Goal: Information Seeking & Learning: Learn about a topic

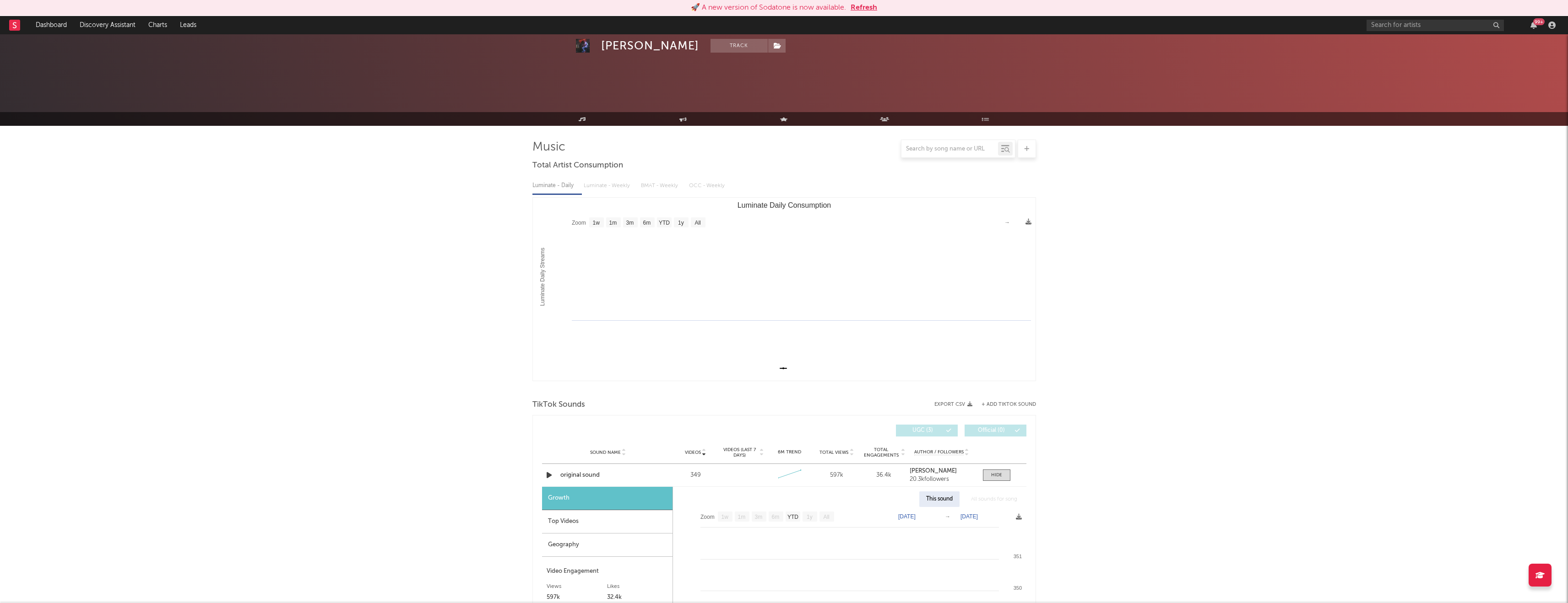
select select "1w"
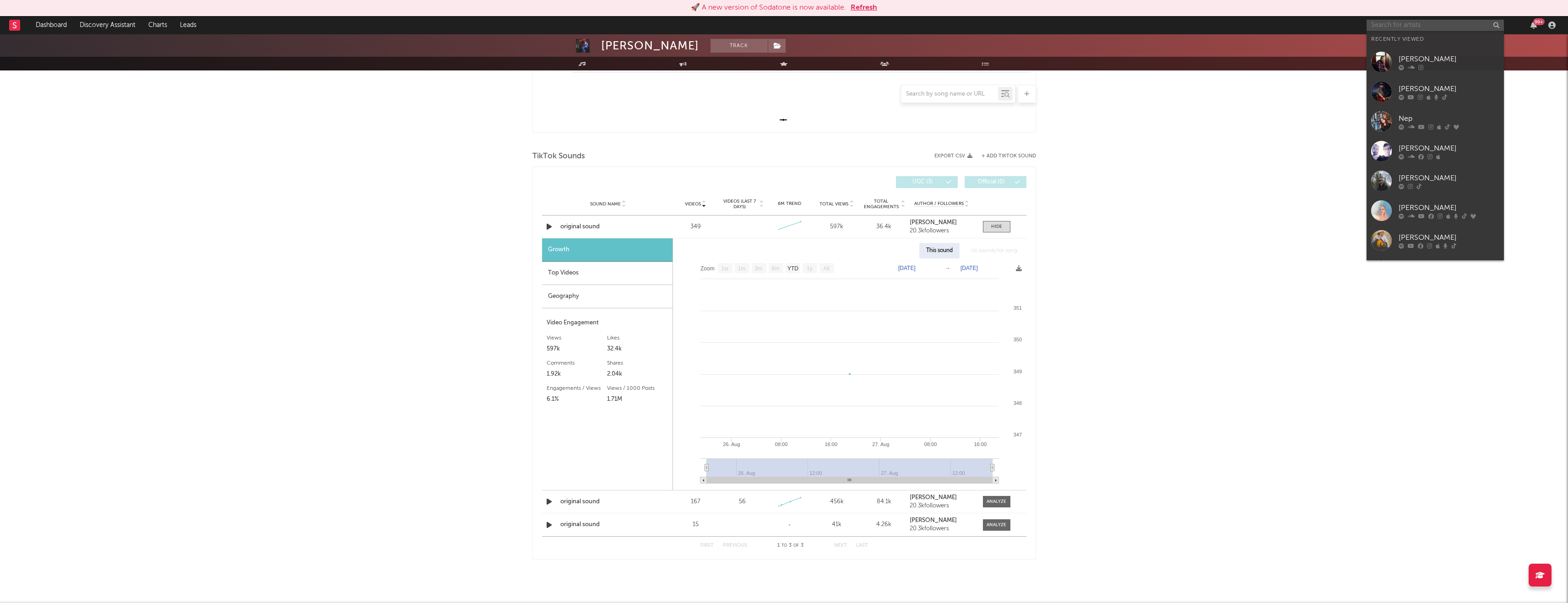
click at [1398, 27] on input "text" at bounding box center [1435, 25] width 137 height 11
click at [1418, 191] on link "[PERSON_NAME]" at bounding box center [1435, 181] width 137 height 30
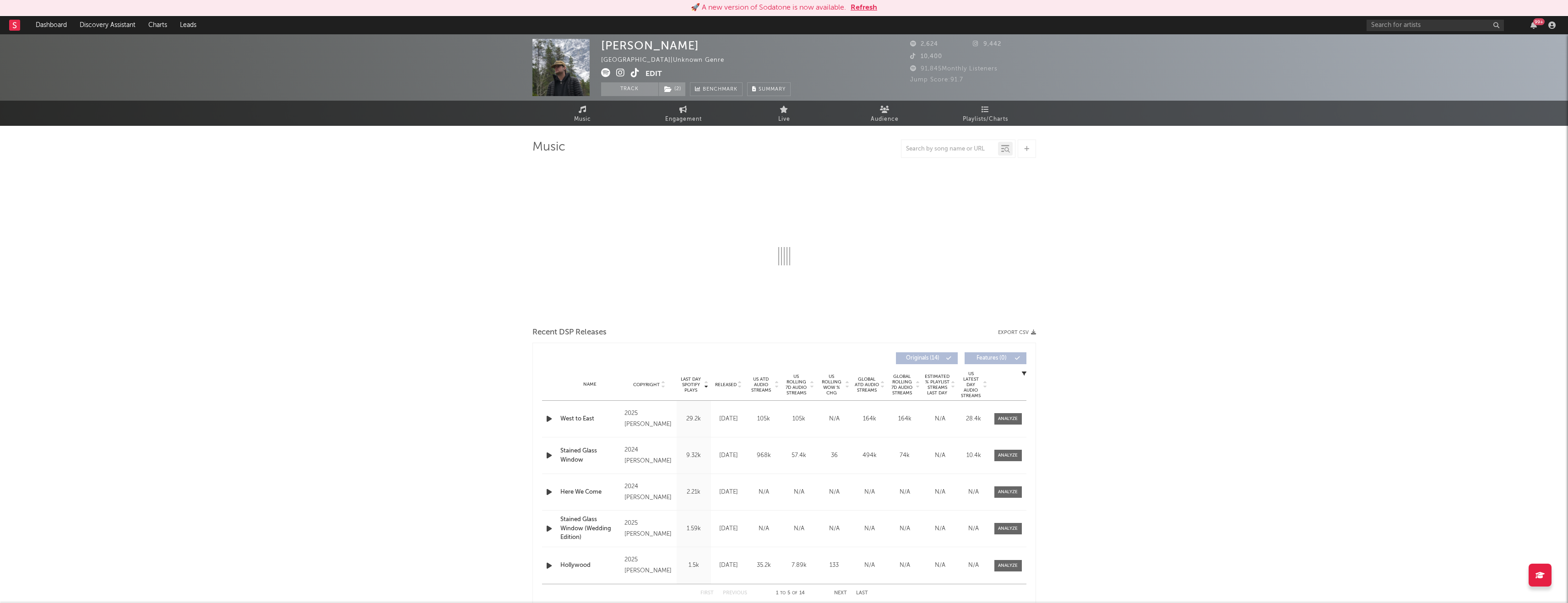
select select "6m"
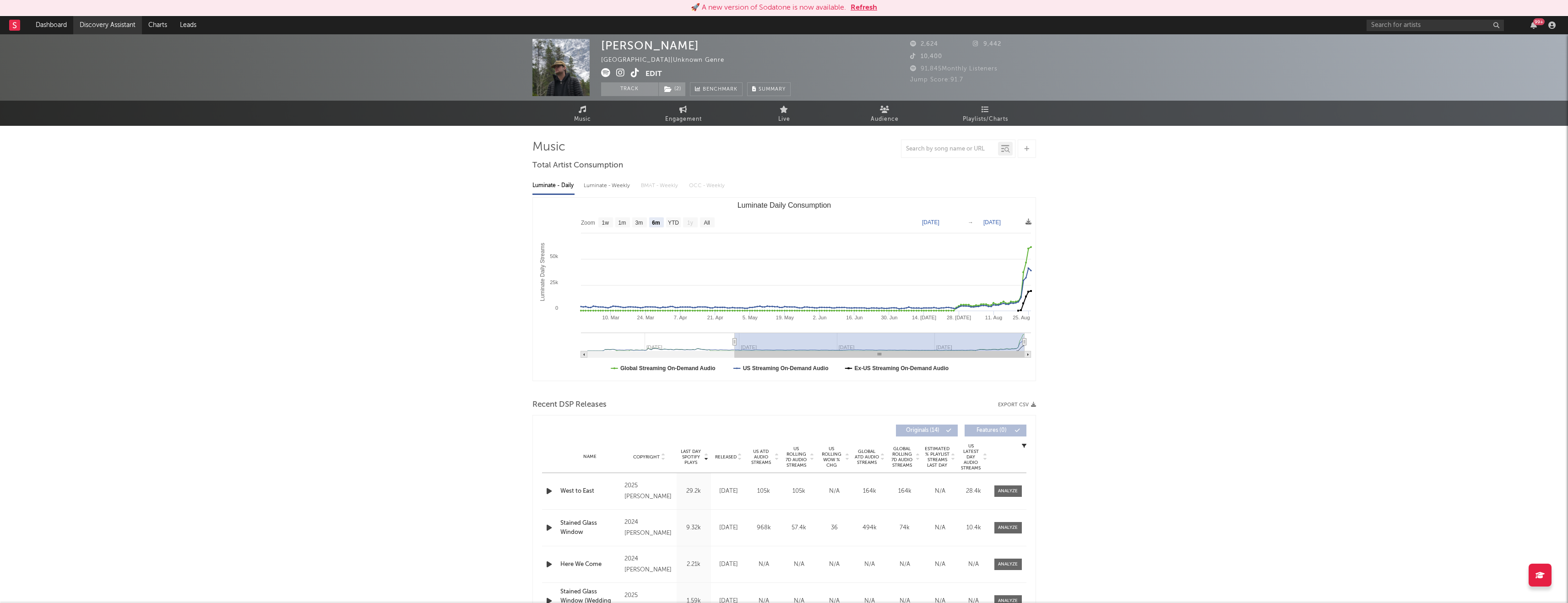
click at [115, 29] on link "Discovery Assistant" at bounding box center [108, 25] width 69 height 18
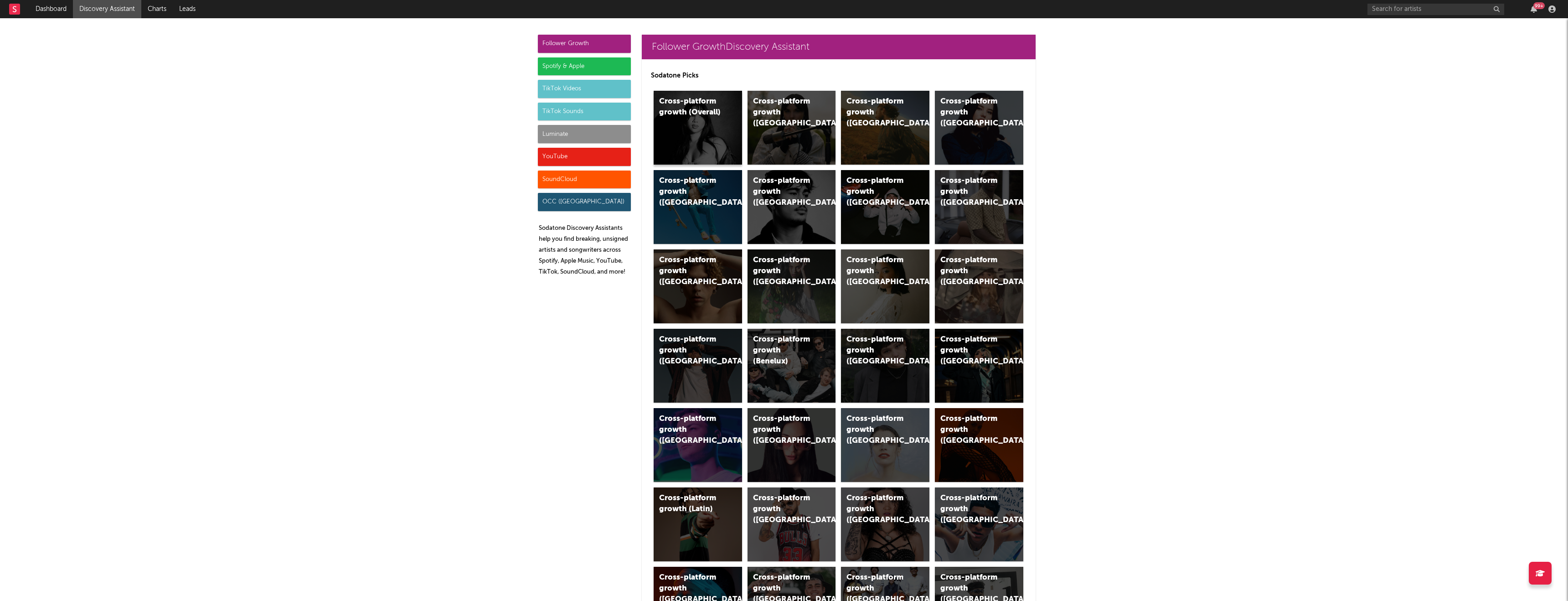
click at [714, 140] on div "Cross-platform growth (Overall)" at bounding box center [697, 128] width 88 height 74
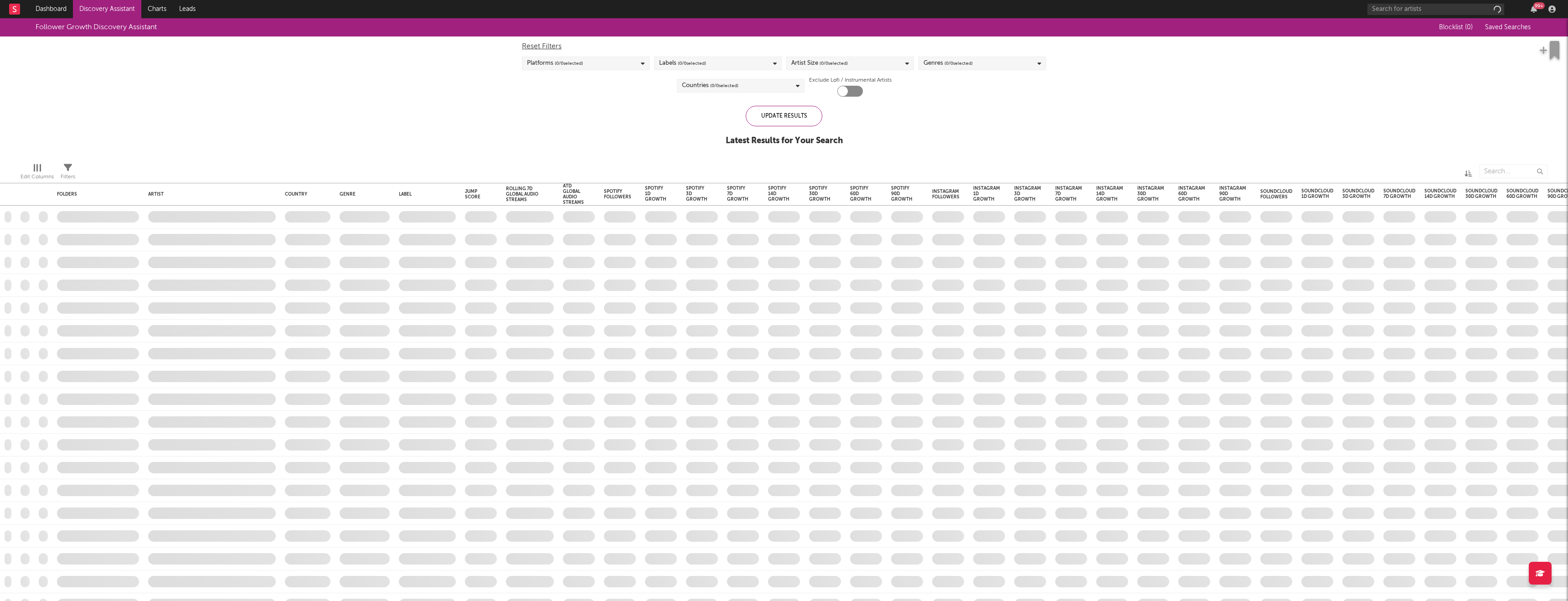
checkbox input "true"
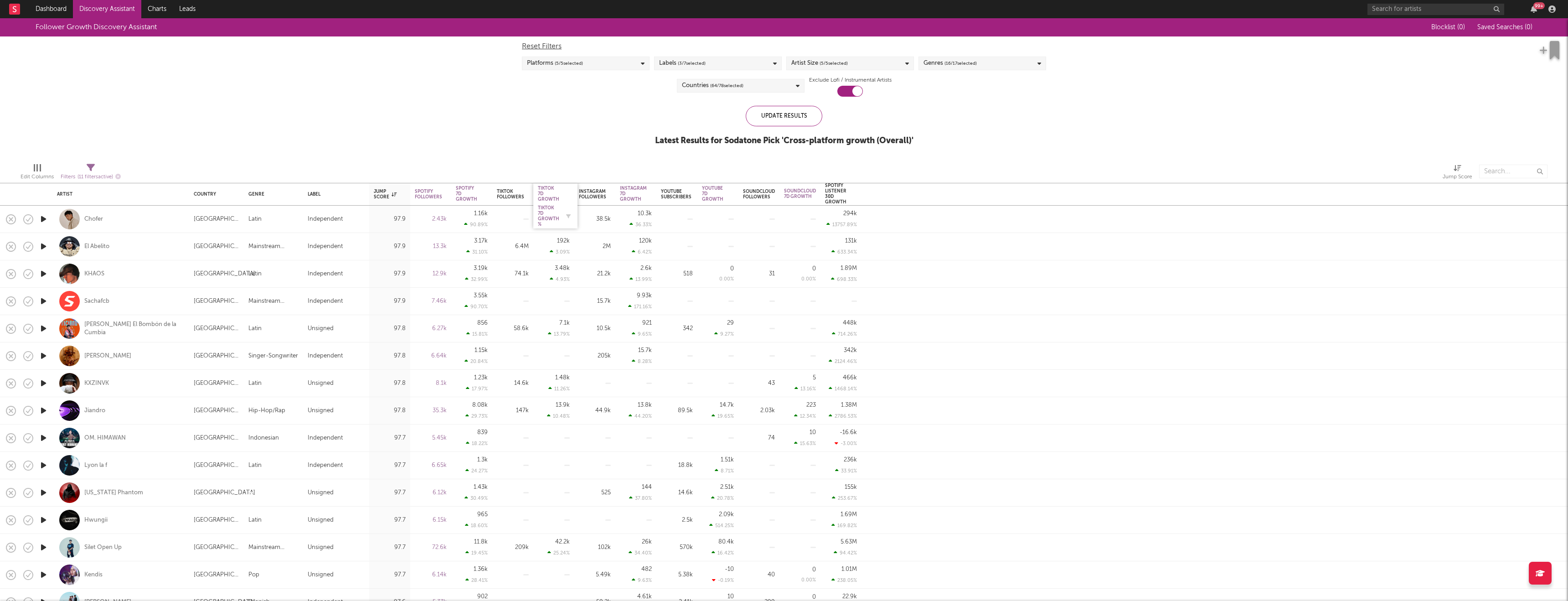
click at [543, 210] on div "Tiktok 7D Growth %" at bounding box center [548, 216] width 22 height 22
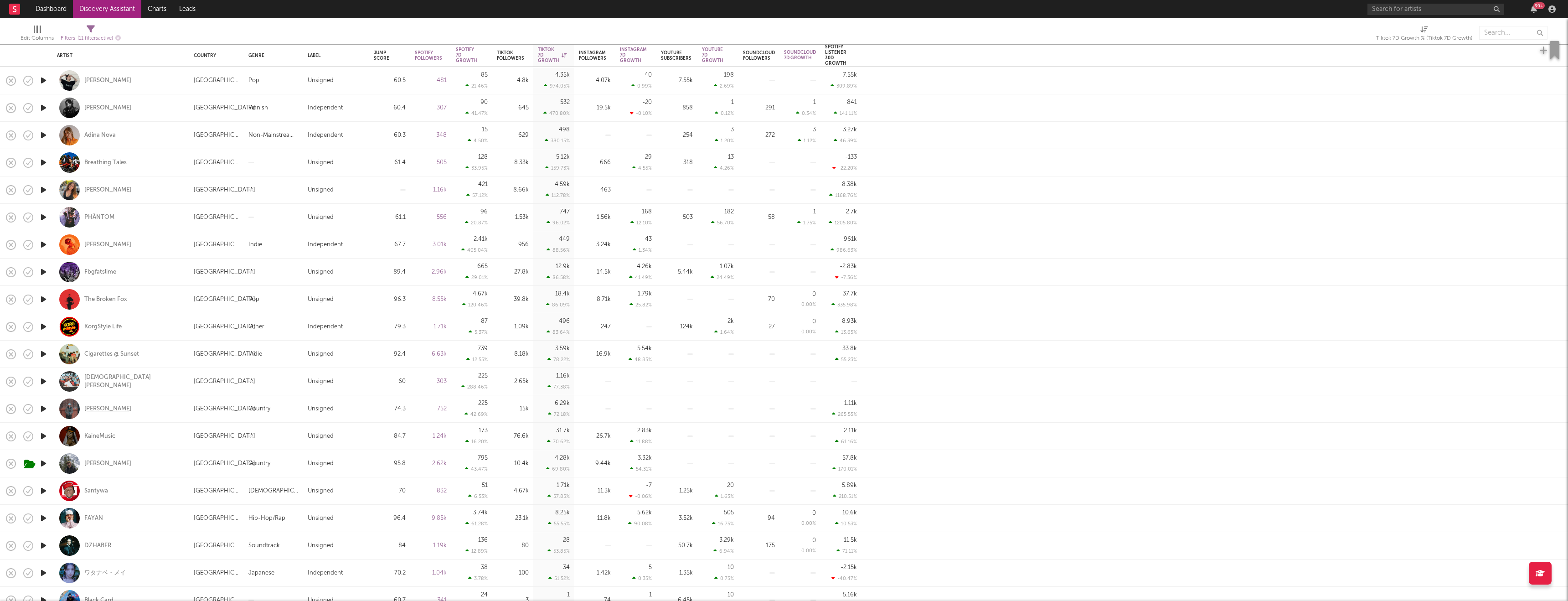
click at [122, 410] on div "[PERSON_NAME]" at bounding box center [108, 409] width 47 height 8
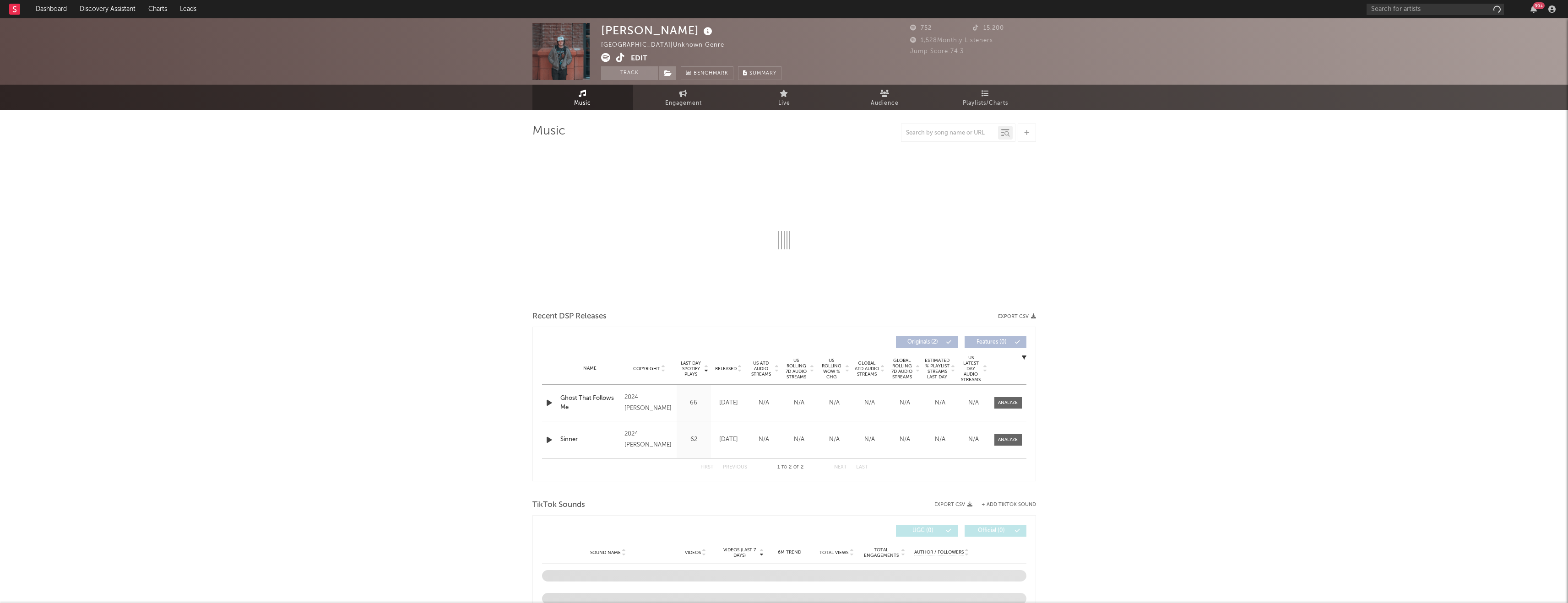
select select "1w"
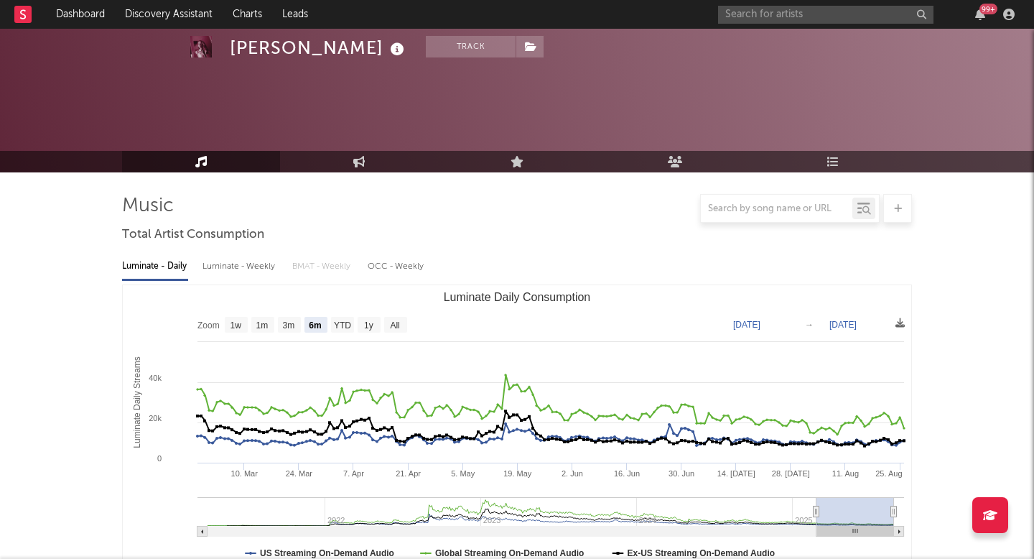
click at [174, 12] on link "Discovery Assistant" at bounding box center [169, 14] width 108 height 29
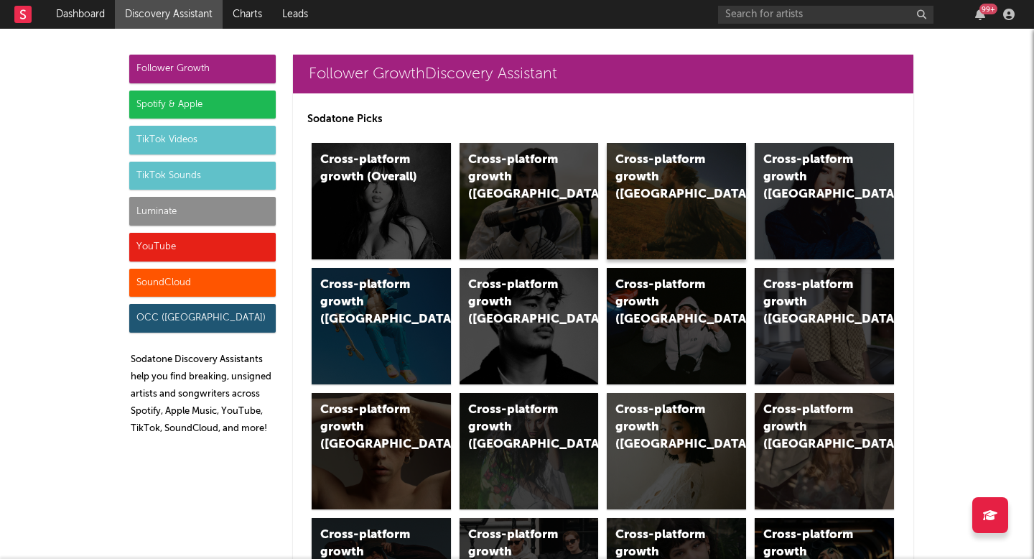
click at [681, 183] on div "Cross-platform growth (US)" at bounding box center [664, 177] width 98 height 52
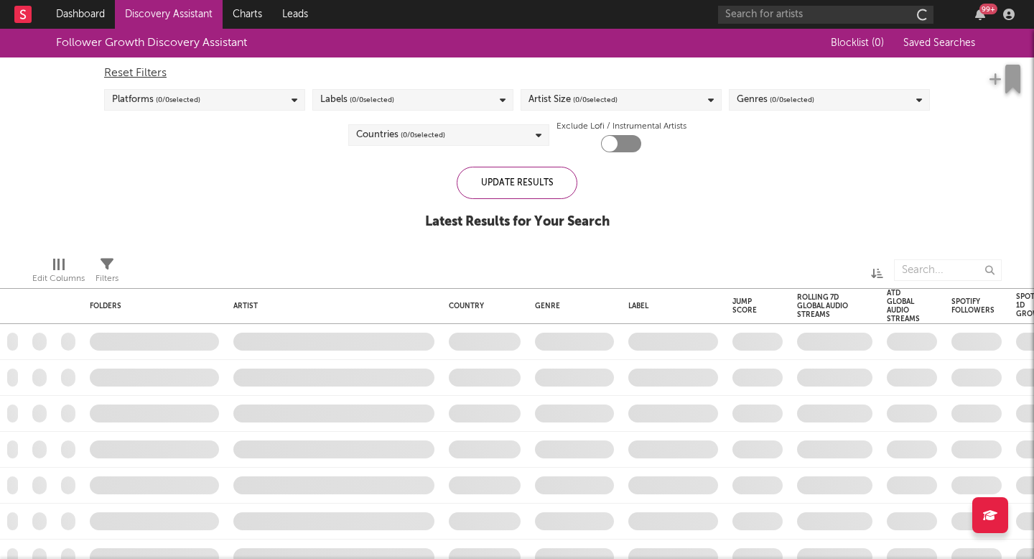
checkbox input "true"
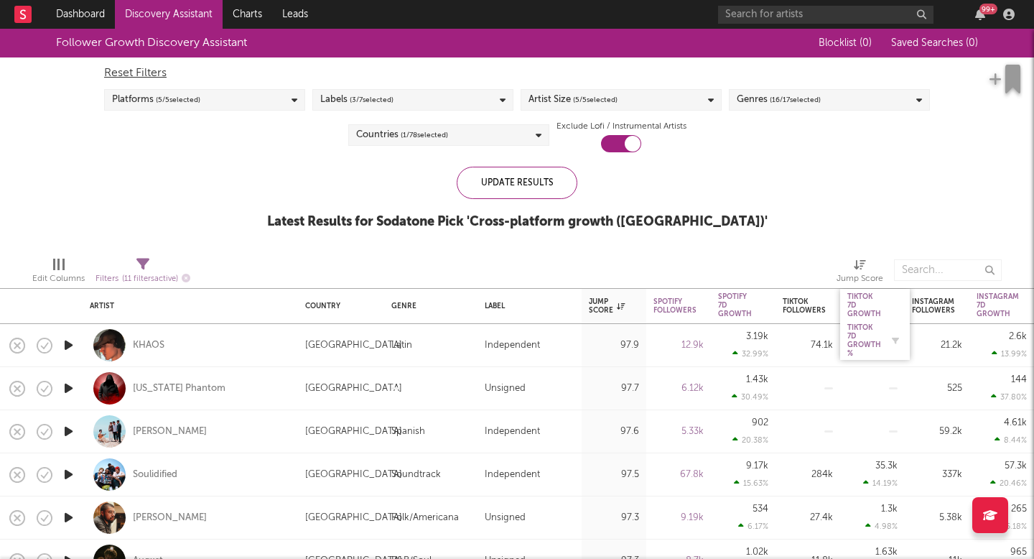
click at [867, 329] on div "Tiktok 7D Growth %" at bounding box center [864, 340] width 34 height 34
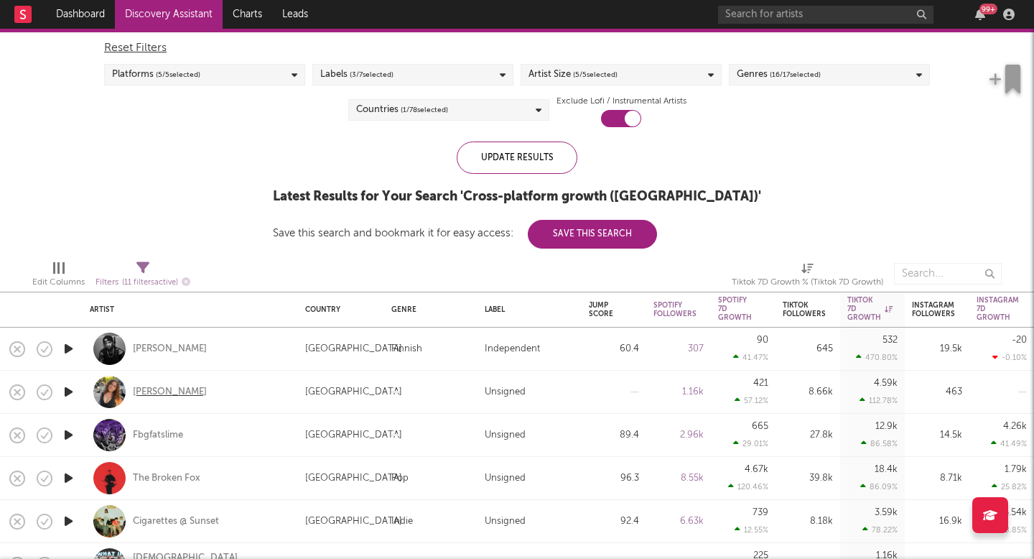
click at [151, 396] on div "[PERSON_NAME]" at bounding box center [170, 392] width 74 height 13
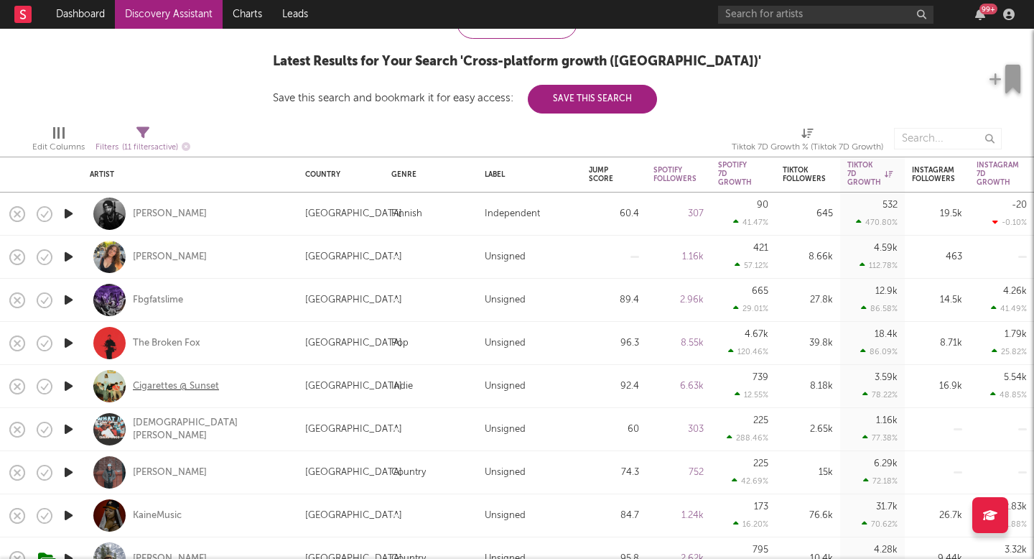
click at [193, 383] on div "Cigarettes @ Sunset" at bounding box center [176, 386] width 86 height 13
click at [77, 429] on div at bounding box center [68, 429] width 29 height 43
select select "1w"
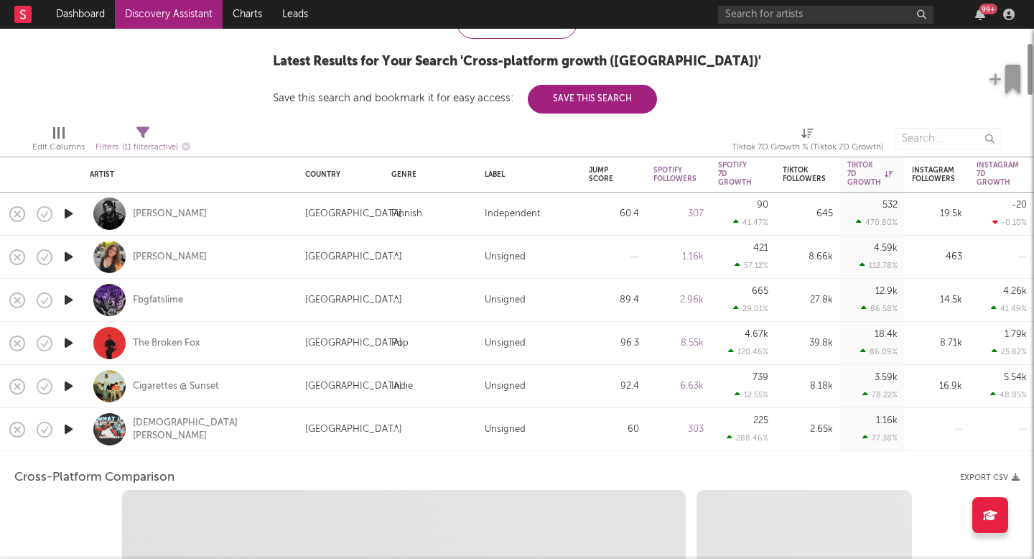
click at [71, 429] on icon "button" at bounding box center [68, 429] width 15 height 18
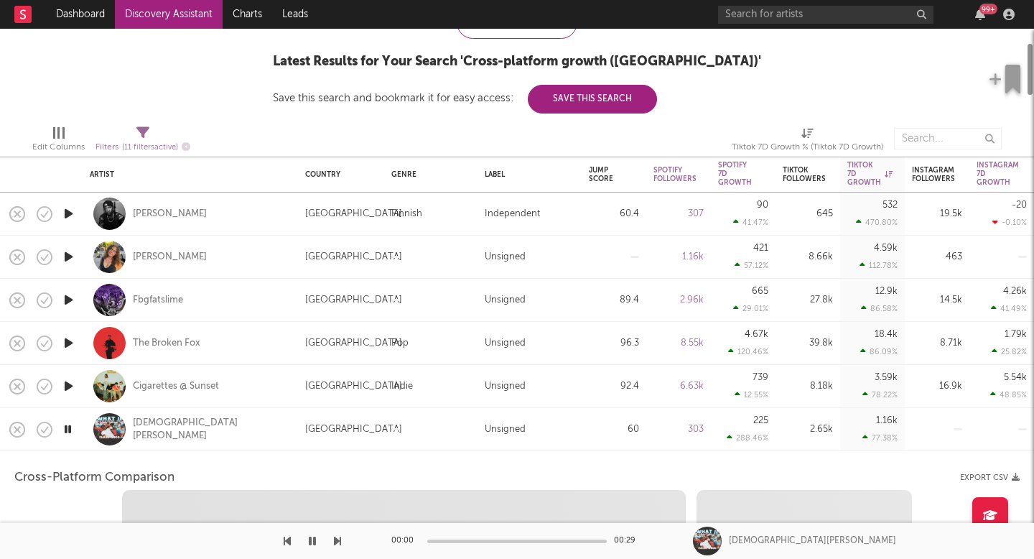
select select "1w"
click at [85, 429] on div "Isaiah Wood" at bounding box center [190, 429] width 215 height 43
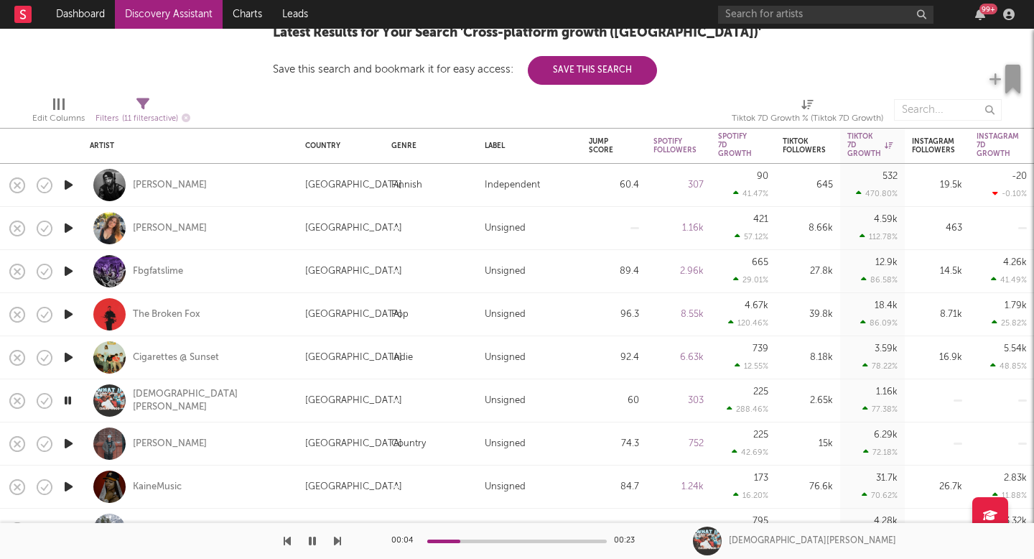
click at [68, 442] on icon "button" at bounding box center [68, 443] width 15 height 18
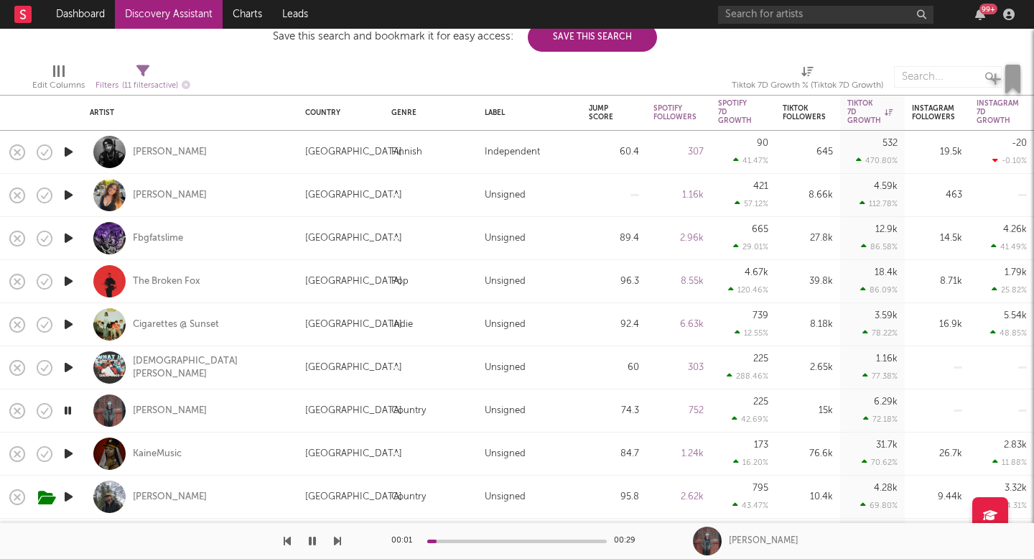
click at [72, 453] on icon "button" at bounding box center [68, 453] width 15 height 18
click at [155, 416] on div "[PERSON_NAME]" at bounding box center [170, 410] width 74 height 13
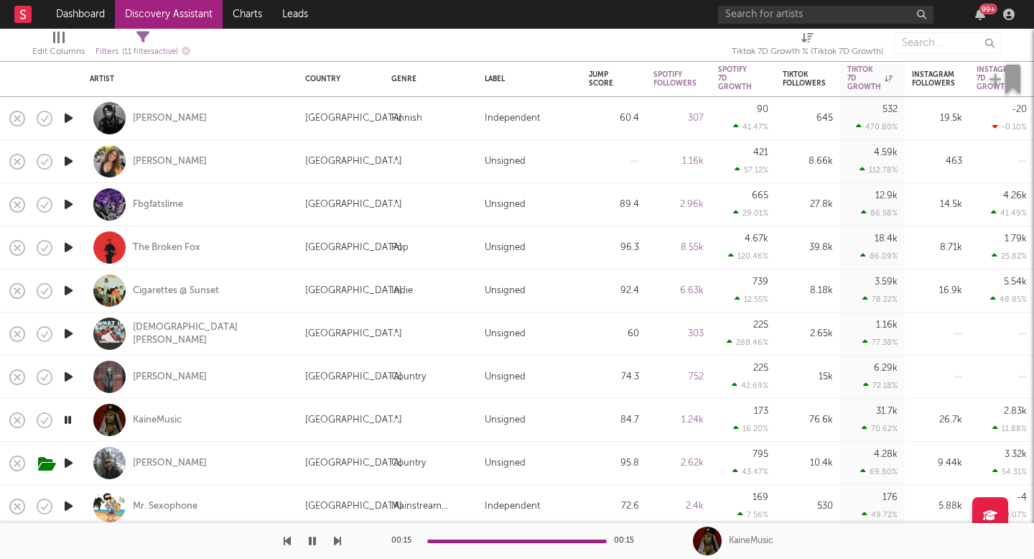
click at [70, 449] on div at bounding box center [68, 463] width 29 height 43
select select "1w"
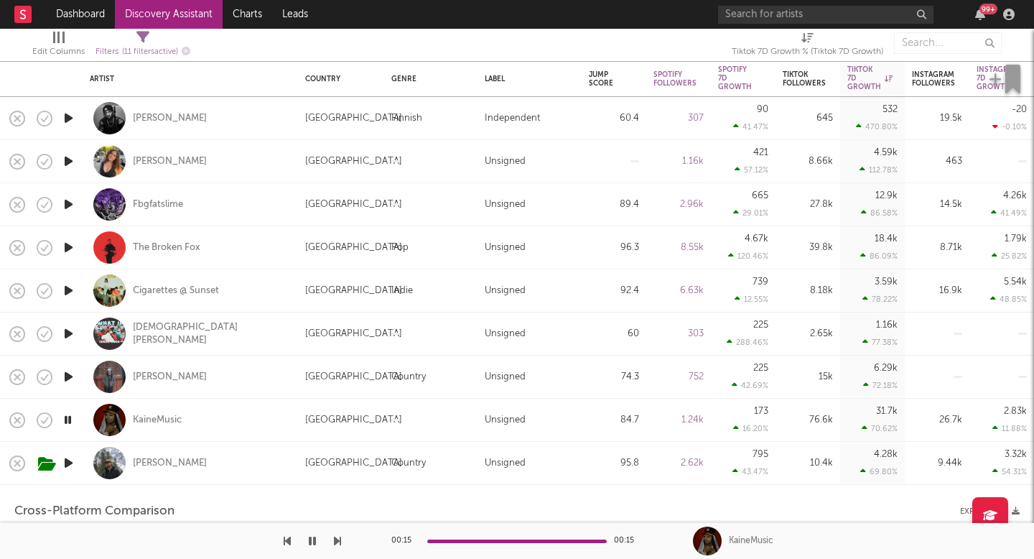
click at [83, 454] on div "[PERSON_NAME]" at bounding box center [190, 463] width 215 height 43
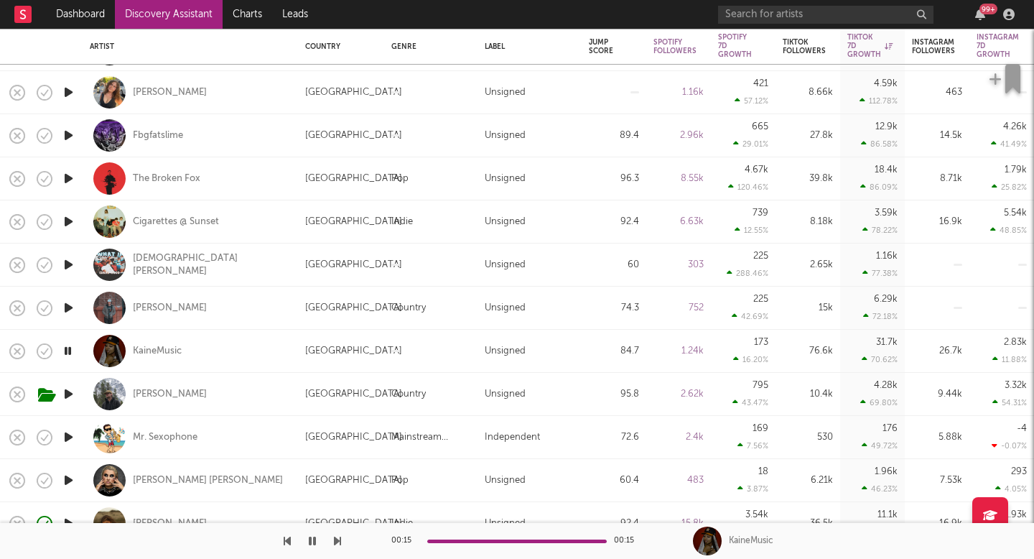
click at [69, 436] on icon "button" at bounding box center [68, 437] width 15 height 18
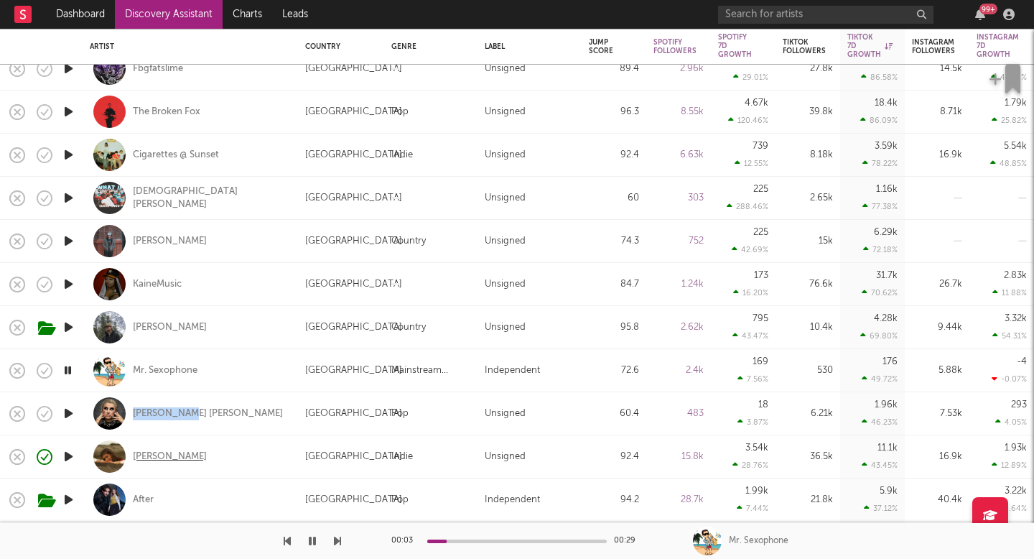
click at [146, 452] on div "[PERSON_NAME]" at bounding box center [170, 456] width 74 height 13
click at [65, 374] on icon "button" at bounding box center [68, 370] width 14 height 18
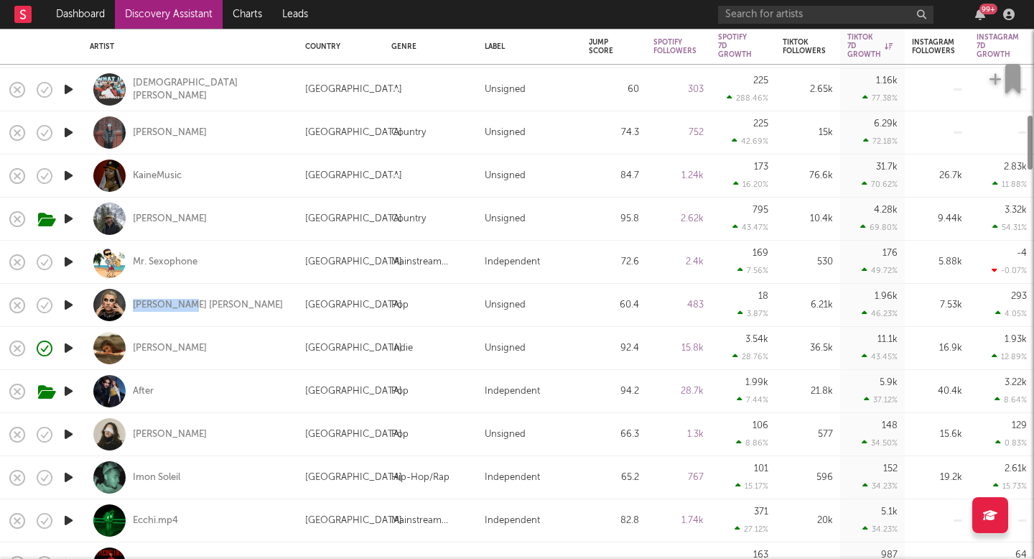
click at [65, 429] on icon "button" at bounding box center [68, 434] width 15 height 18
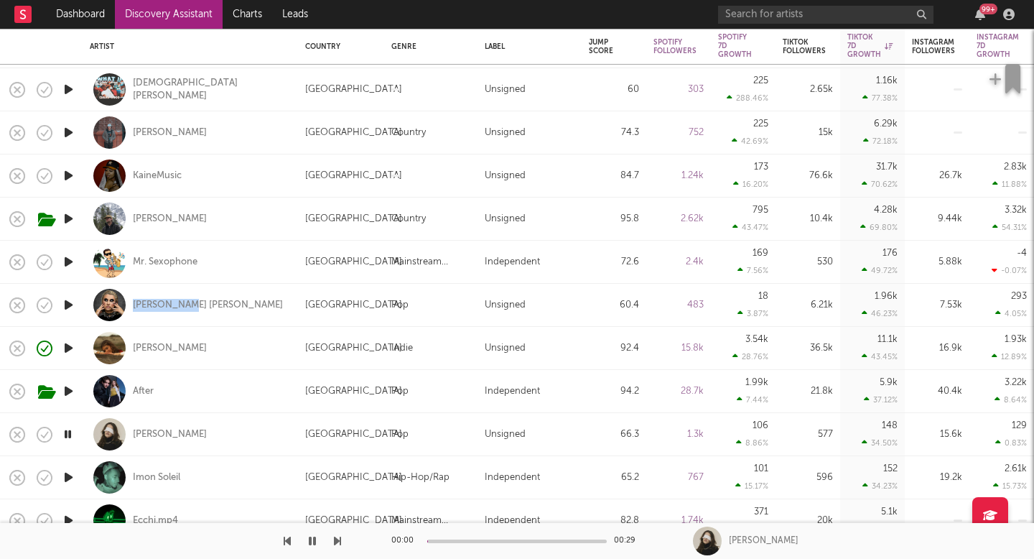
click at [65, 429] on icon "button" at bounding box center [68, 434] width 14 height 18
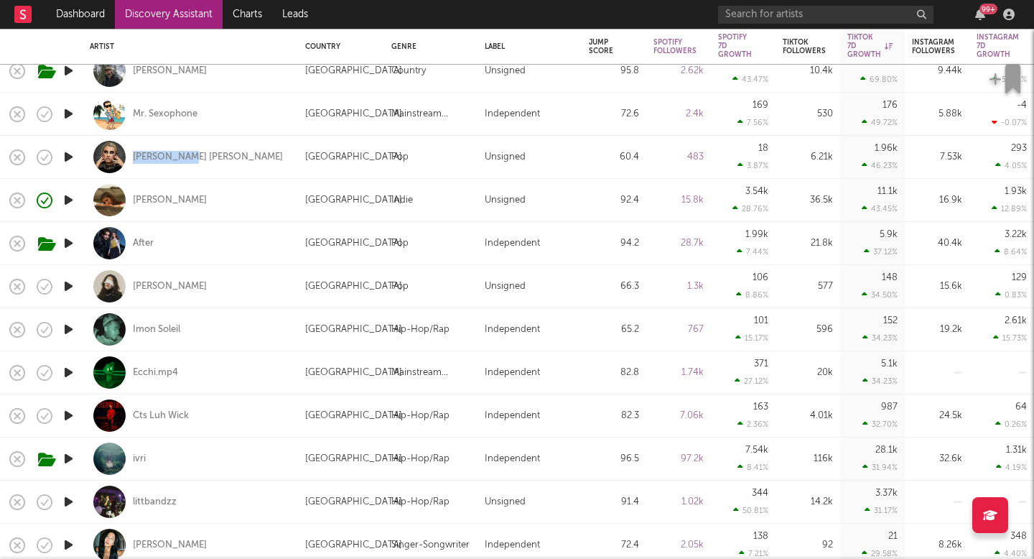
click at [70, 459] on icon "button" at bounding box center [68, 458] width 15 height 18
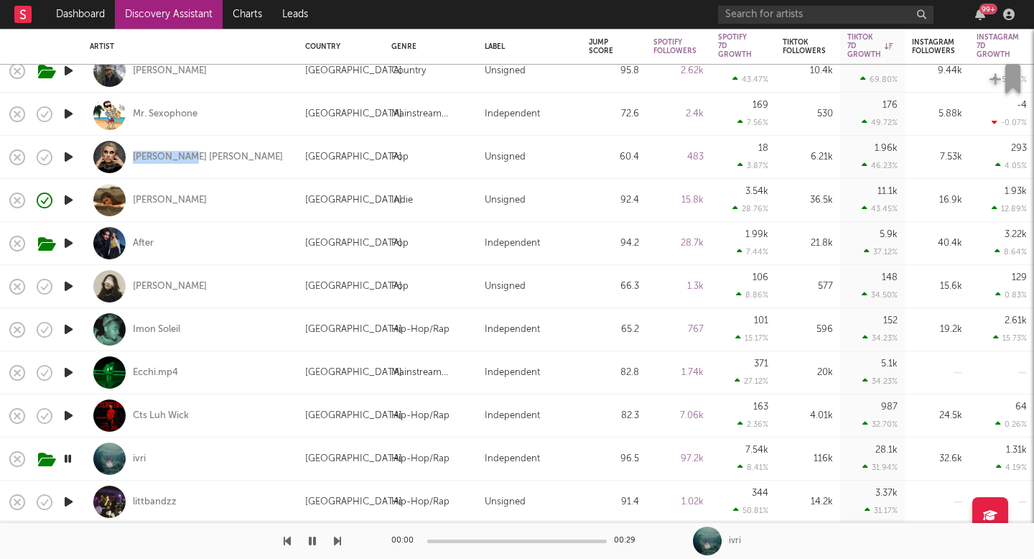
click at [70, 459] on icon "button" at bounding box center [68, 458] width 14 height 18
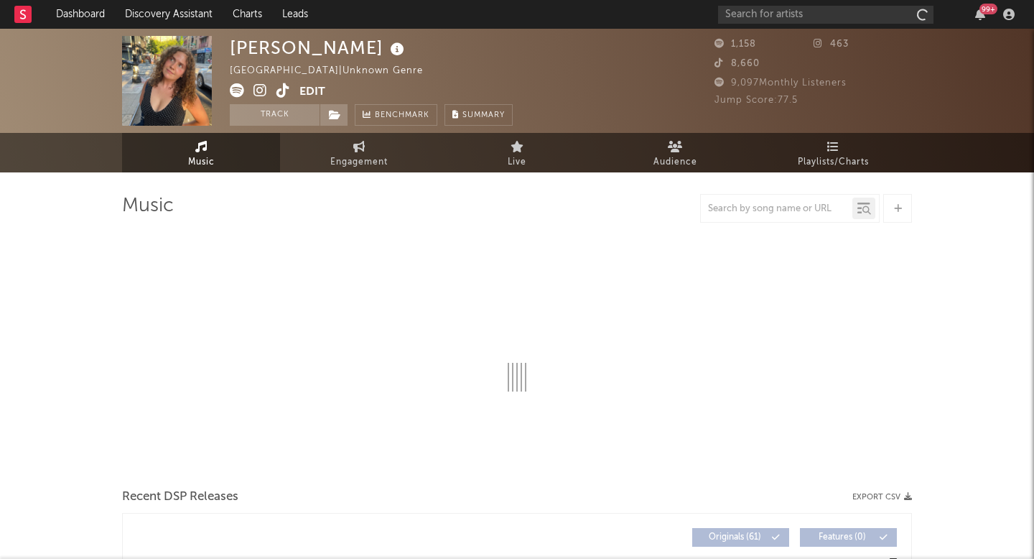
select select "1w"
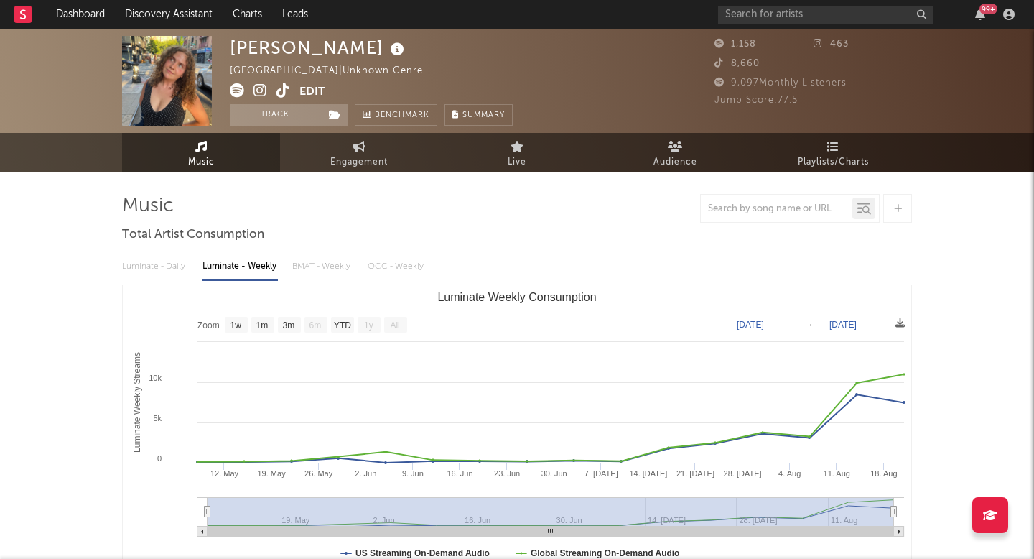
click at [280, 91] on icon at bounding box center [283, 90] width 14 height 14
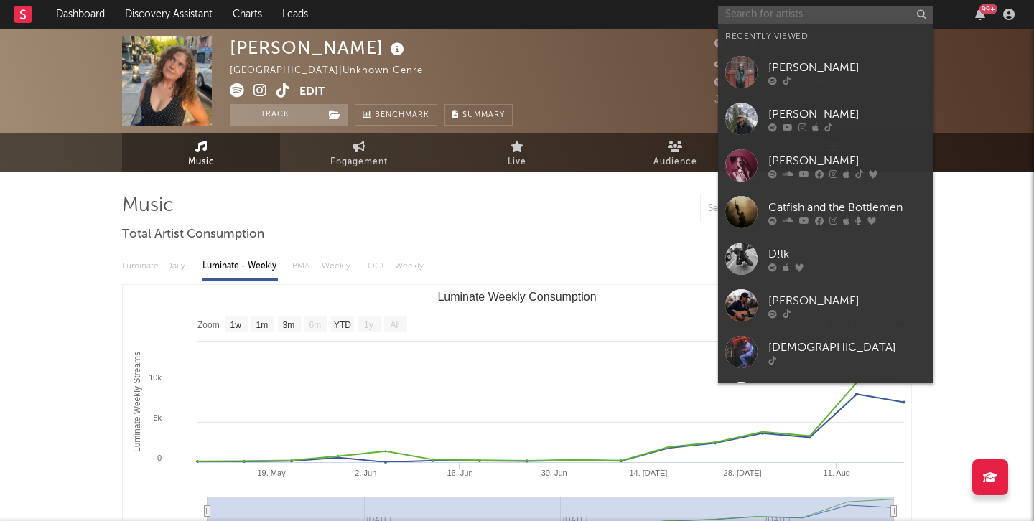
click at [829, 15] on input "text" at bounding box center [825, 15] width 215 height 18
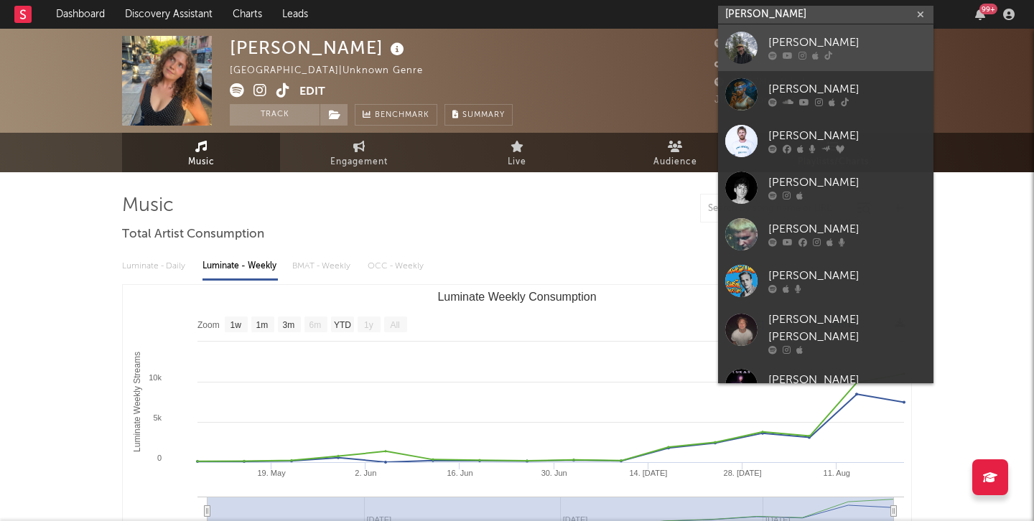
type input "luke ro"
click at [839, 52] on div at bounding box center [847, 56] width 158 height 9
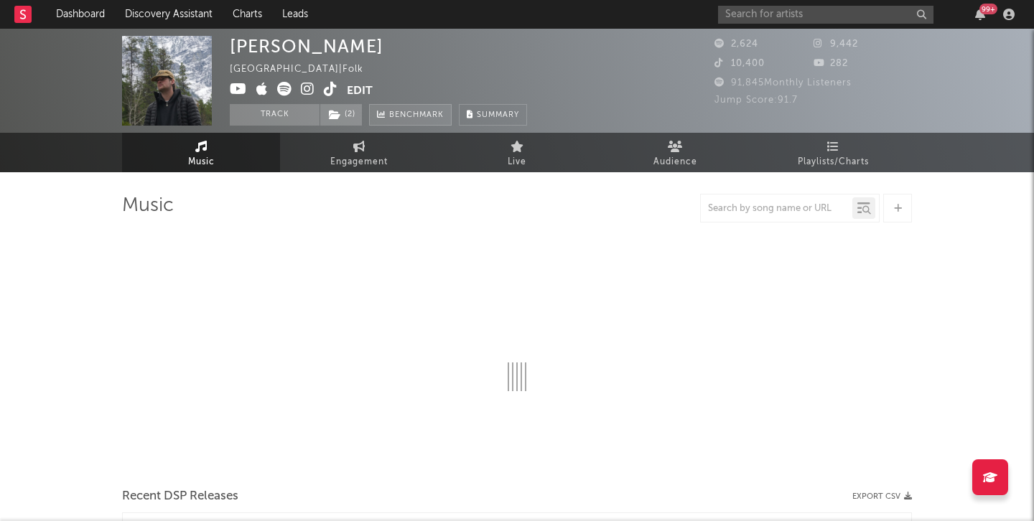
select select "6m"
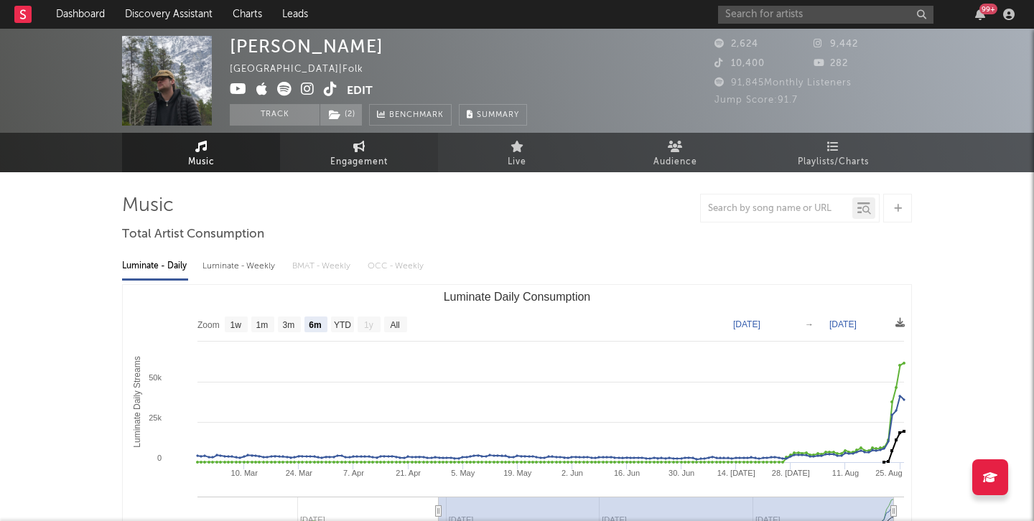
click at [354, 159] on span "Engagement" at bounding box center [358, 162] width 57 height 17
select select "1w"
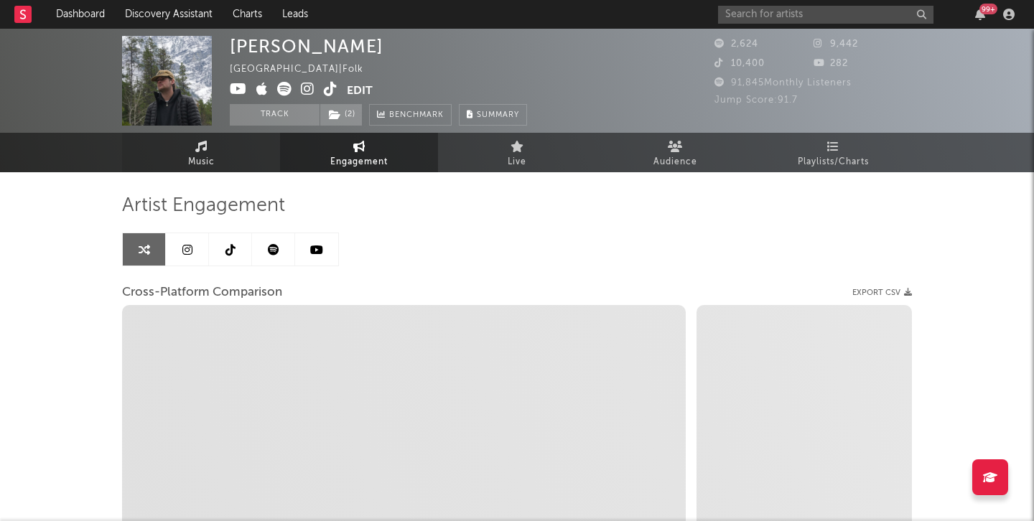
click at [227, 137] on link "Music" at bounding box center [201, 152] width 158 height 39
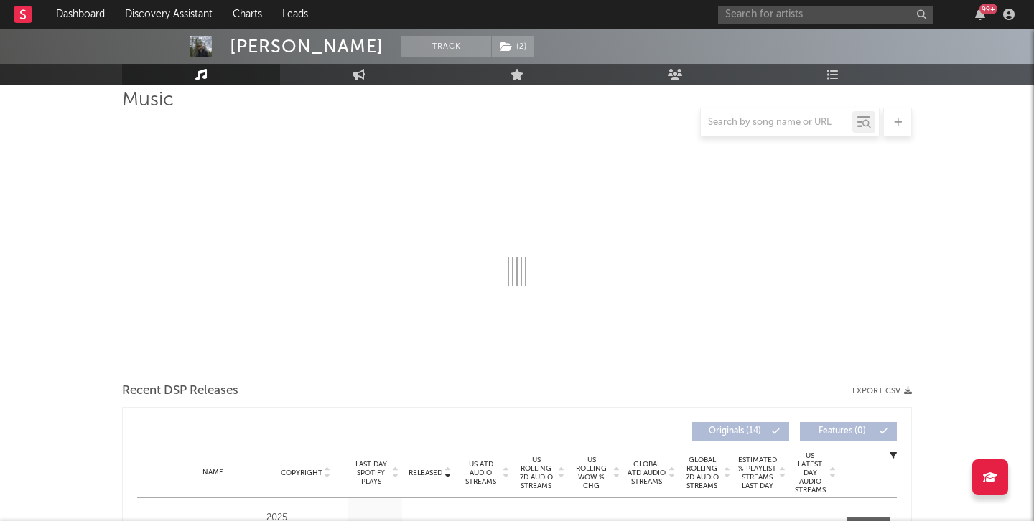
select select "6m"
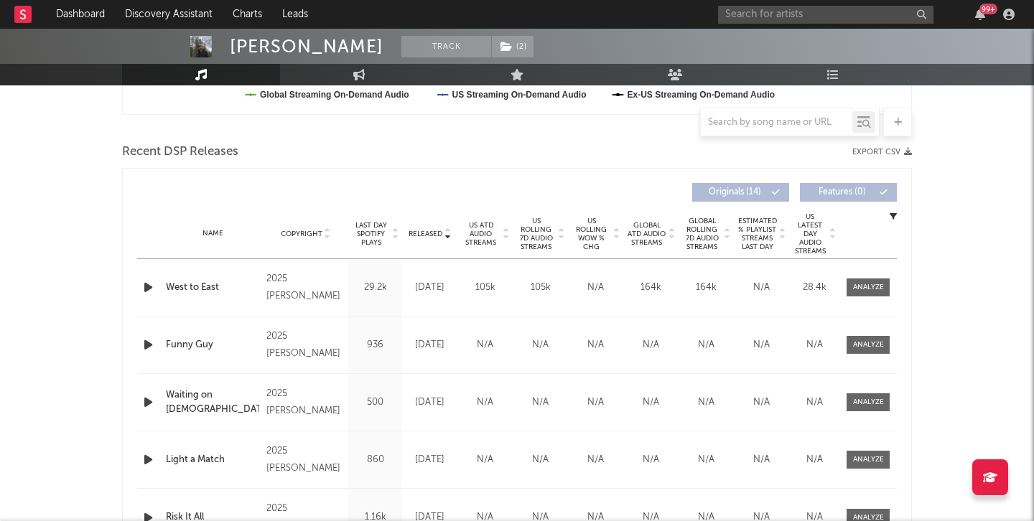
scroll to position [459, 0]
click at [862, 282] on div at bounding box center [868, 286] width 31 height 11
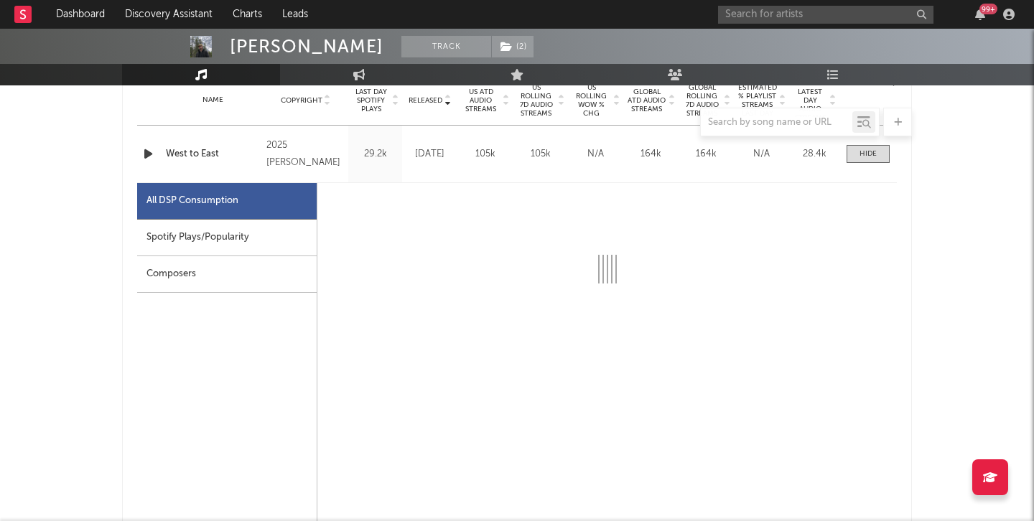
scroll to position [610, 0]
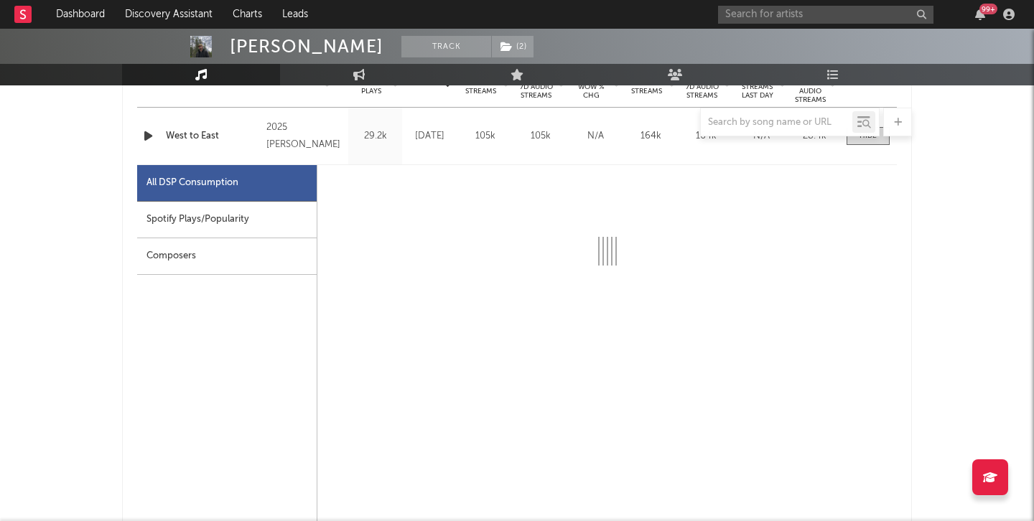
select select "1w"
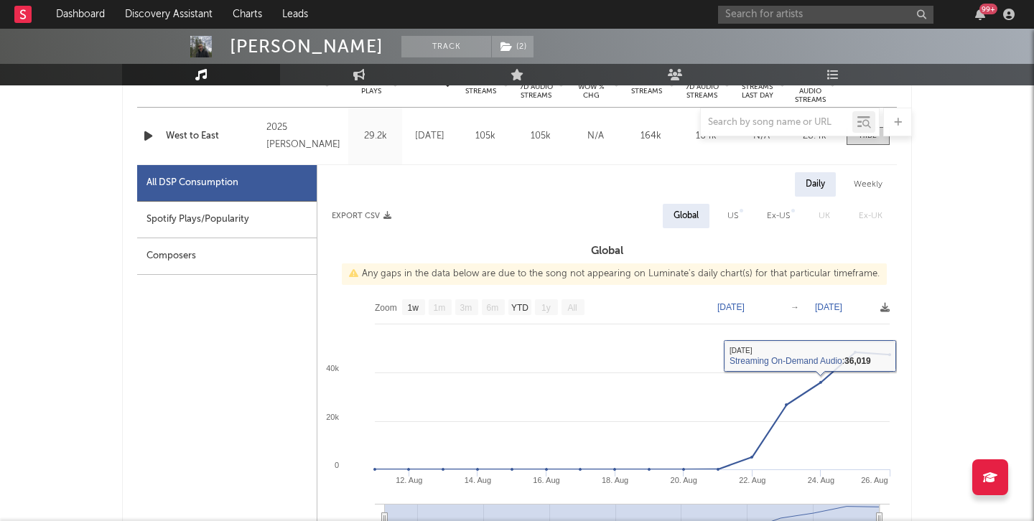
click at [732, 217] on div "US" at bounding box center [732, 215] width 11 height 17
select select "1w"
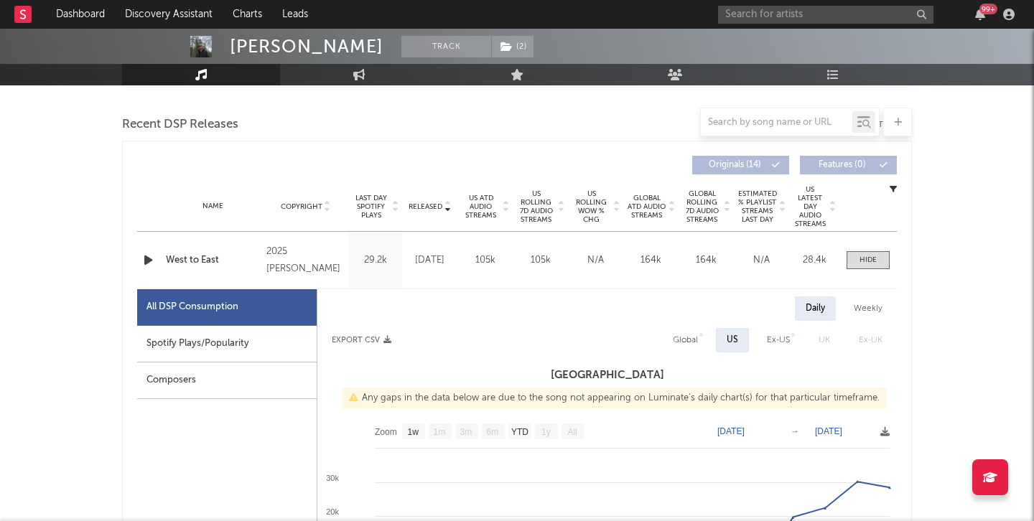
scroll to position [487, 0]
click at [548, 273] on div "Name West to East Copyright 2025 Luke Rob Label Luke Rob Album Names West to Ea…" at bounding box center [517, 258] width 760 height 57
click at [469, 257] on div "105k" at bounding box center [485, 258] width 48 height 14
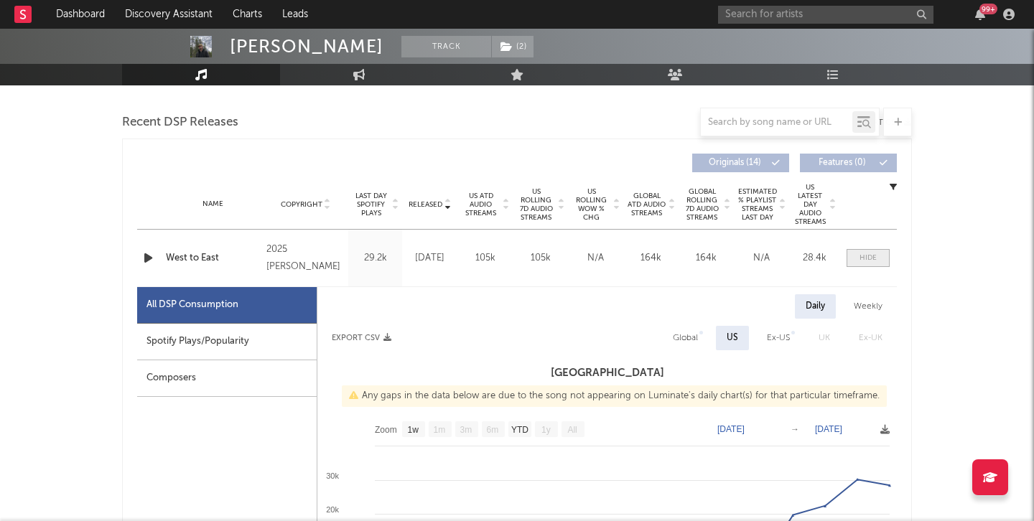
click at [854, 253] on span at bounding box center [867, 258] width 43 height 18
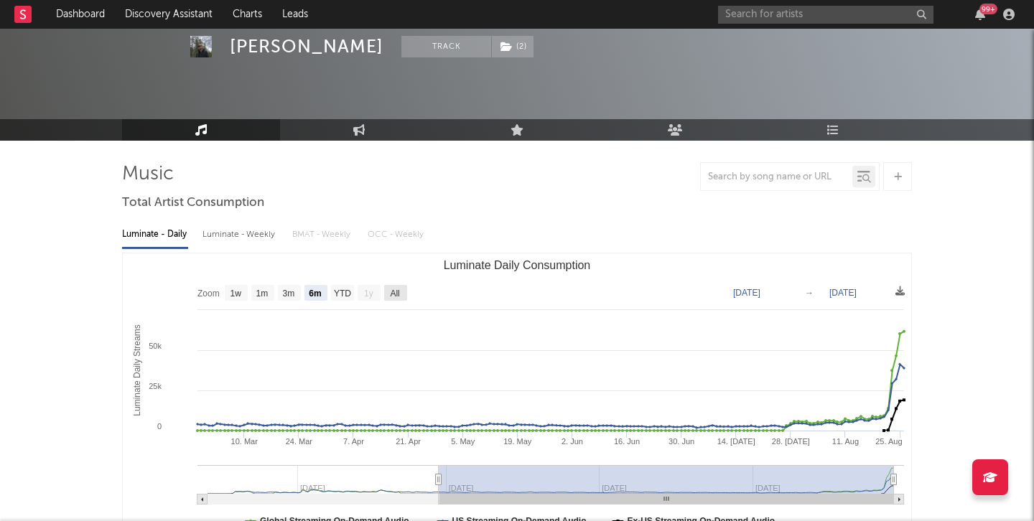
scroll to position [0, 0]
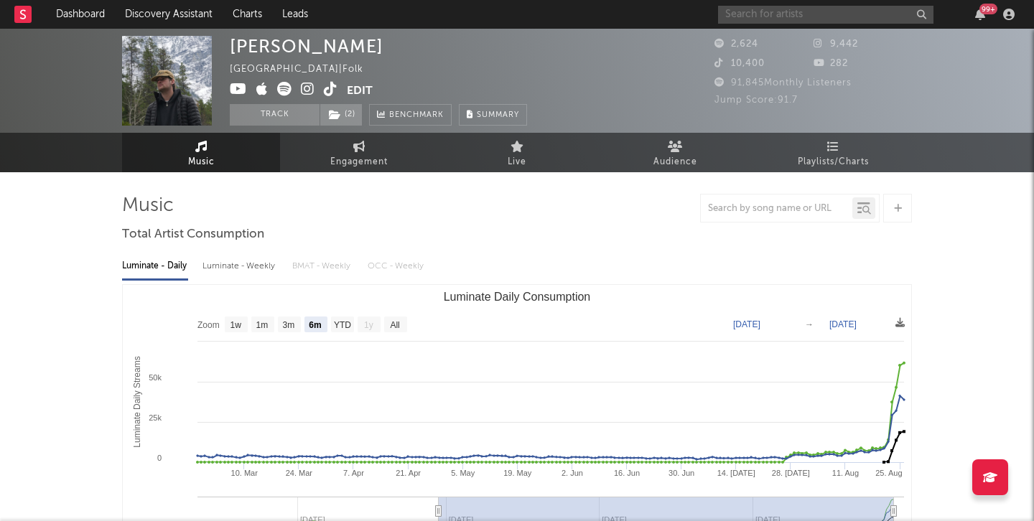
click at [732, 16] on input "text" at bounding box center [825, 15] width 215 height 18
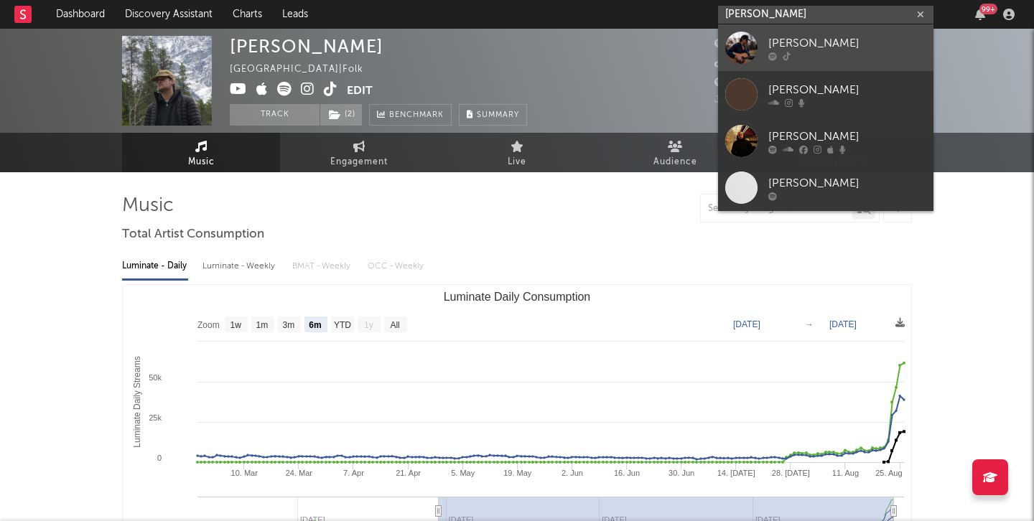
type input "andrew martinex"
click at [765, 48] on link "[PERSON_NAME]" at bounding box center [825, 47] width 215 height 47
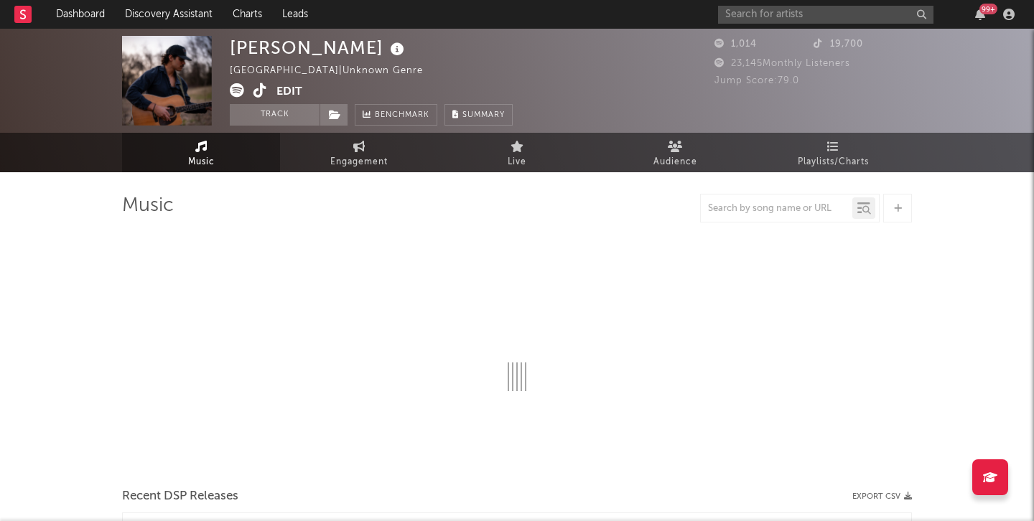
select select "1w"
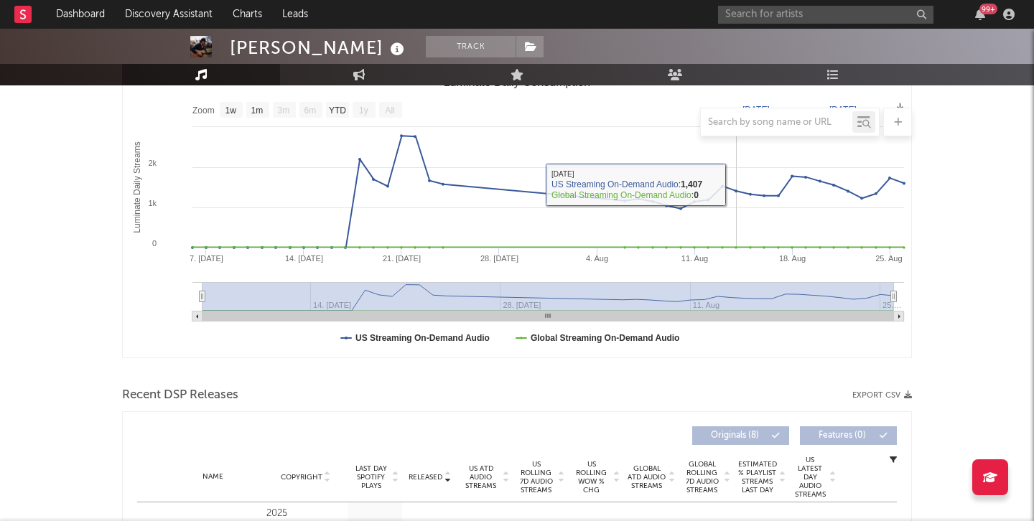
scroll to position [179, 0]
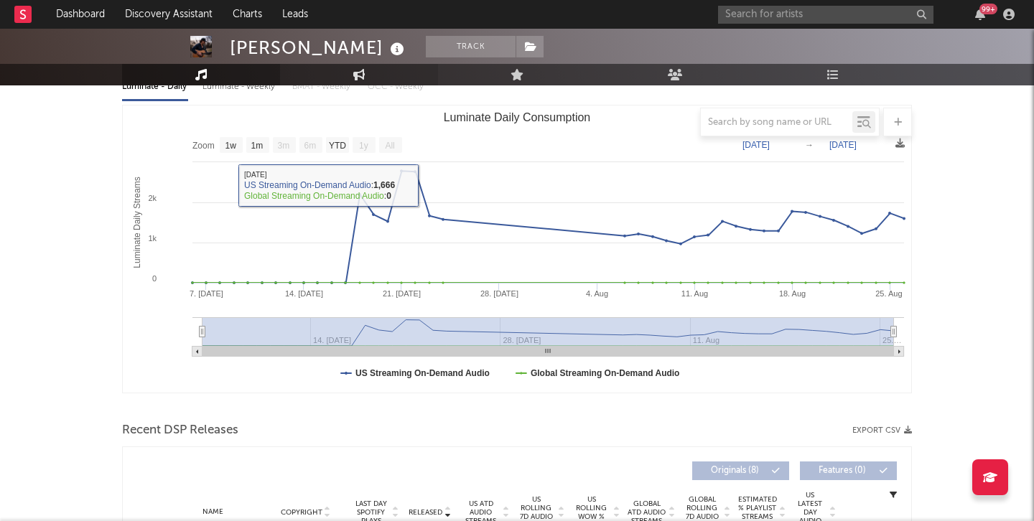
click at [345, 74] on link "Engagement" at bounding box center [359, 75] width 158 height 22
select select "1m"
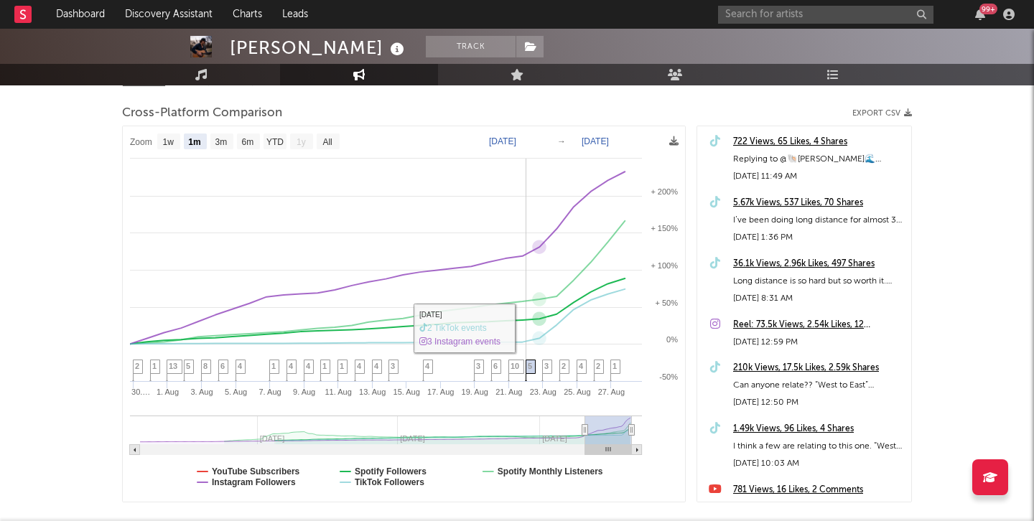
click at [533, 367] on icon at bounding box center [531, 371] width 10 height 22
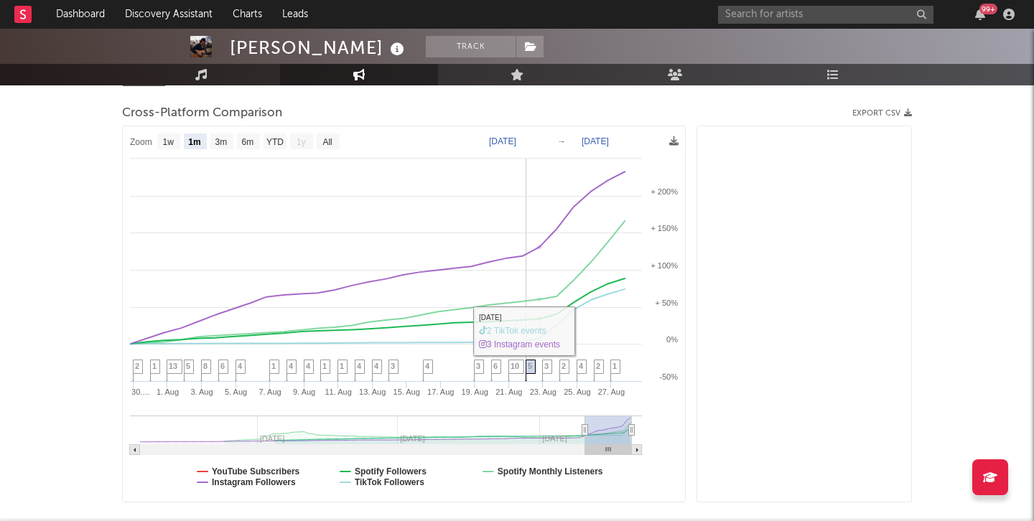
scroll to position [696, 0]
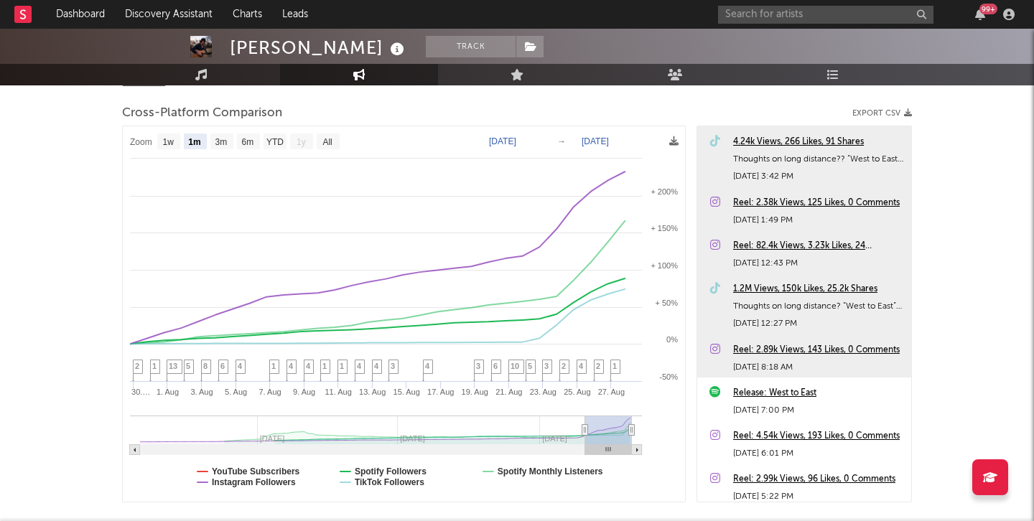
click at [771, 292] on div "1.2M Views, 150k Likes, 25.2k Shares" at bounding box center [818, 289] width 171 height 17
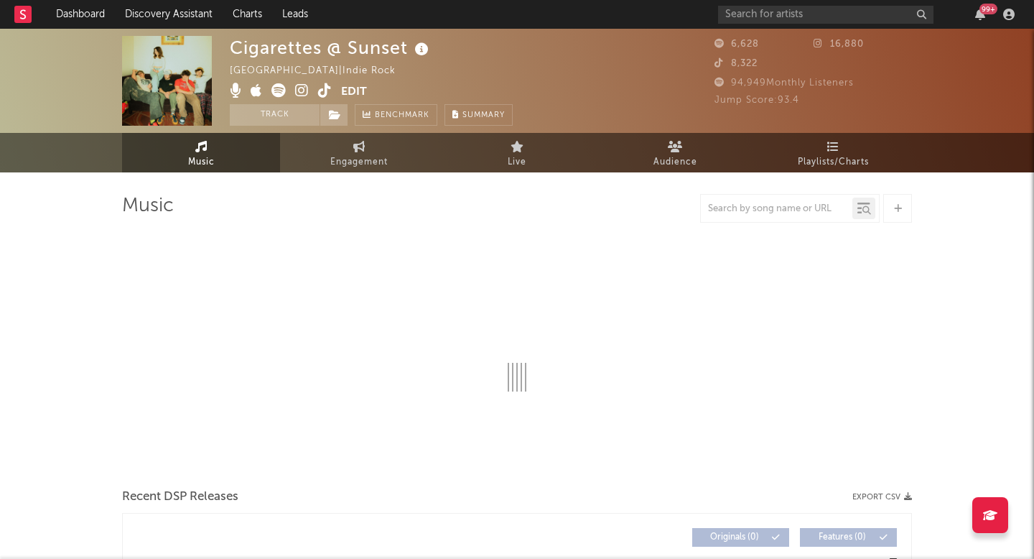
select select "1w"
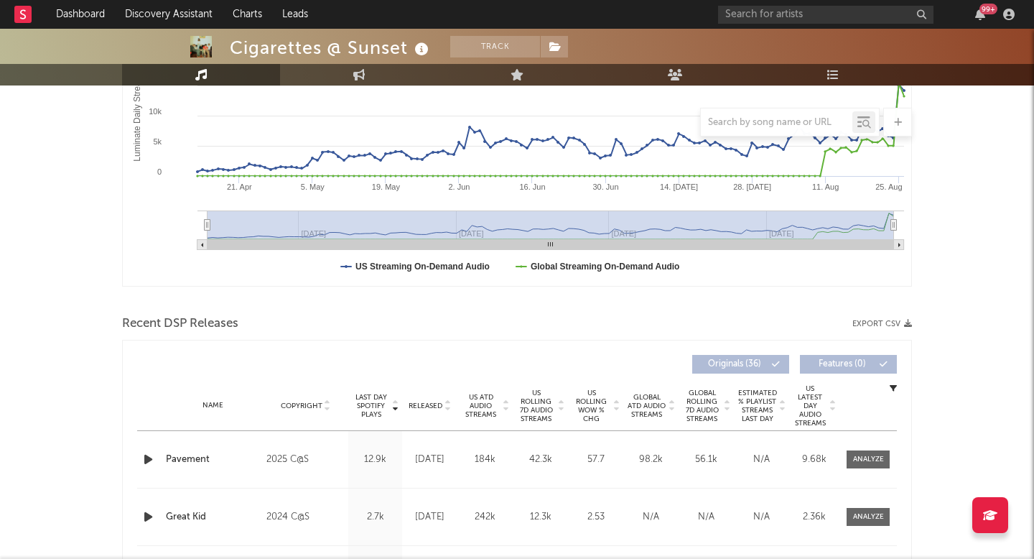
scroll to position [293, 0]
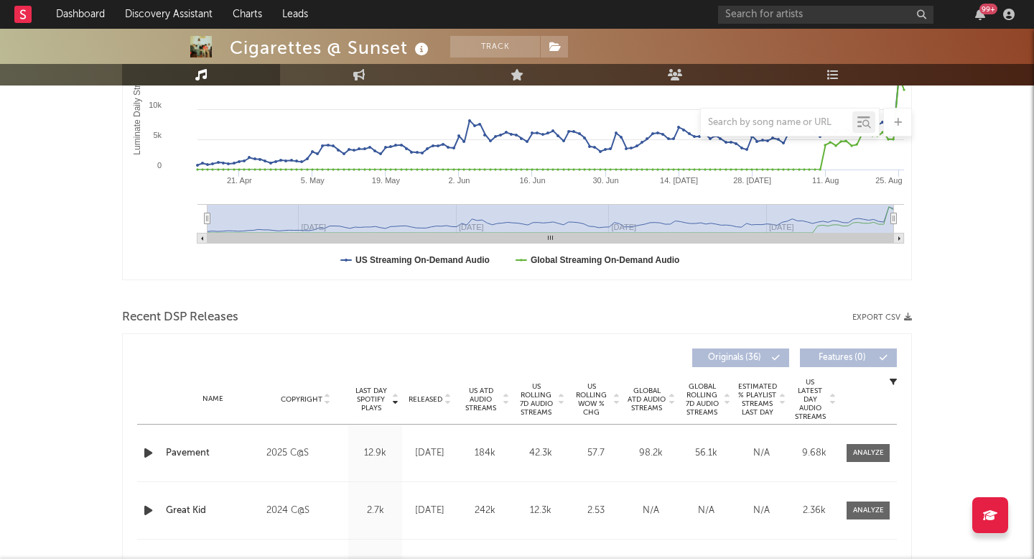
click at [434, 396] on span "Released" at bounding box center [425, 399] width 34 height 9
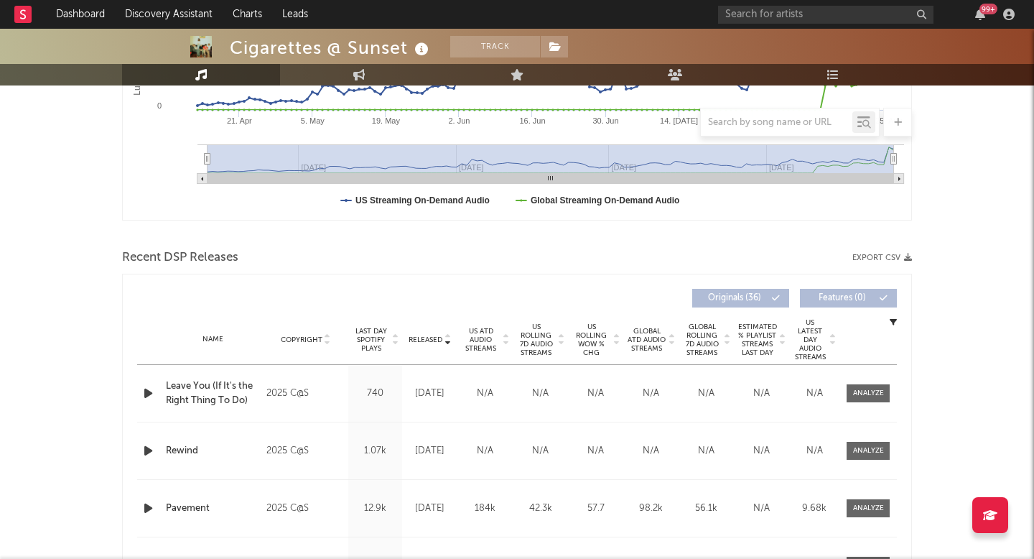
scroll to position [472, 0]
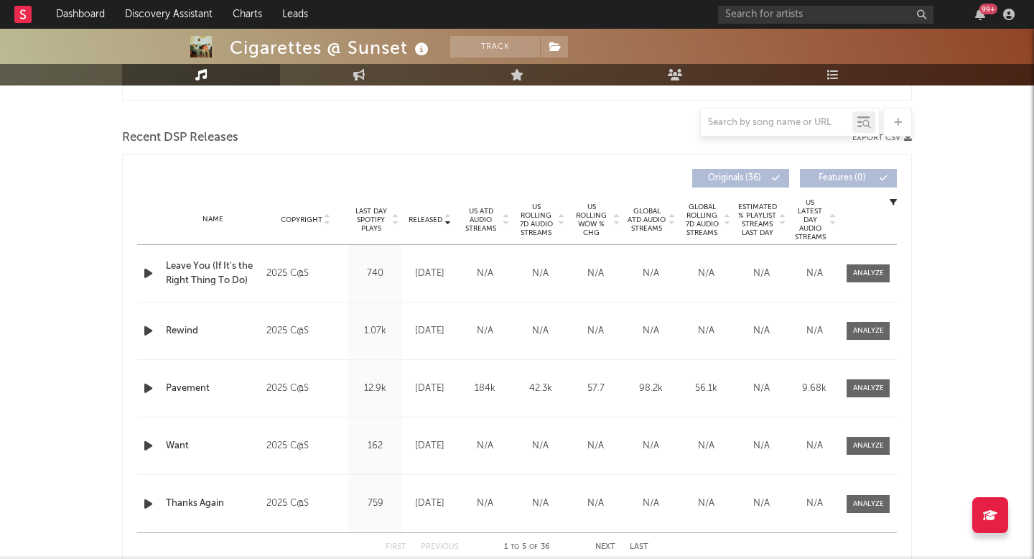
click at [159, 273] on div at bounding box center [149, 273] width 25 height 18
click at [145, 271] on icon "button" at bounding box center [148, 273] width 15 height 18
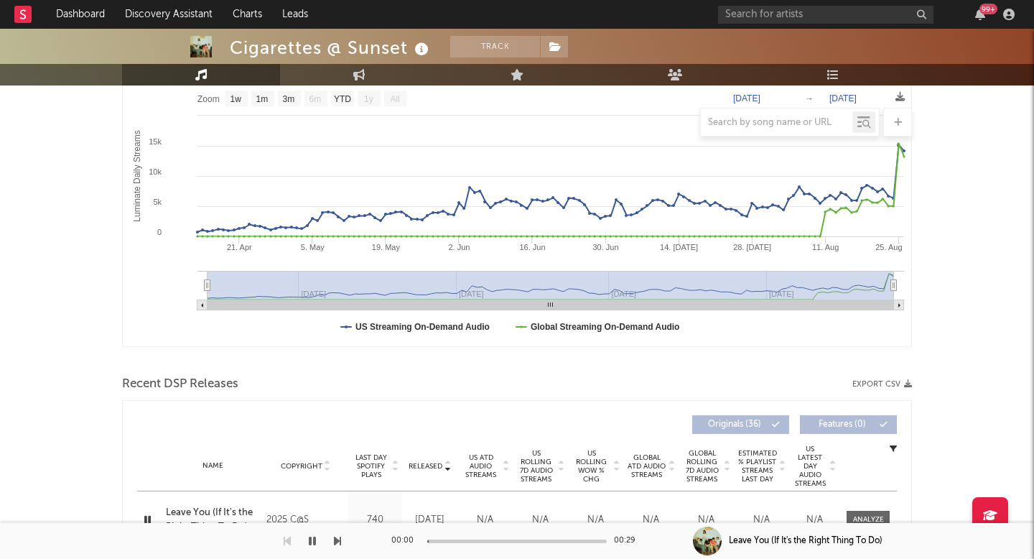
scroll to position [0, 0]
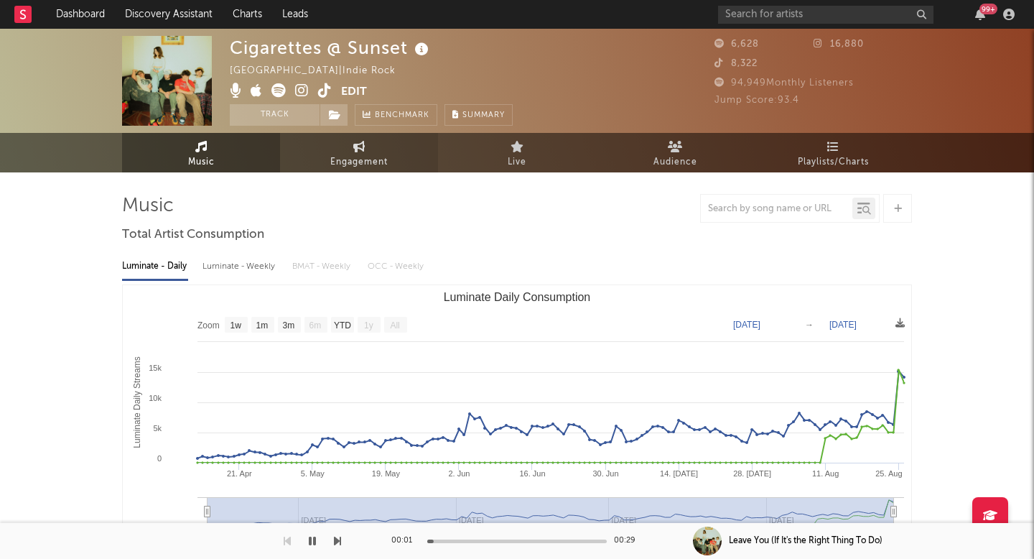
click at [365, 151] on link "Engagement" at bounding box center [359, 152] width 158 height 39
select select "1w"
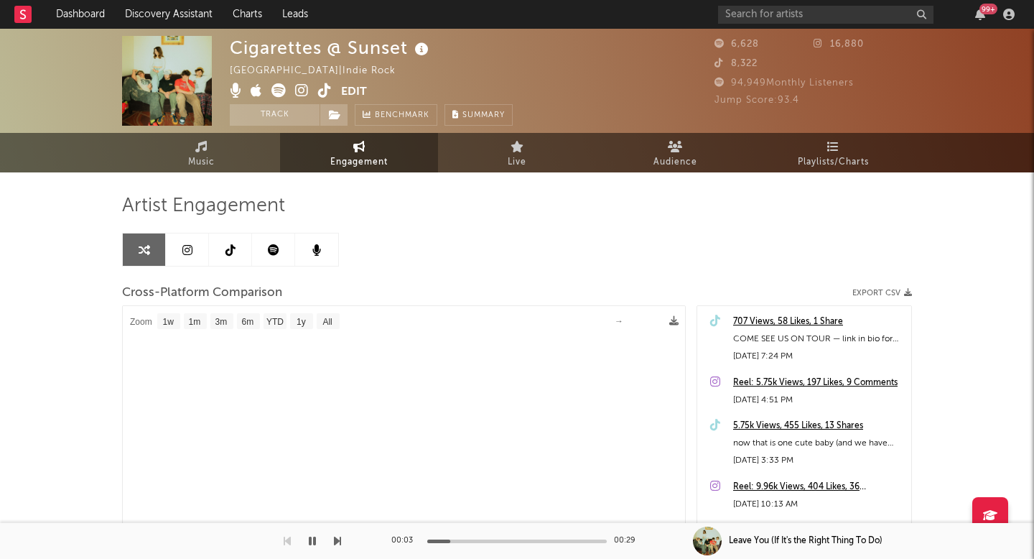
select select "1m"
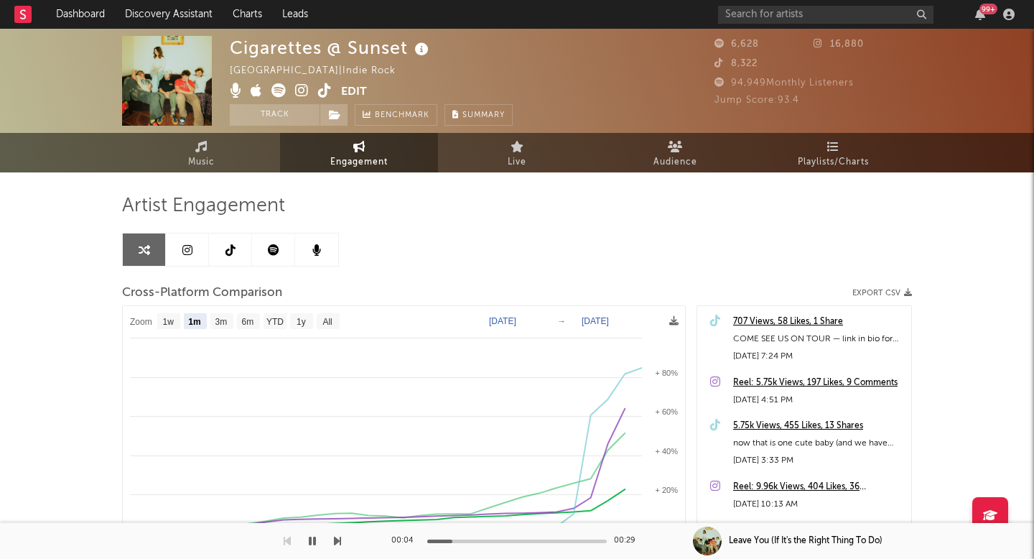
click at [311, 547] on button "button" at bounding box center [312, 541] width 14 height 36
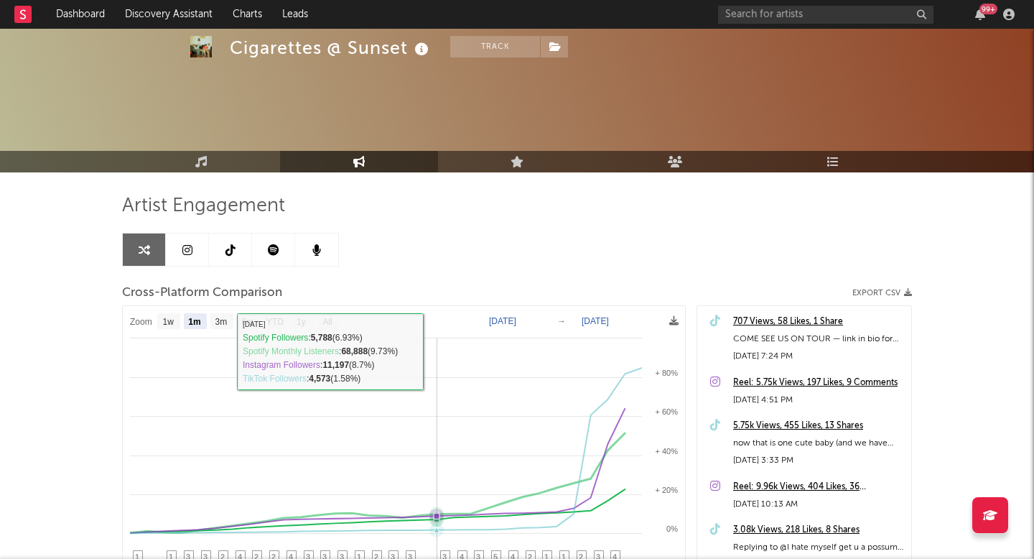
scroll to position [159, 0]
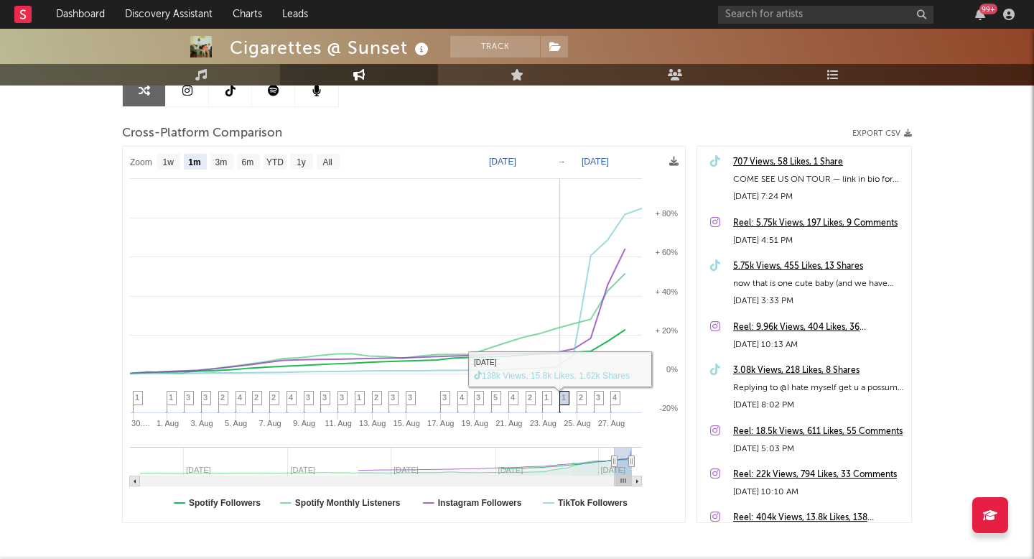
click at [564, 393] on span "1" at bounding box center [563, 397] width 4 height 9
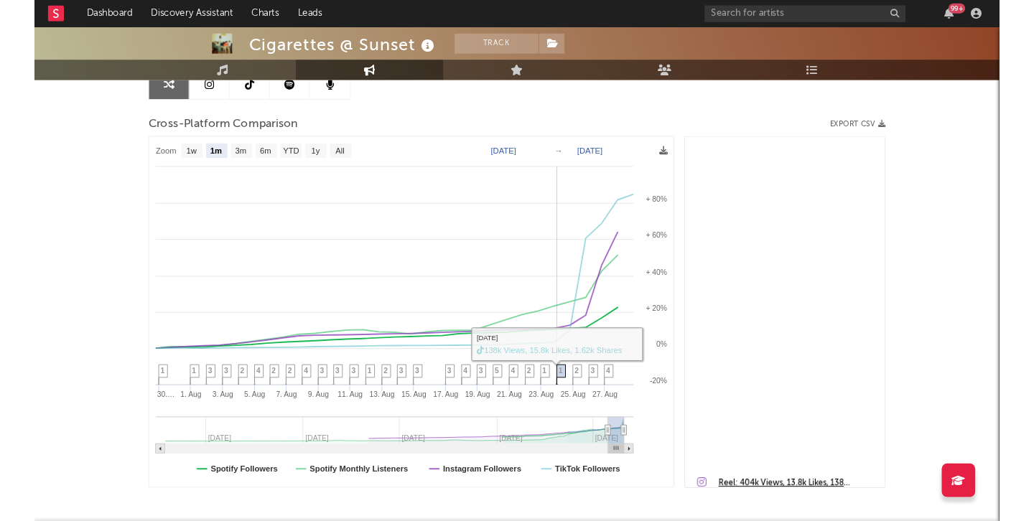
scroll to position [459, 0]
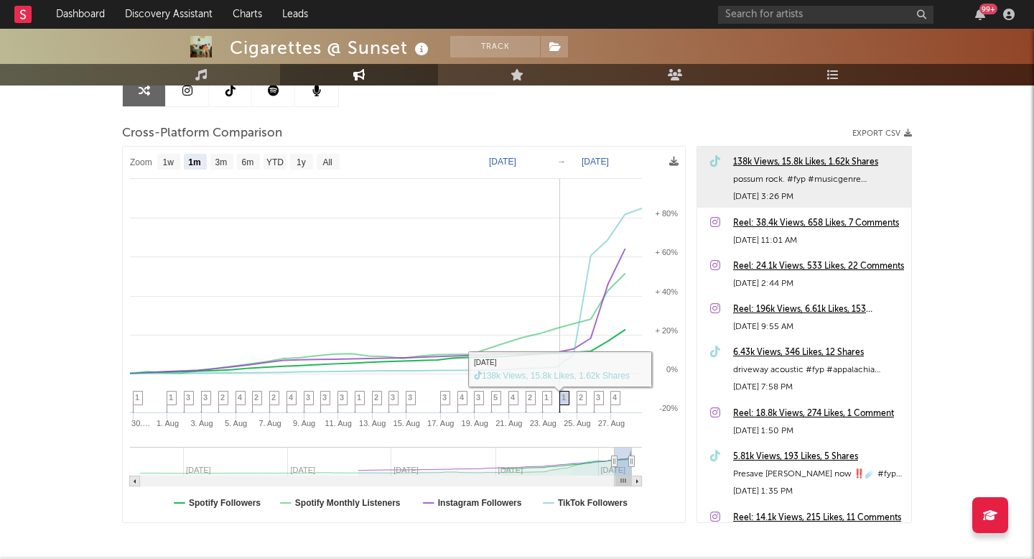
click at [565, 395] on span "1" at bounding box center [563, 397] width 4 height 9
click at [755, 158] on div "138k Views, 15.8k Likes, 1.62k Shares" at bounding box center [818, 162] width 171 height 17
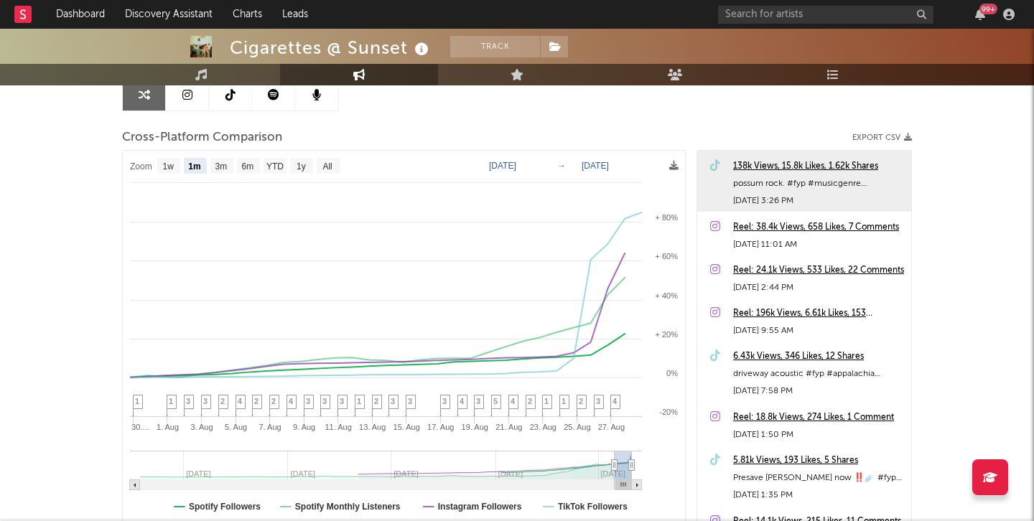
scroll to position [154, 0]
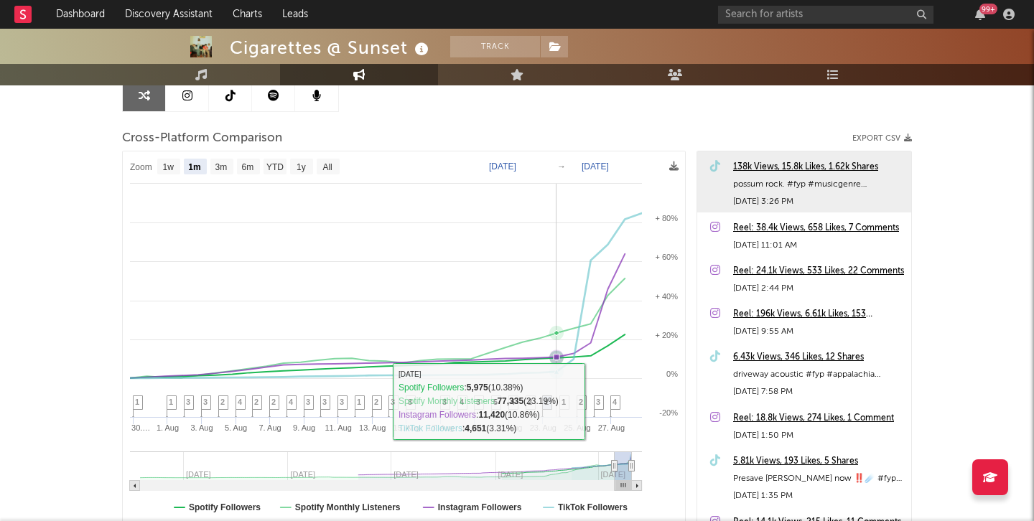
click at [562, 409] on icon at bounding box center [564, 407] width 10 height 22
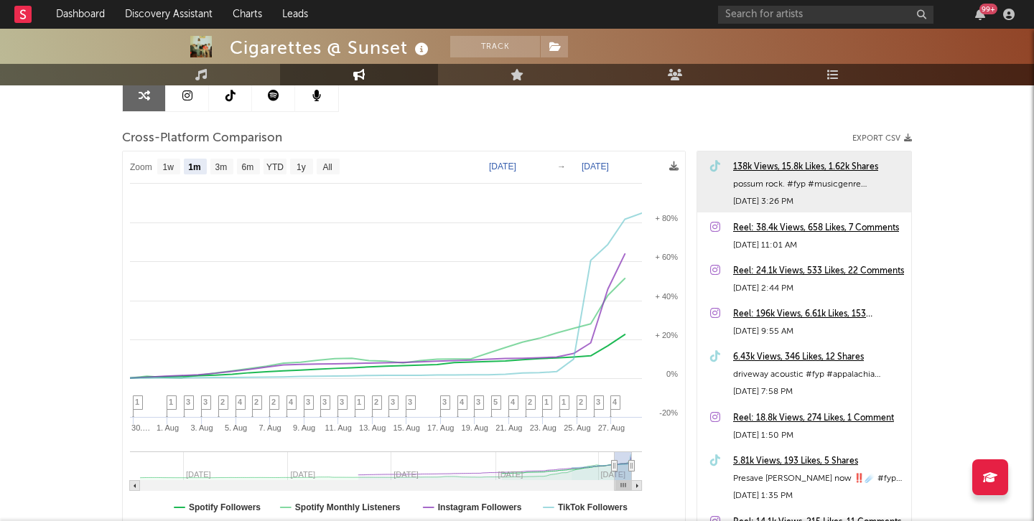
click at [759, 167] on div "138k Views, 15.8k Likes, 1.62k Shares" at bounding box center [818, 167] width 171 height 17
click at [203, 83] on link "Music" at bounding box center [201, 75] width 158 height 22
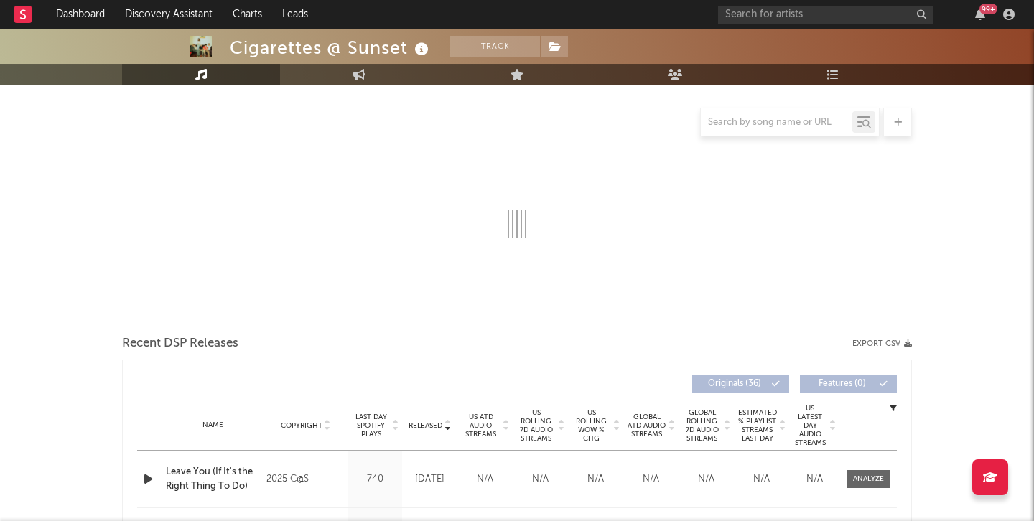
select select "1w"
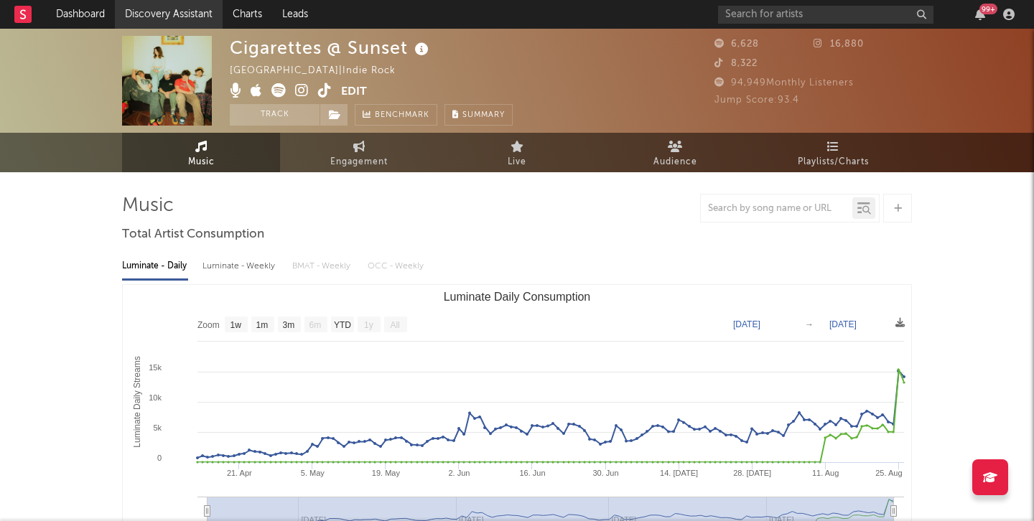
click at [190, 14] on link "Discovery Assistant" at bounding box center [169, 14] width 108 height 29
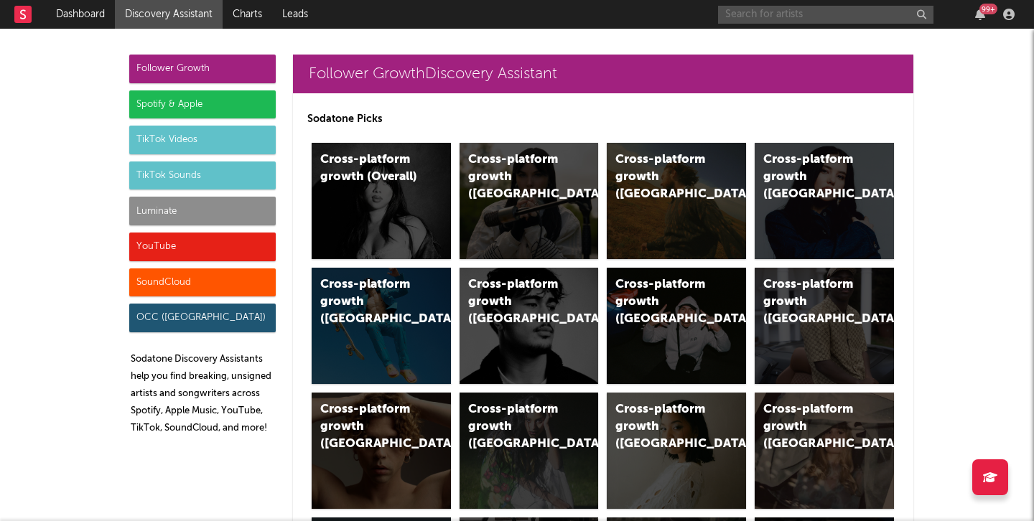
click at [778, 14] on input "text" at bounding box center [825, 15] width 215 height 18
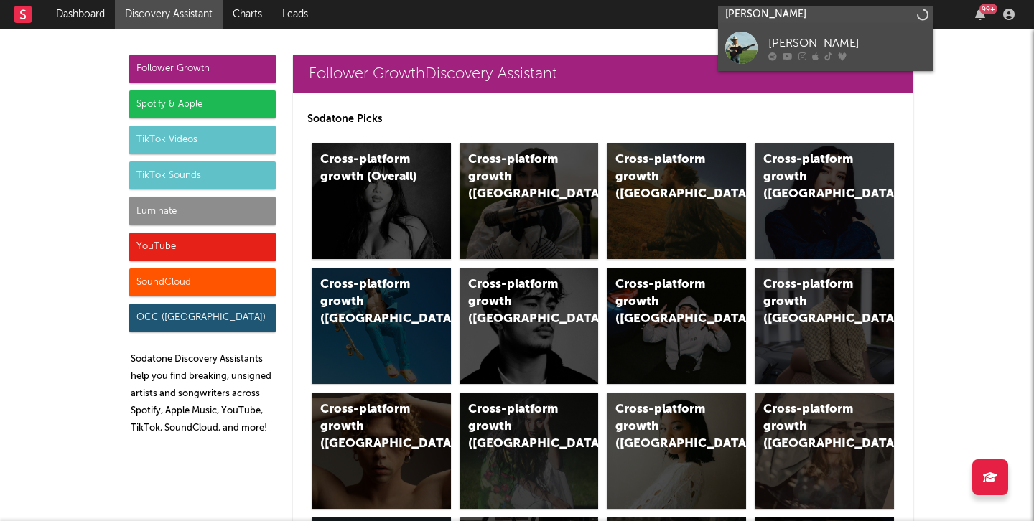
type input "tyce delk"
click at [784, 45] on div "Tyce Delk" at bounding box center [847, 42] width 158 height 17
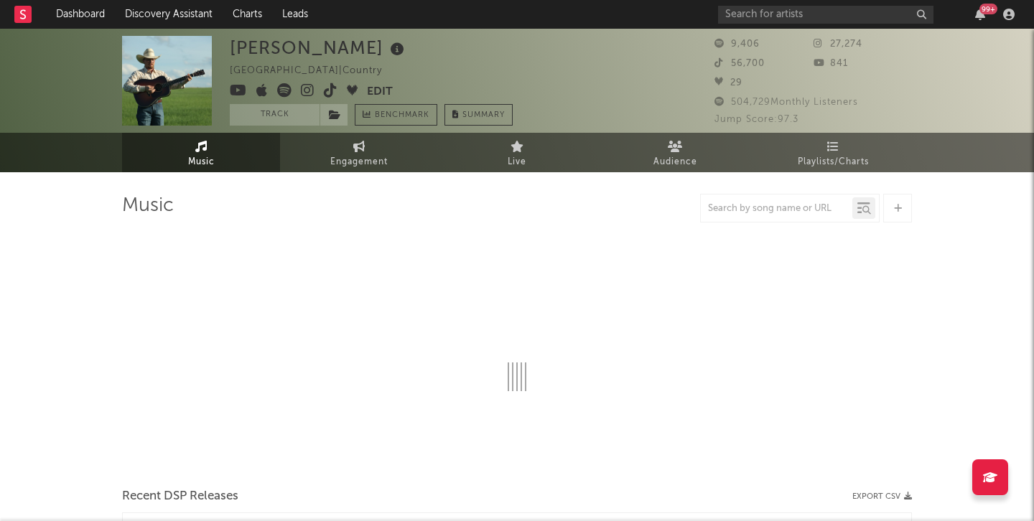
select select "1w"
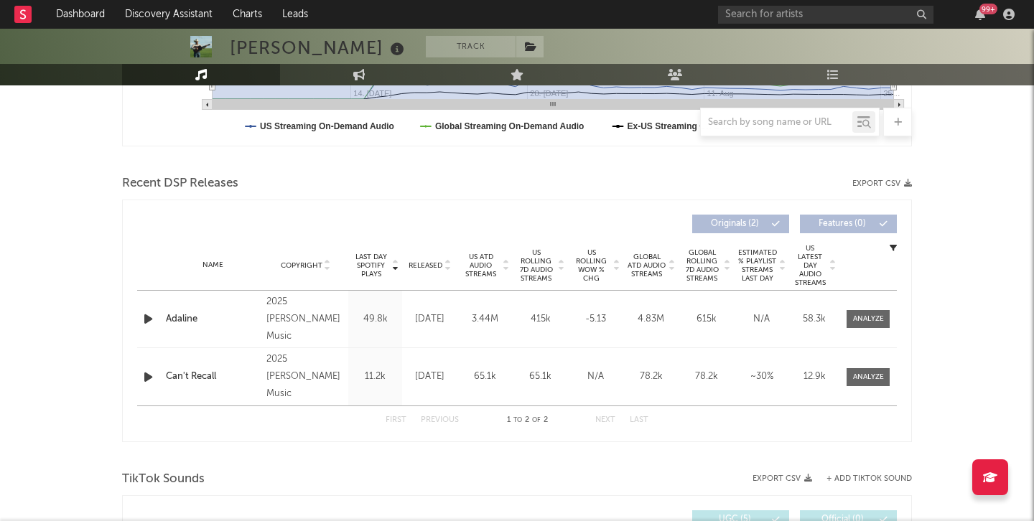
scroll to position [434, 0]
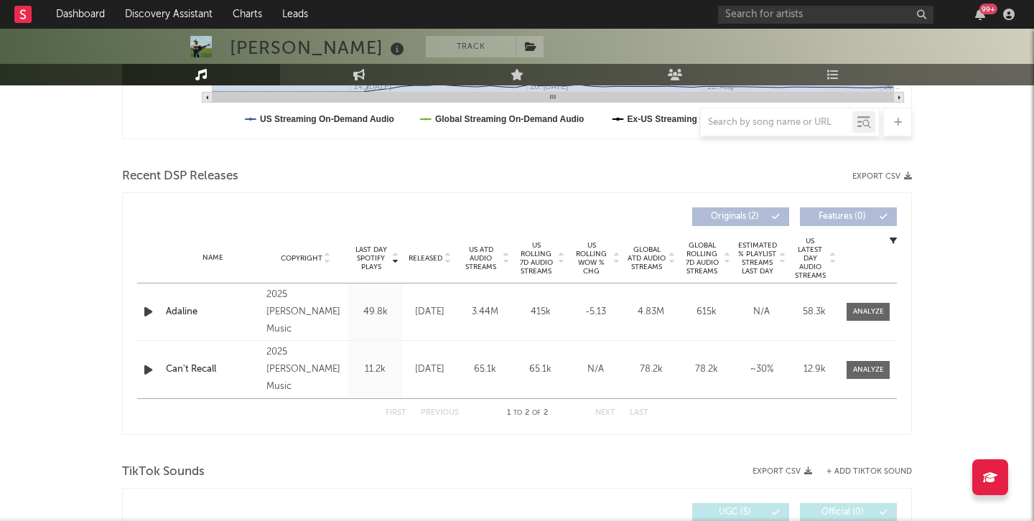
click at [531, 265] on span "US Rolling 7D Audio Streams" at bounding box center [535, 258] width 39 height 34
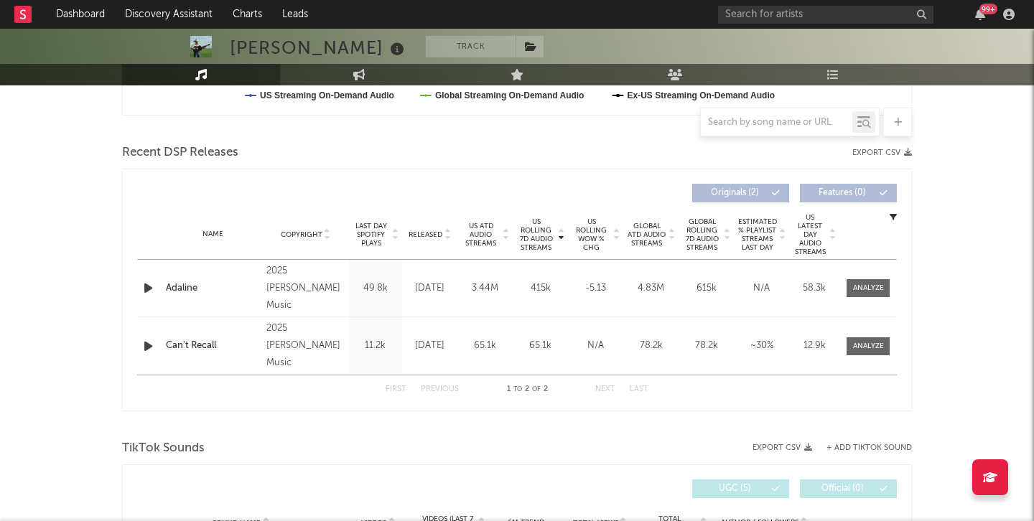
scroll to position [462, 0]
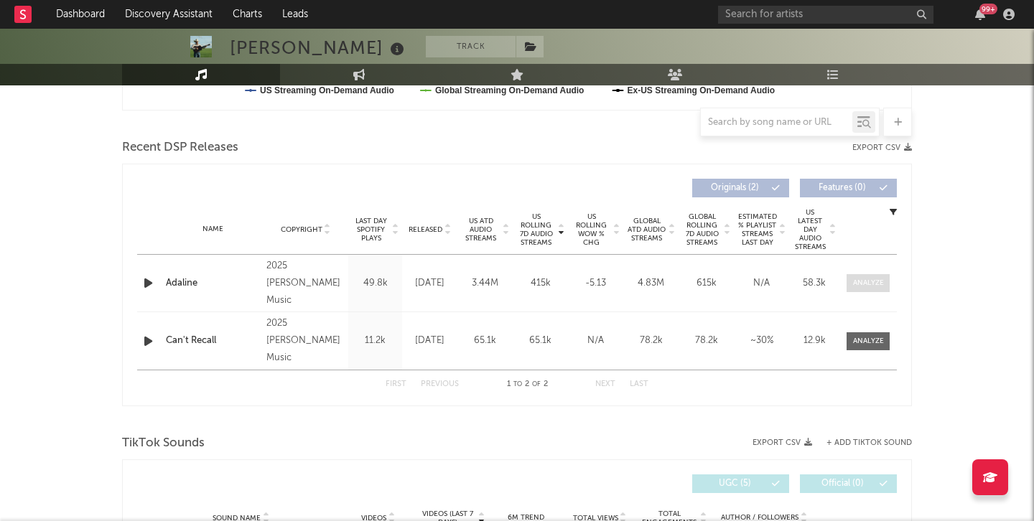
click at [862, 287] on div at bounding box center [868, 283] width 31 height 11
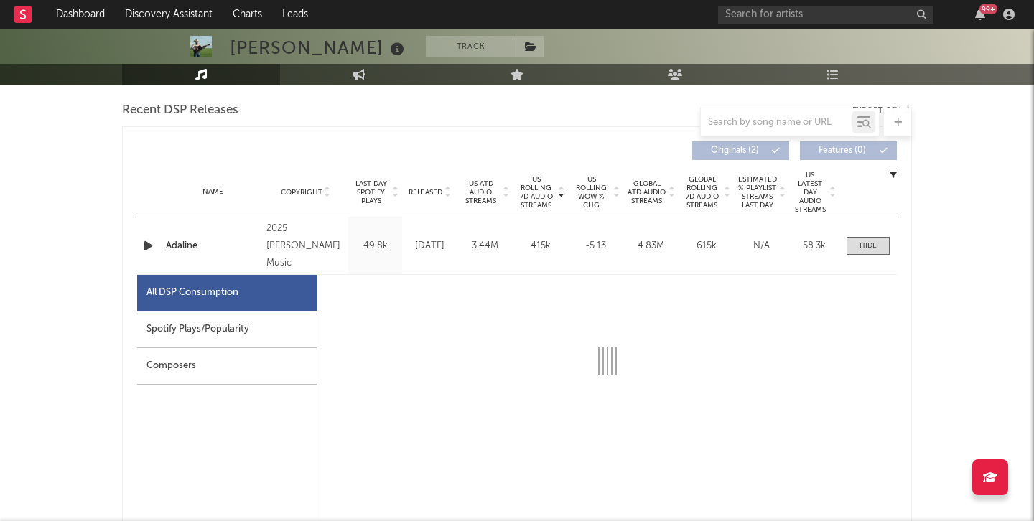
select select "1w"
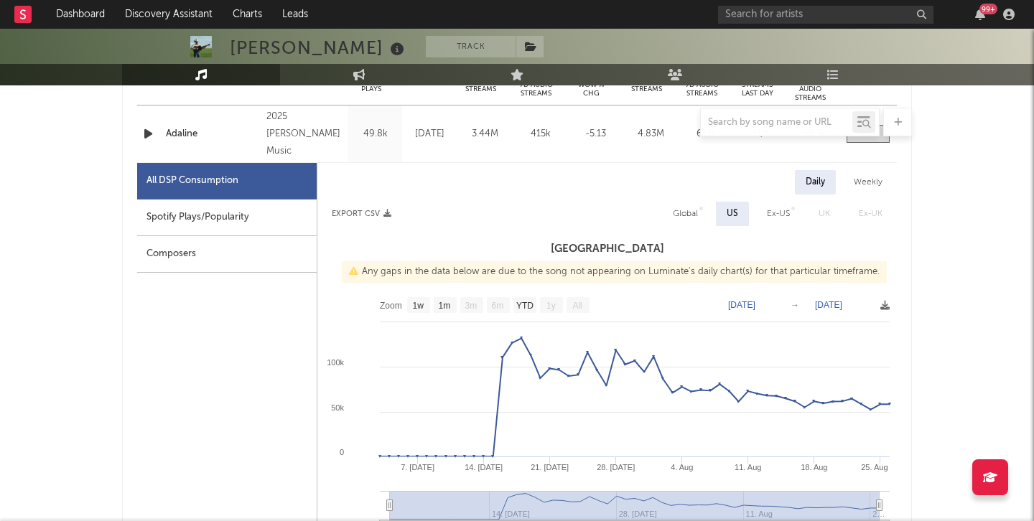
scroll to position [622, 0]
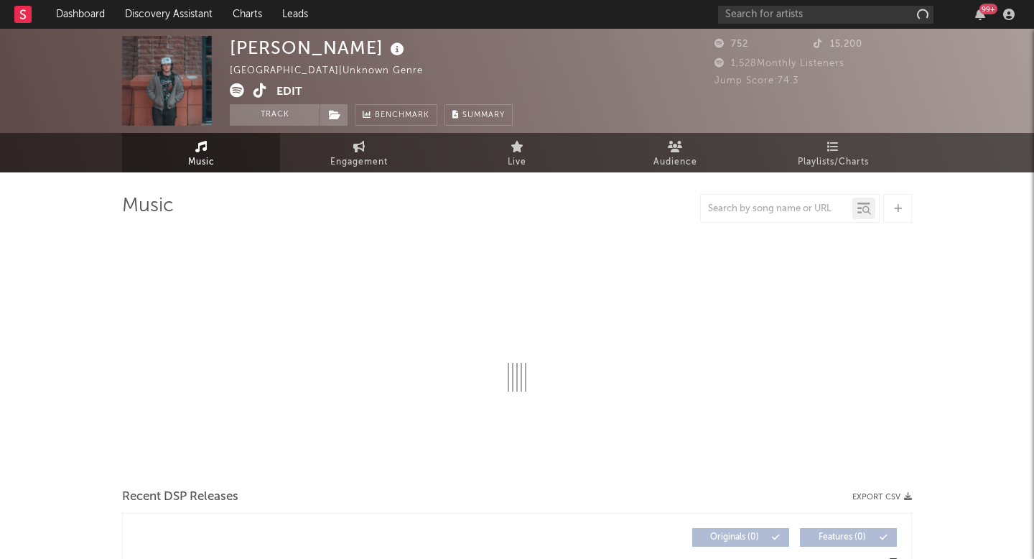
select select "1w"
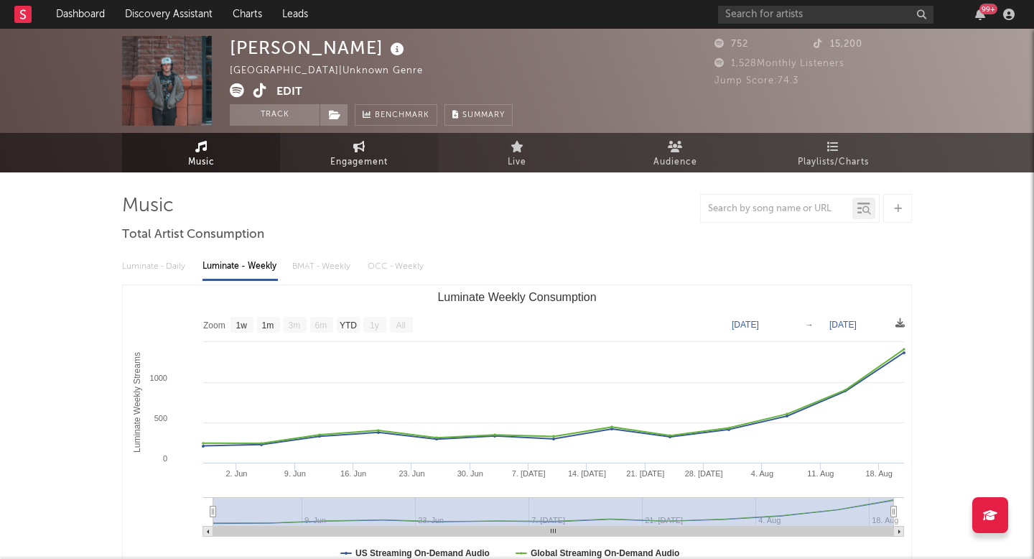
click at [370, 154] on span "Engagement" at bounding box center [358, 162] width 57 height 17
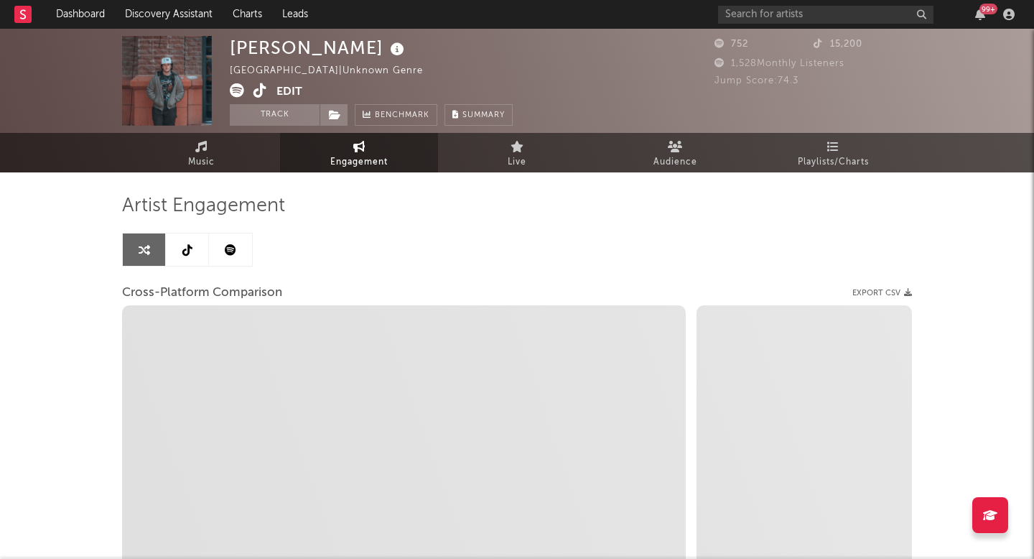
select select "1w"
select select "1m"
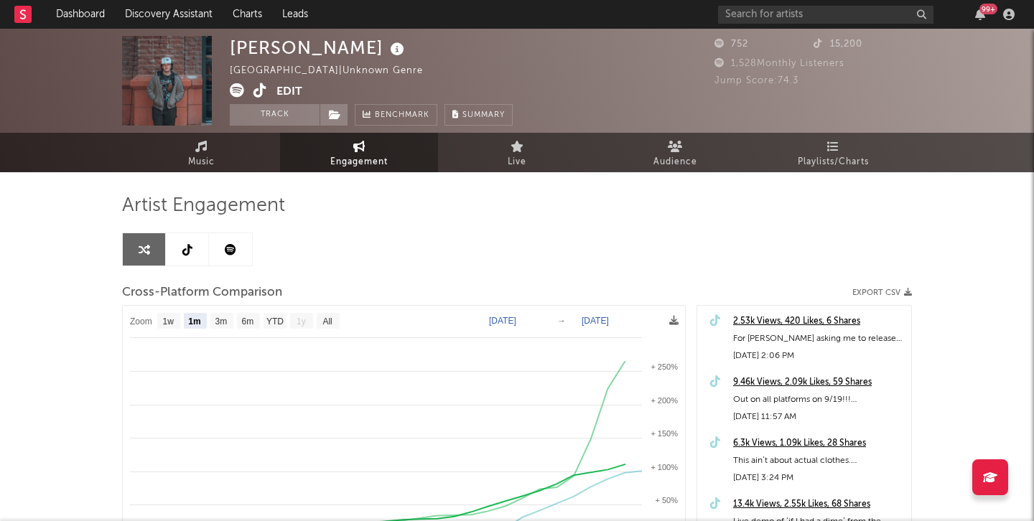
click at [264, 88] on icon at bounding box center [260, 90] width 14 height 14
click at [751, 29] on div "[PERSON_NAME] [GEOGRAPHIC_DATA] | Unknown Genre Edit Track Benchmark Summary 75…" at bounding box center [517, 81] width 1034 height 104
click at [750, 9] on input "text" at bounding box center [825, 15] width 215 height 18
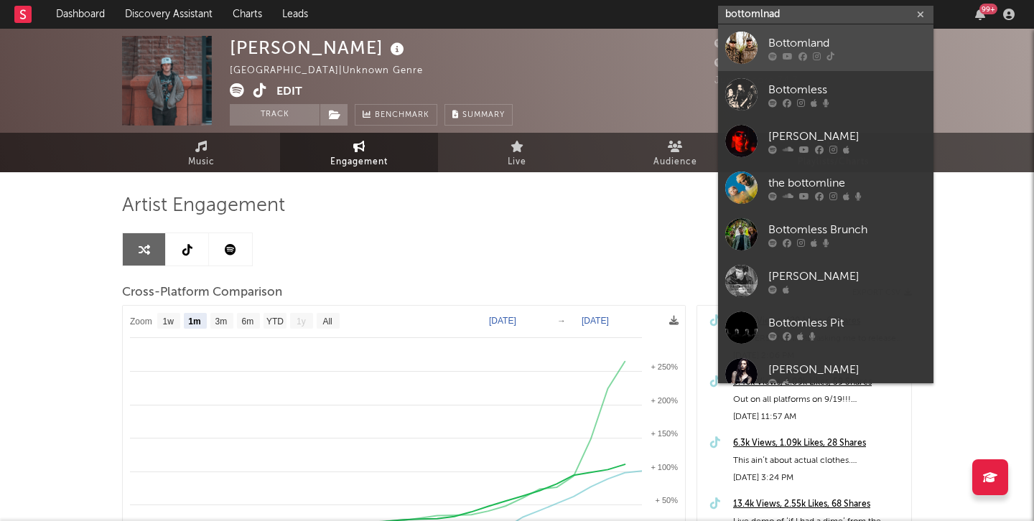
type input "bottomlnad"
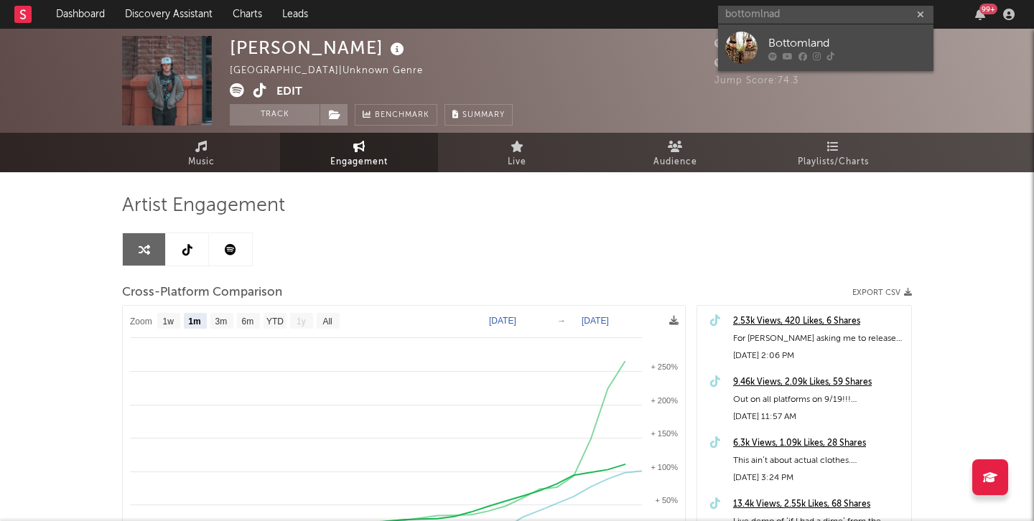
click at [757, 35] on link "Bottomland" at bounding box center [825, 47] width 215 height 47
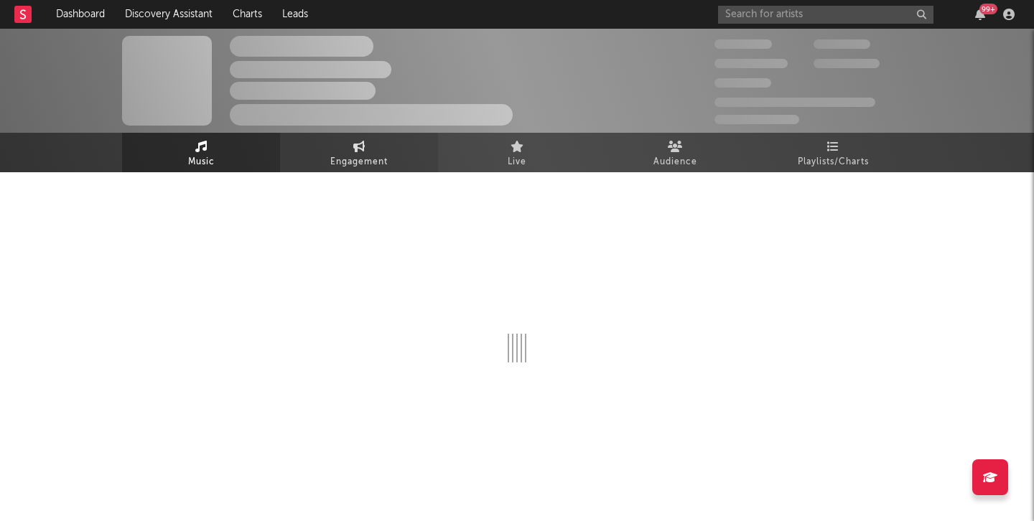
select select "6m"
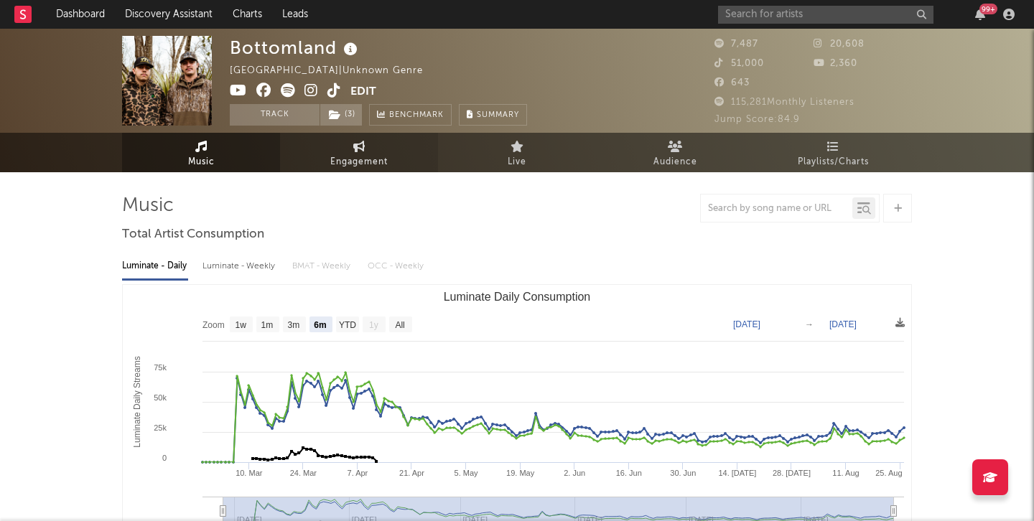
click at [371, 149] on link "Engagement" at bounding box center [359, 152] width 158 height 39
select select "1w"
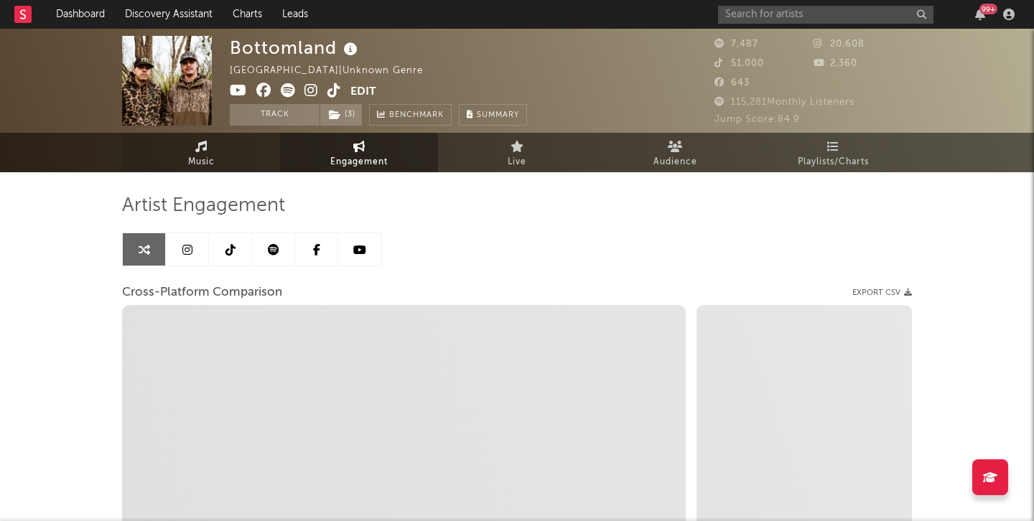
click at [252, 160] on link "Music" at bounding box center [201, 152] width 158 height 39
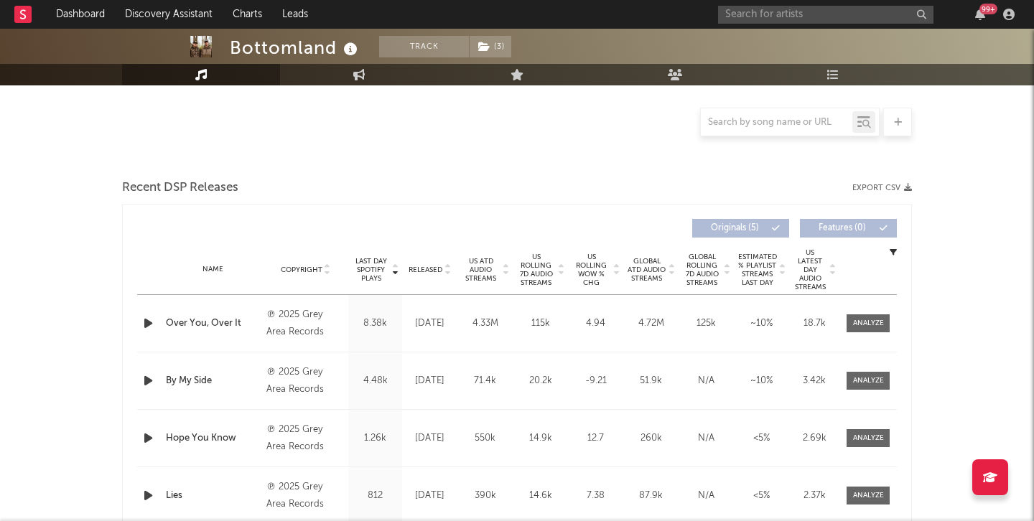
select select "6m"
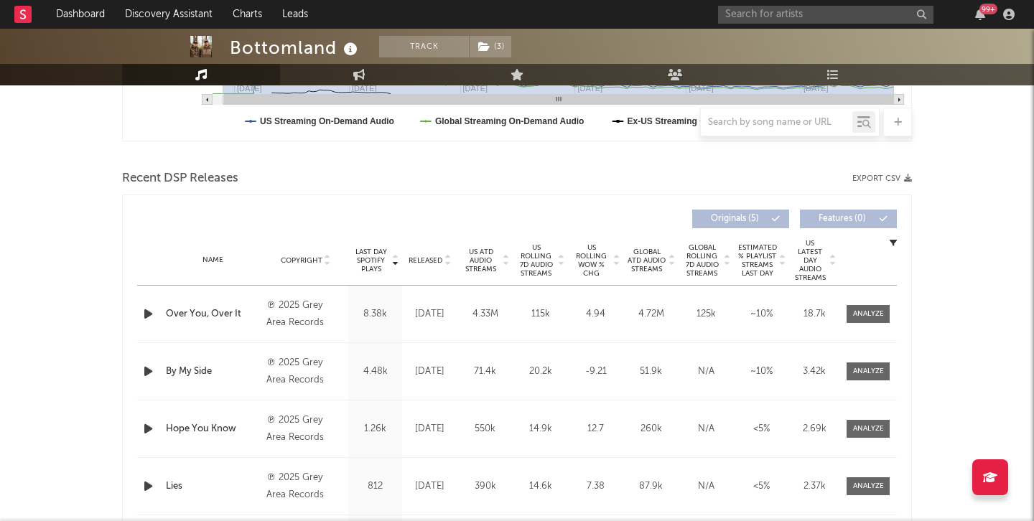
scroll to position [463, 0]
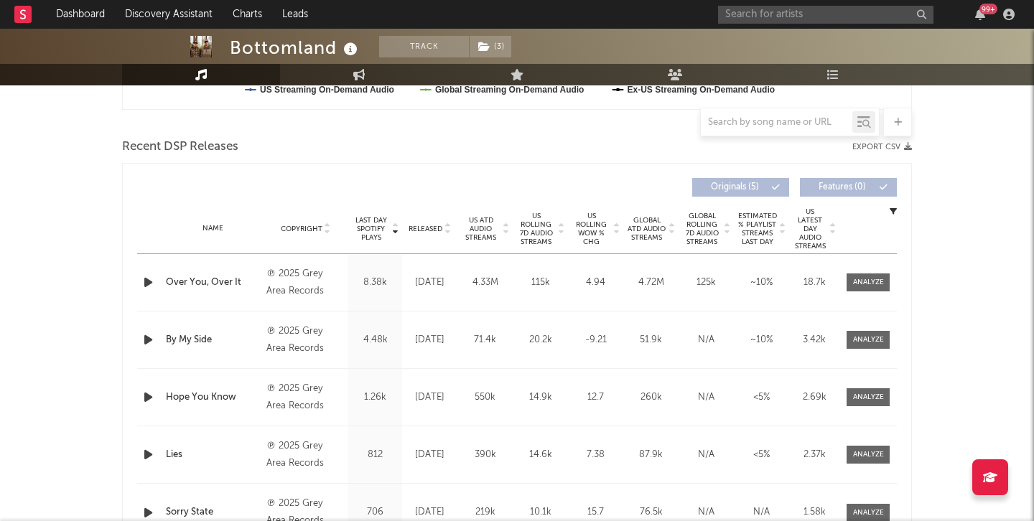
click at [424, 228] on span "Released" at bounding box center [425, 229] width 34 height 9
click at [853, 287] on div at bounding box center [868, 282] width 31 height 11
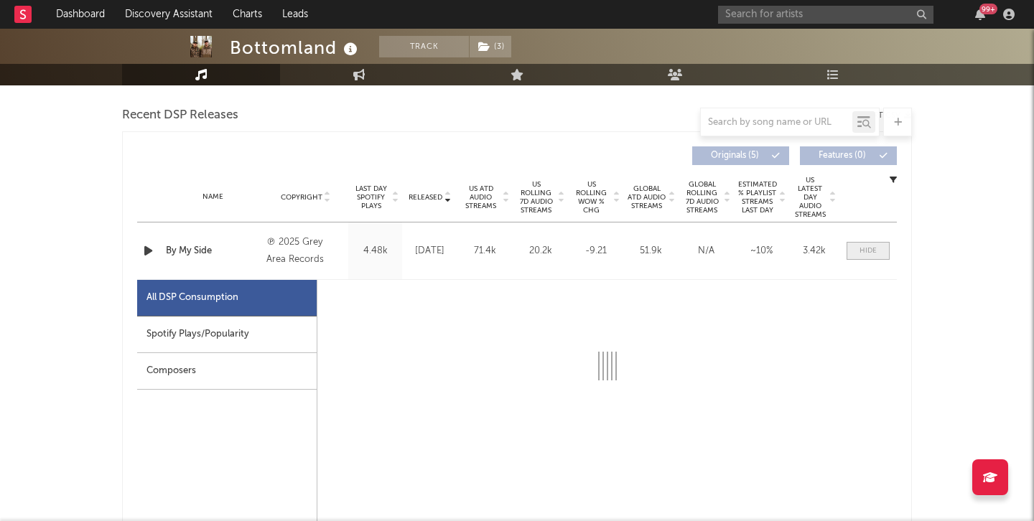
select select "1w"
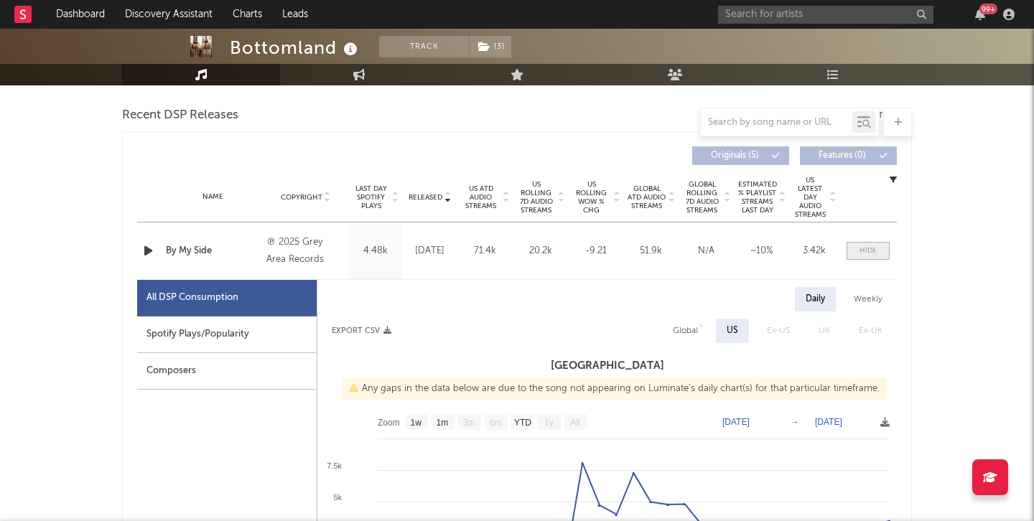
scroll to position [494, 0]
click at [863, 256] on div at bounding box center [867, 251] width 17 height 11
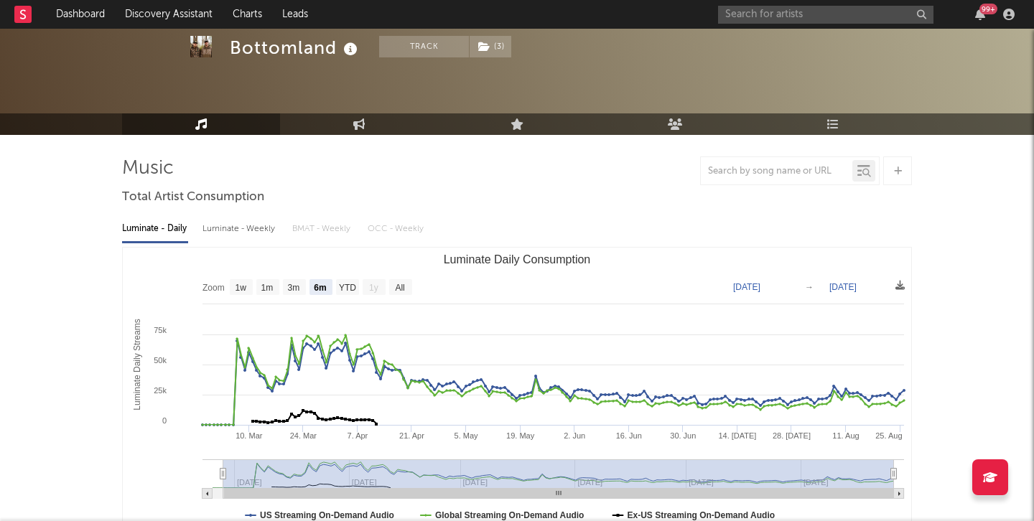
scroll to position [0, 0]
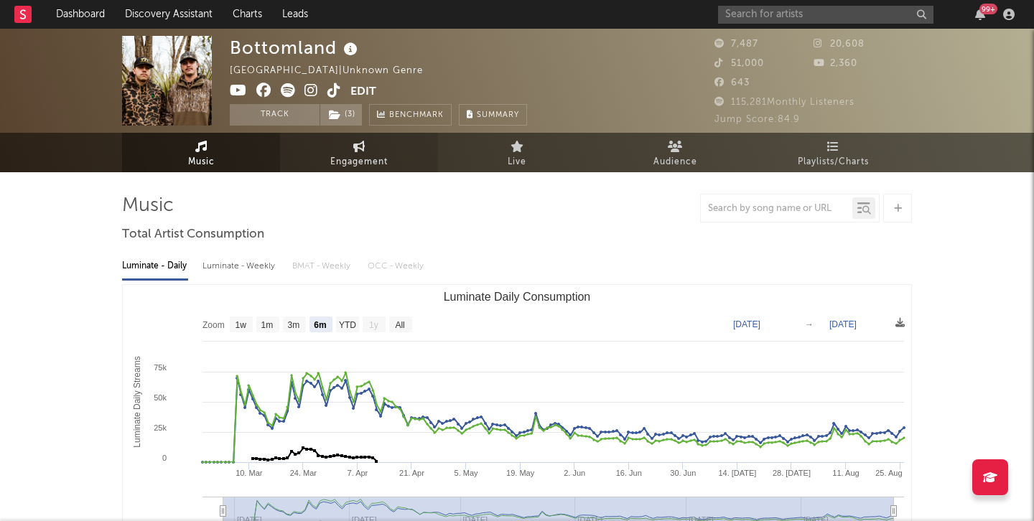
click at [370, 139] on link "Engagement" at bounding box center [359, 152] width 158 height 39
select select "1m"
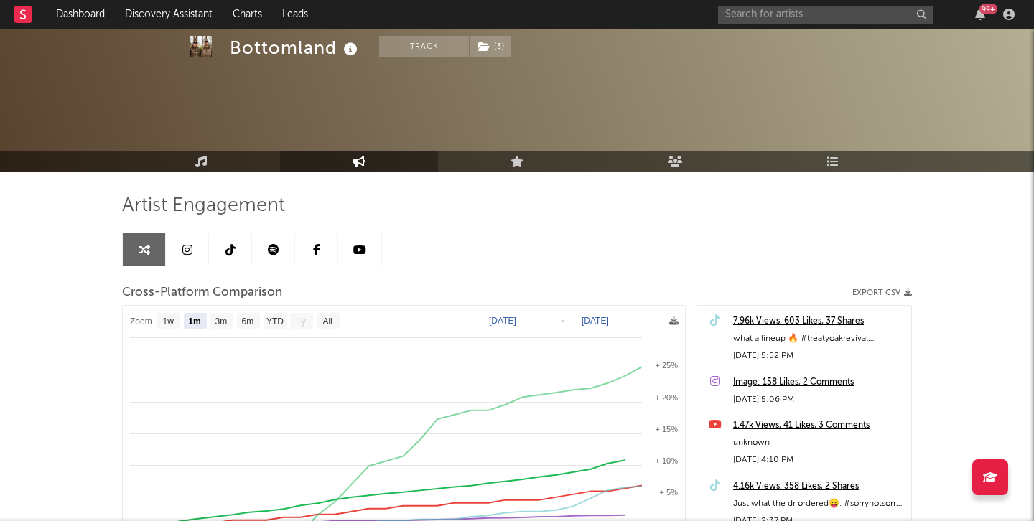
scroll to position [111, 0]
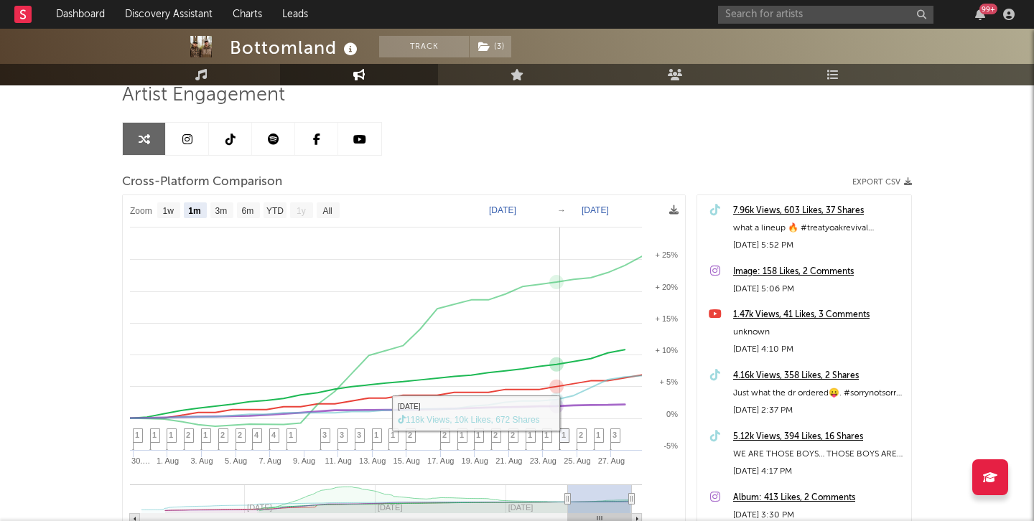
click at [561, 434] on span "1" at bounding box center [563, 435] width 4 height 9
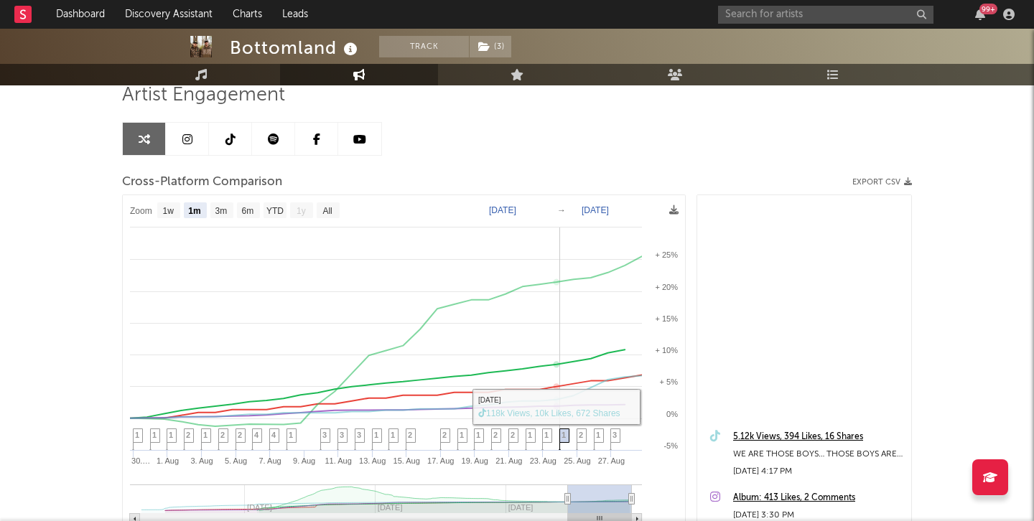
scroll to position [330, 0]
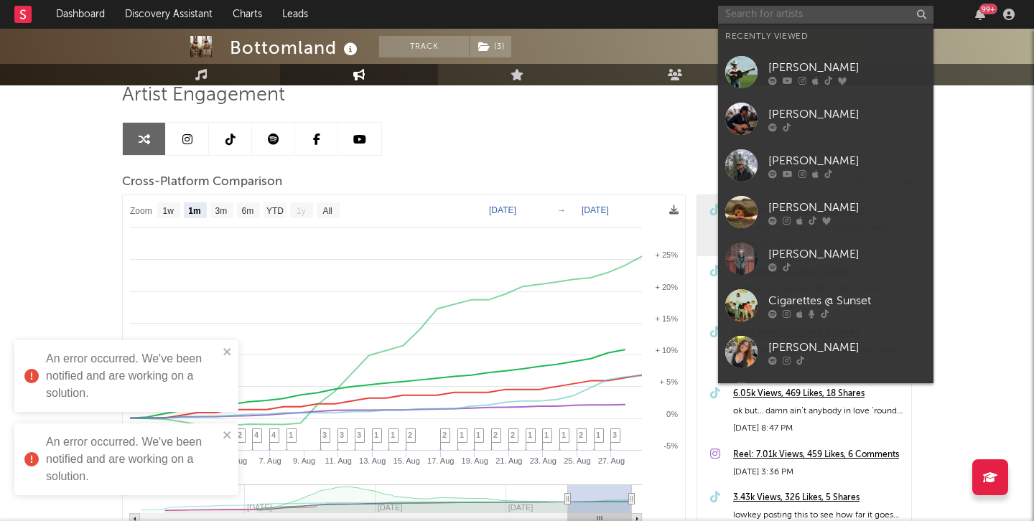
click at [867, 17] on input "text" at bounding box center [825, 15] width 215 height 18
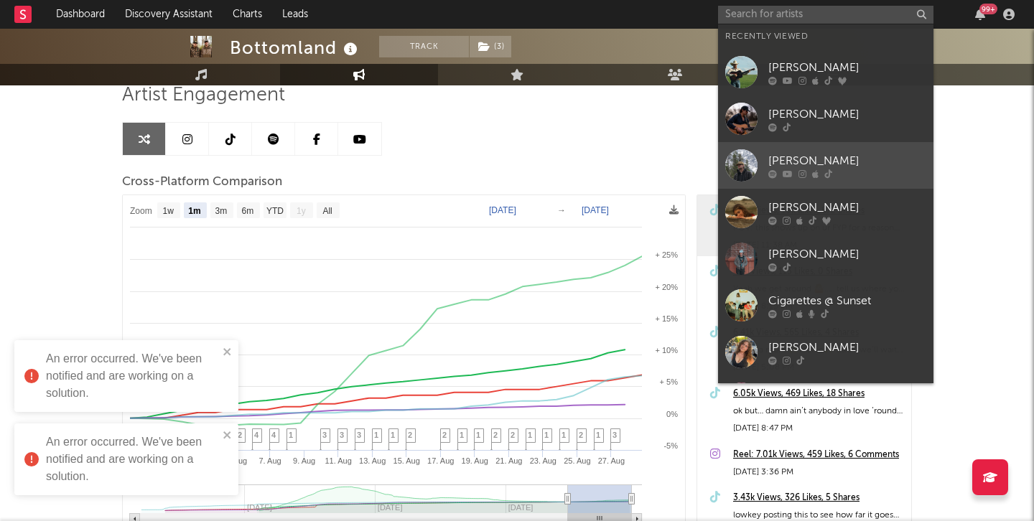
click at [800, 162] on div "Luke Rob" at bounding box center [847, 160] width 158 height 17
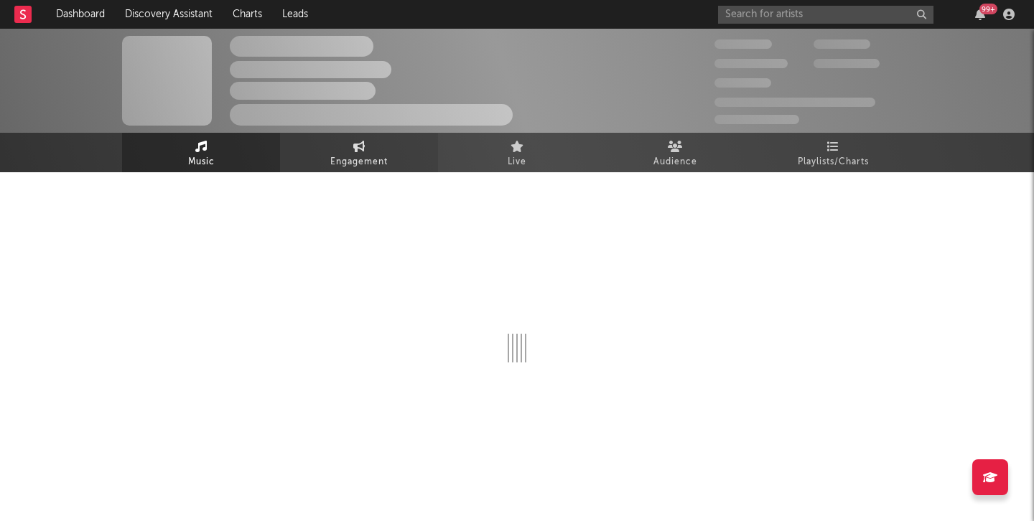
select select "6m"
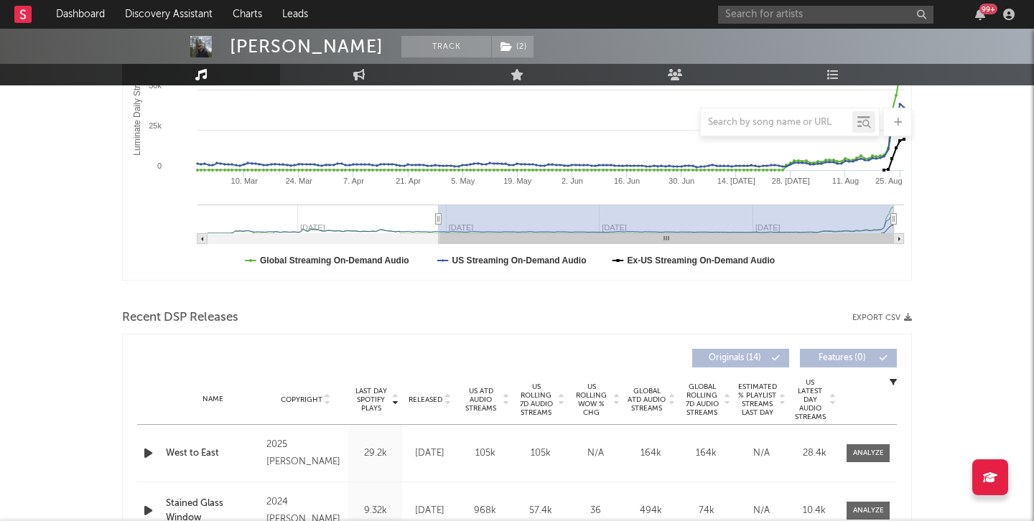
scroll to position [393, 0]
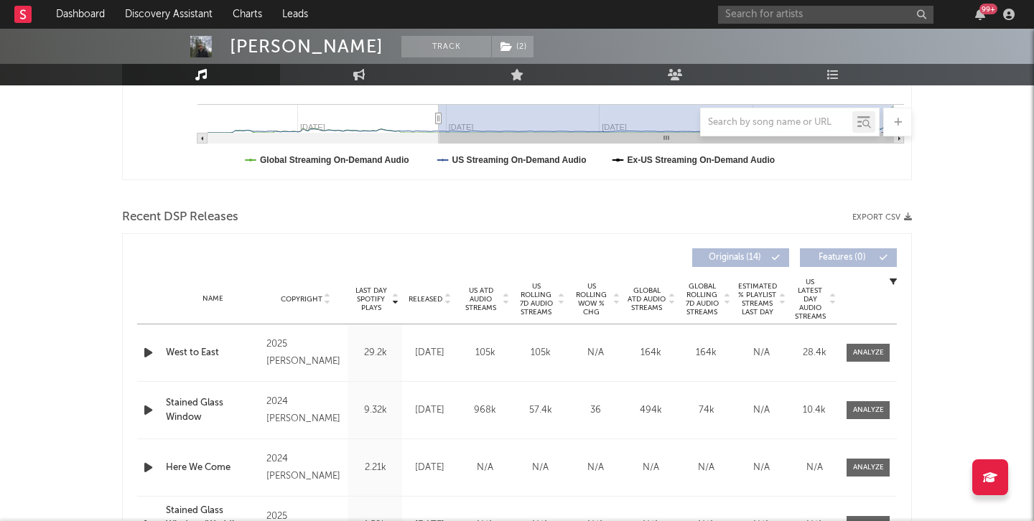
click at [150, 351] on icon "button" at bounding box center [148, 353] width 15 height 18
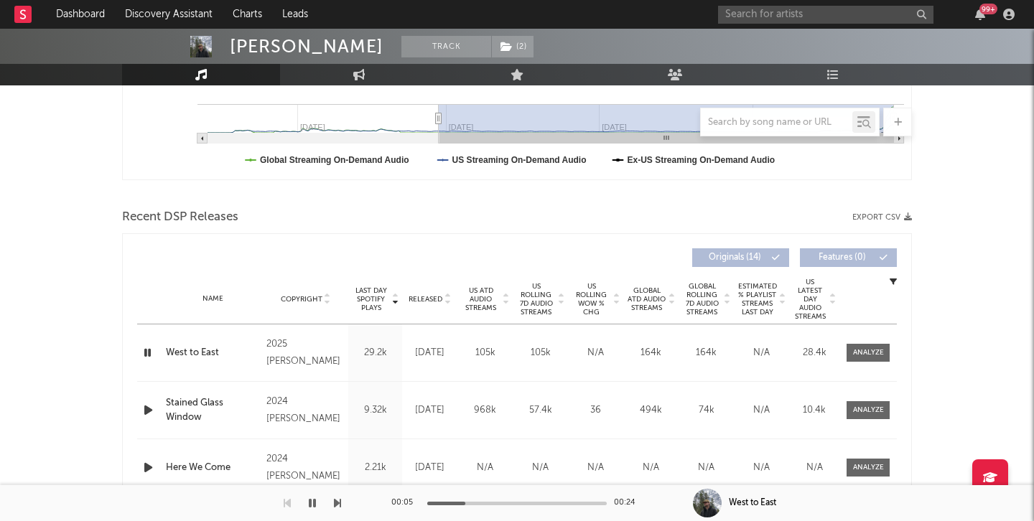
click at [147, 350] on icon "button" at bounding box center [148, 353] width 14 height 18
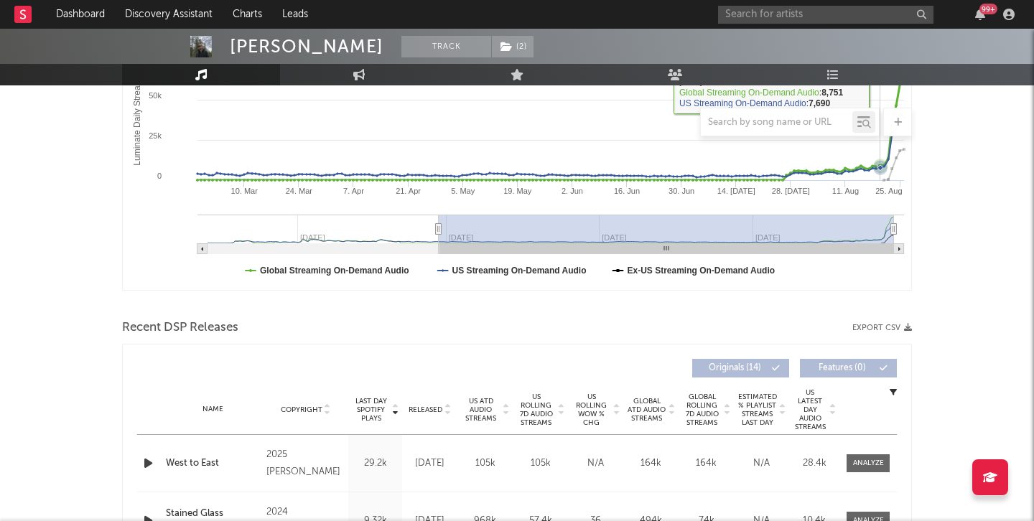
scroll to position [337, 0]
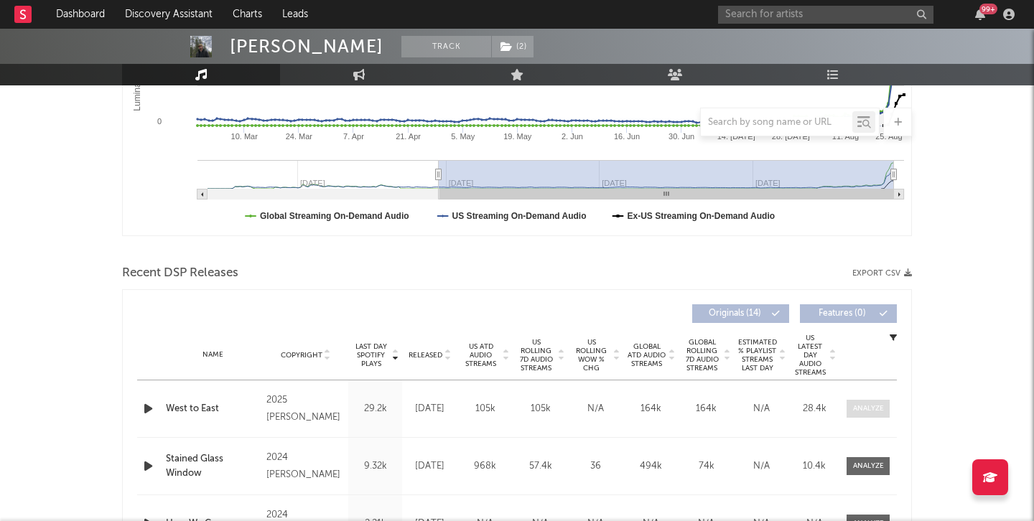
click at [870, 406] on div at bounding box center [868, 408] width 31 height 11
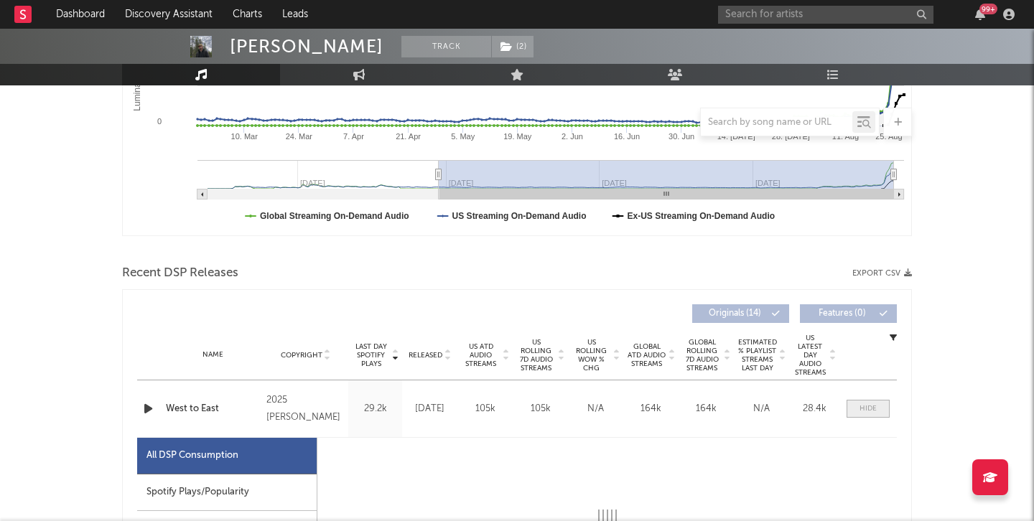
select select "1w"
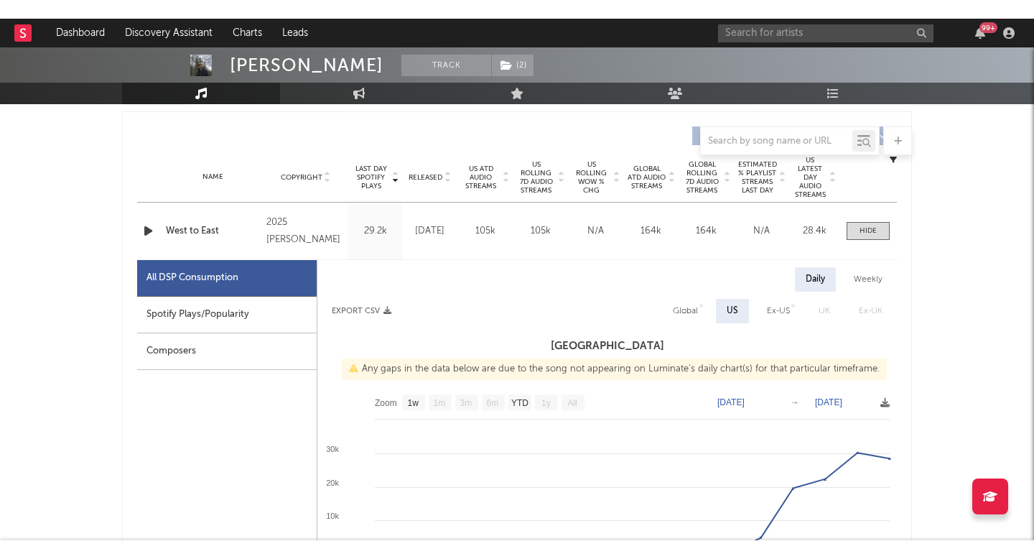
scroll to position [551, 0]
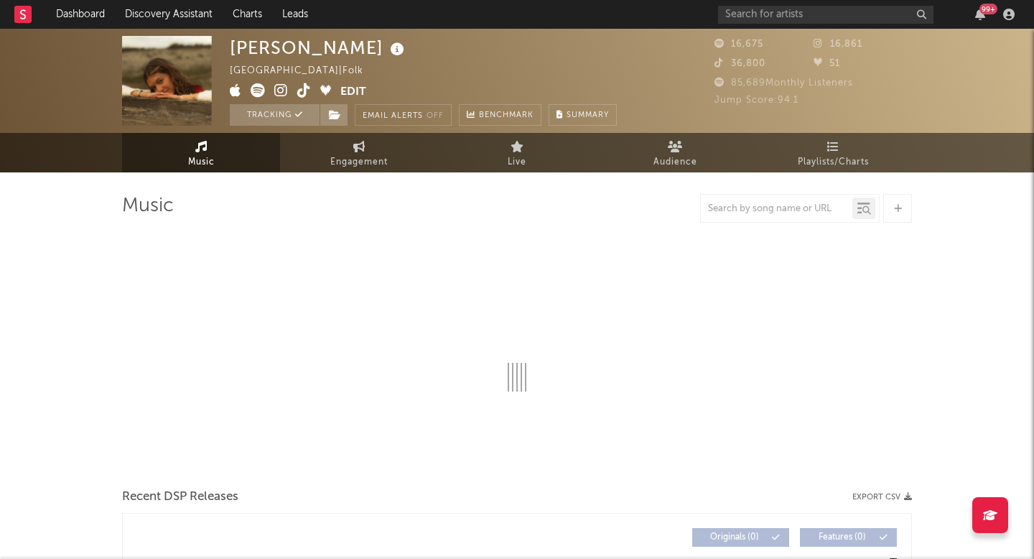
select select "6m"
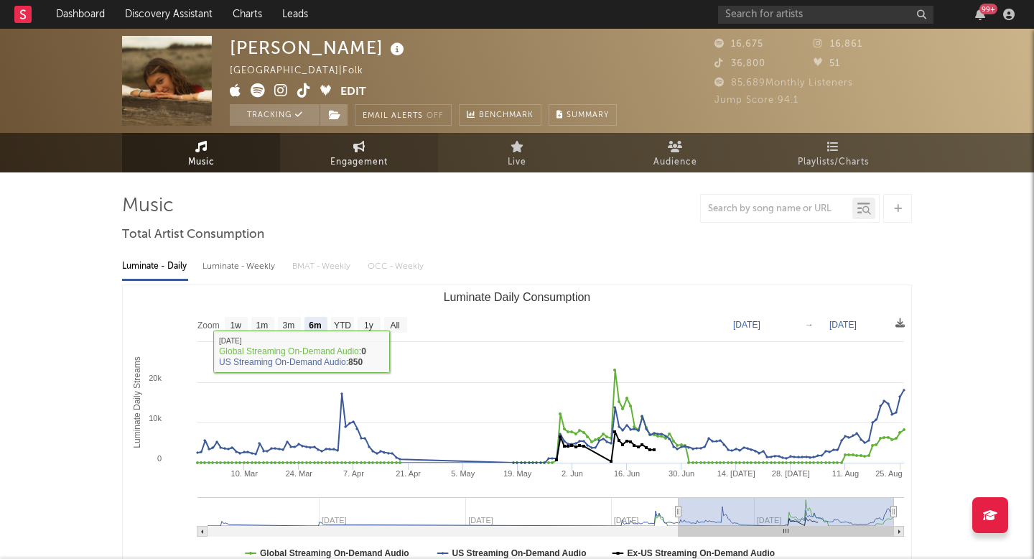
click at [367, 149] on link "Engagement" at bounding box center [359, 152] width 158 height 39
select select "1w"
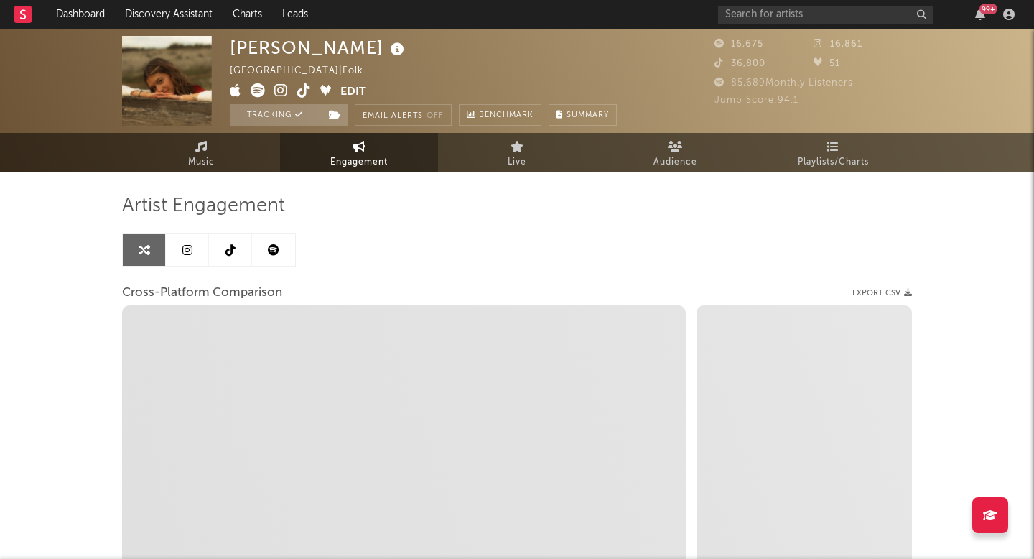
select select "1m"
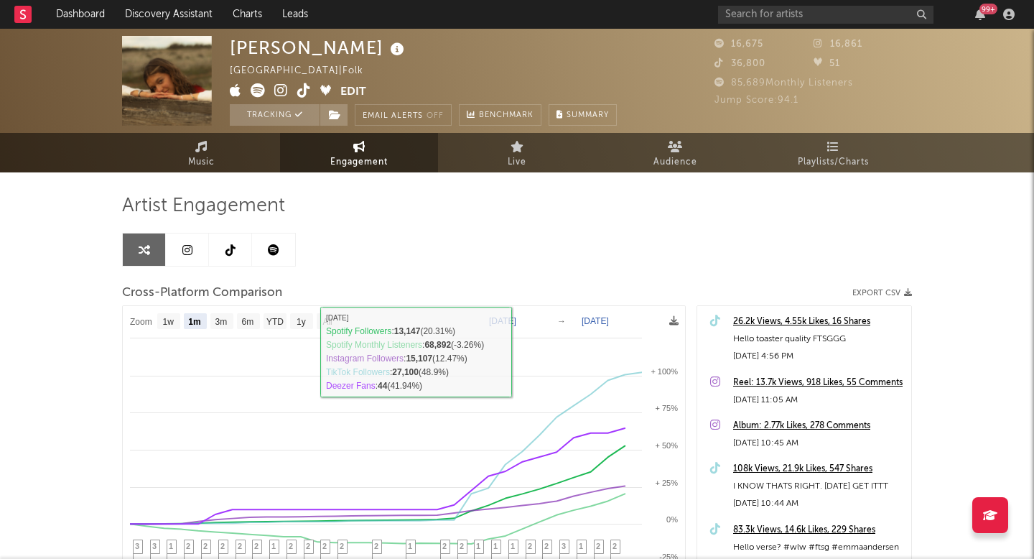
click at [281, 243] on link at bounding box center [273, 249] width 43 height 32
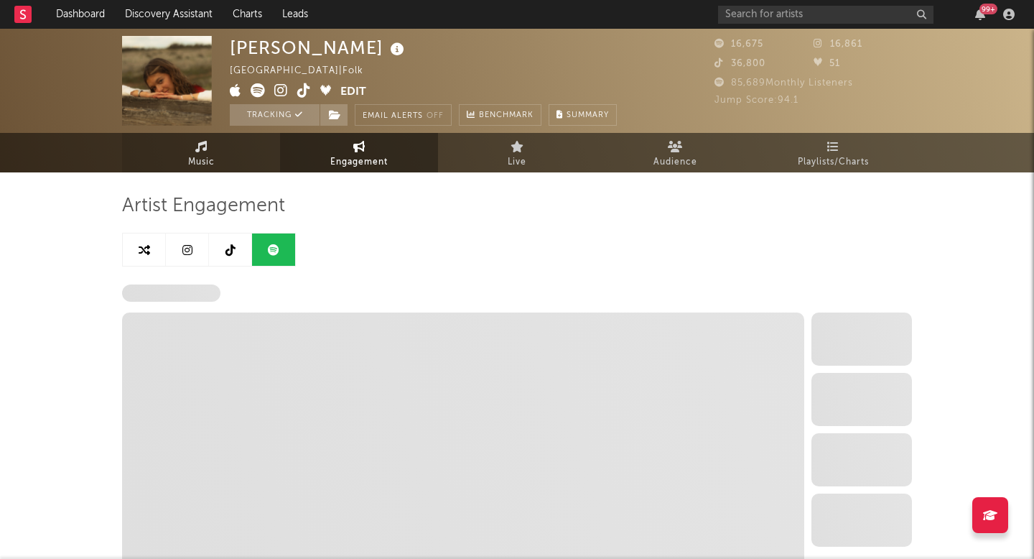
select select "6m"
select select "1w"
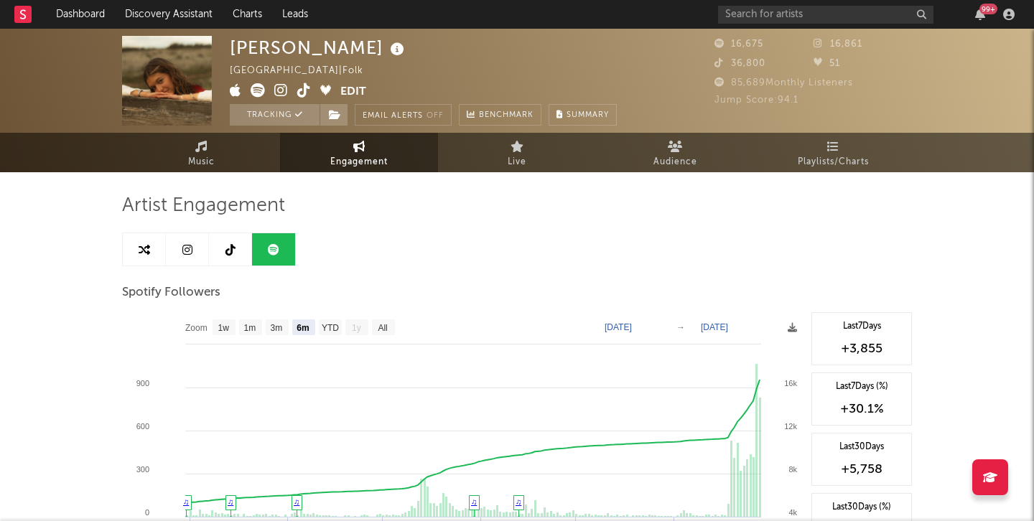
click at [304, 91] on icon at bounding box center [304, 90] width 14 height 14
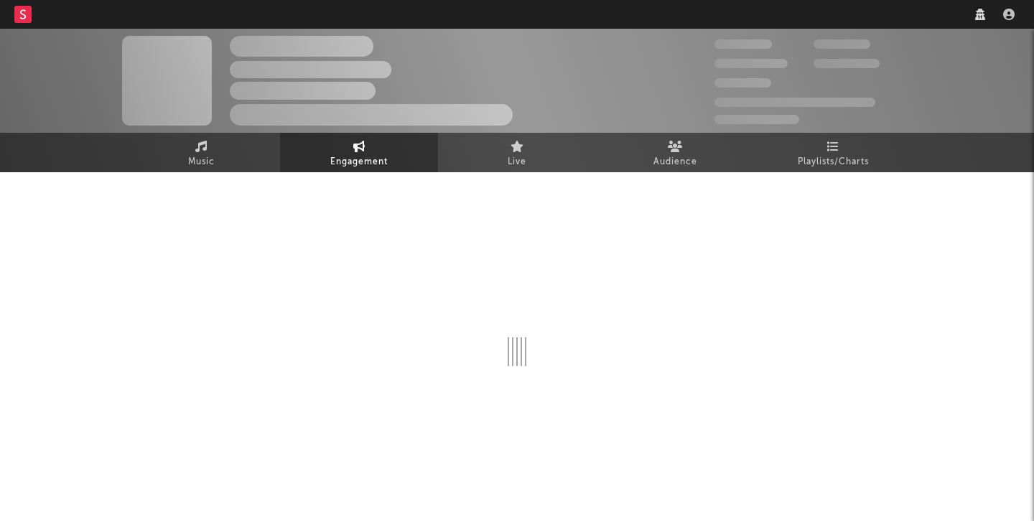
select select "1w"
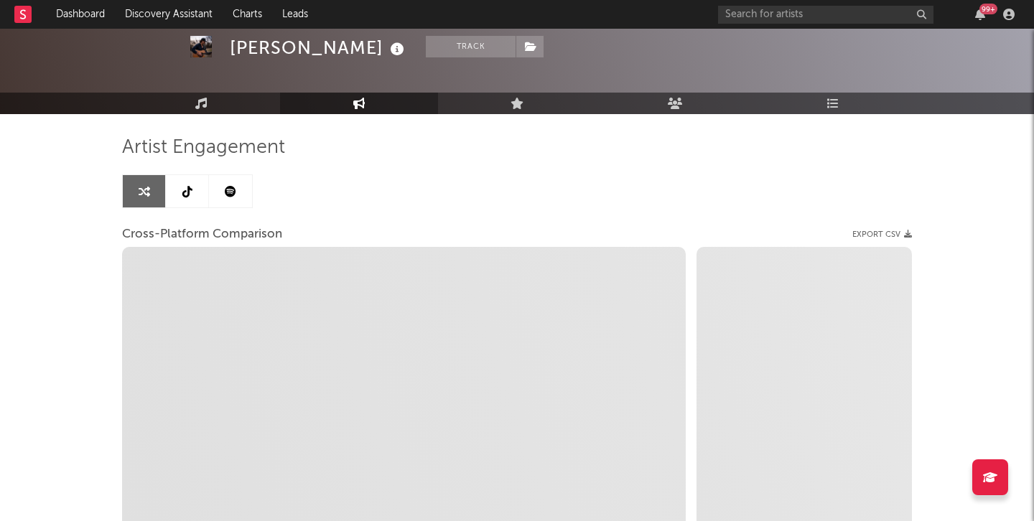
scroll to position [73, 0]
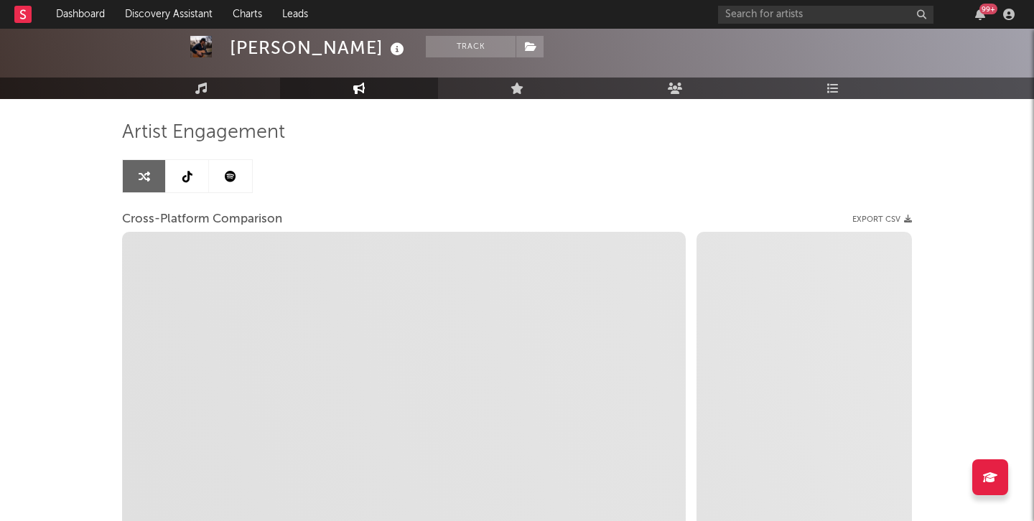
select select "1m"
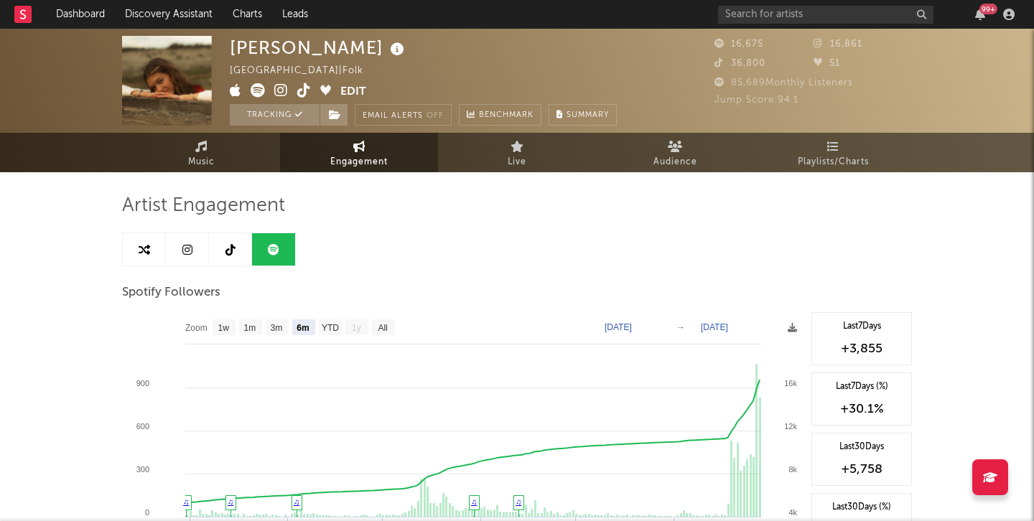
select select "6m"
select select "1w"
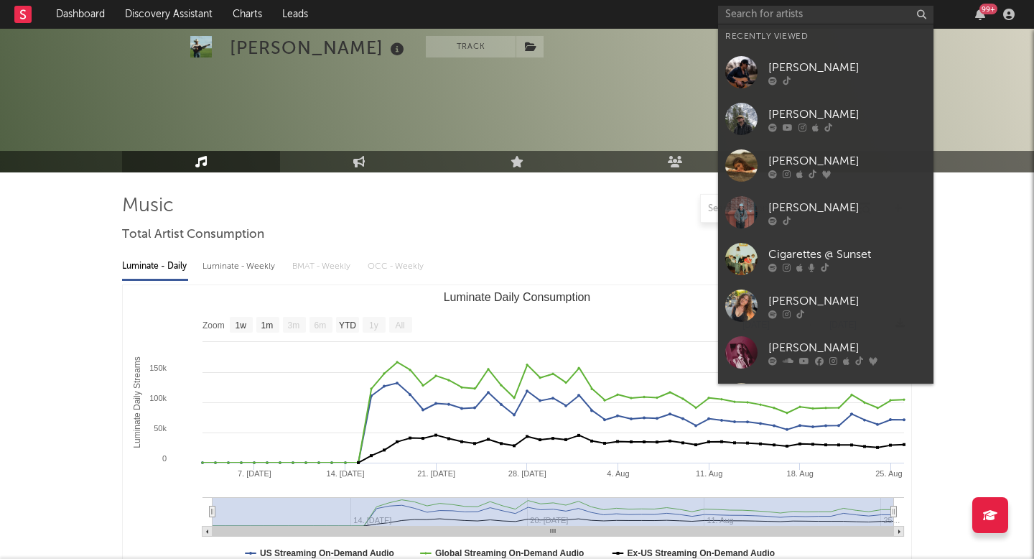
select select "1w"
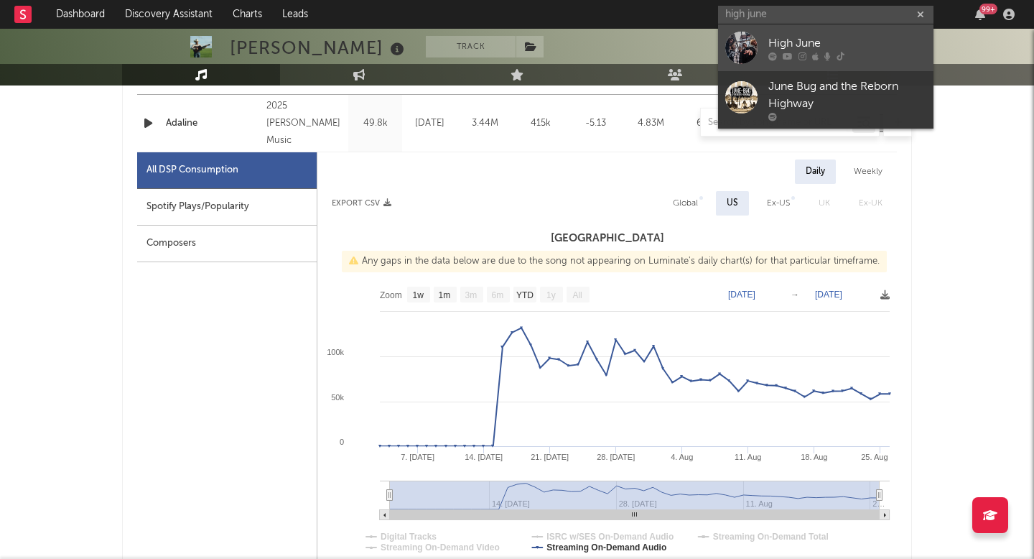
type input "high june"
click at [782, 35] on div "High June" at bounding box center [847, 42] width 158 height 17
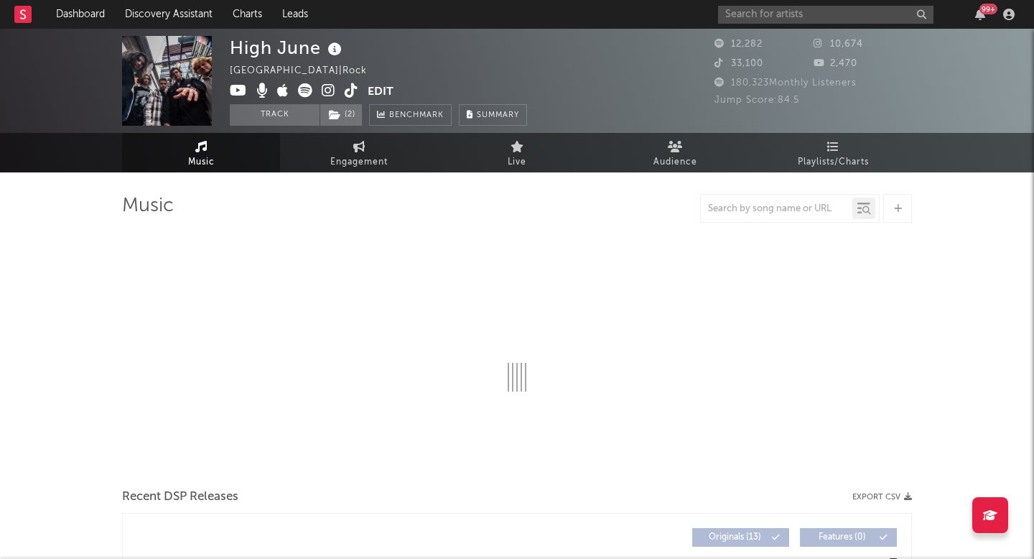
select select "1w"
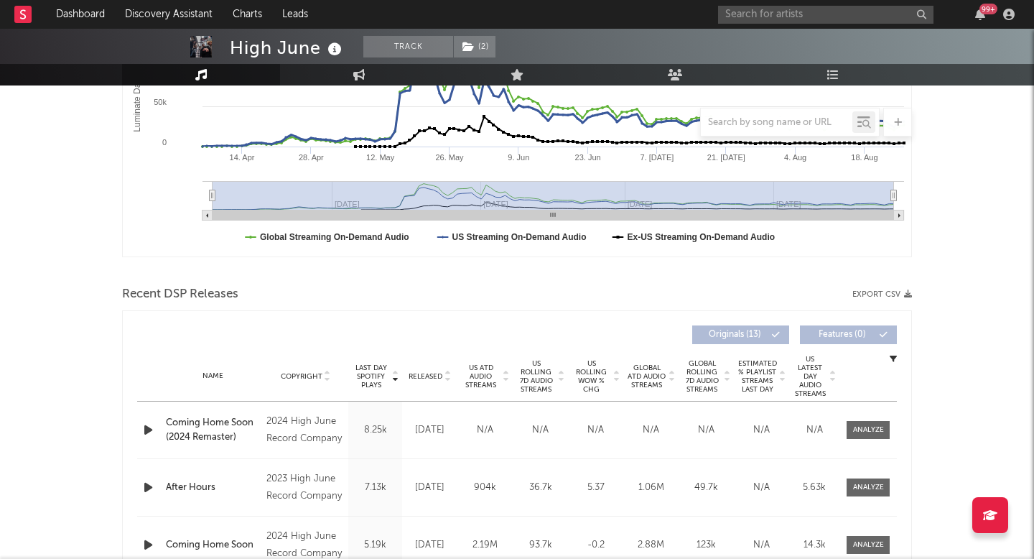
scroll to position [319, 0]
